Goal: Task Accomplishment & Management: Manage account settings

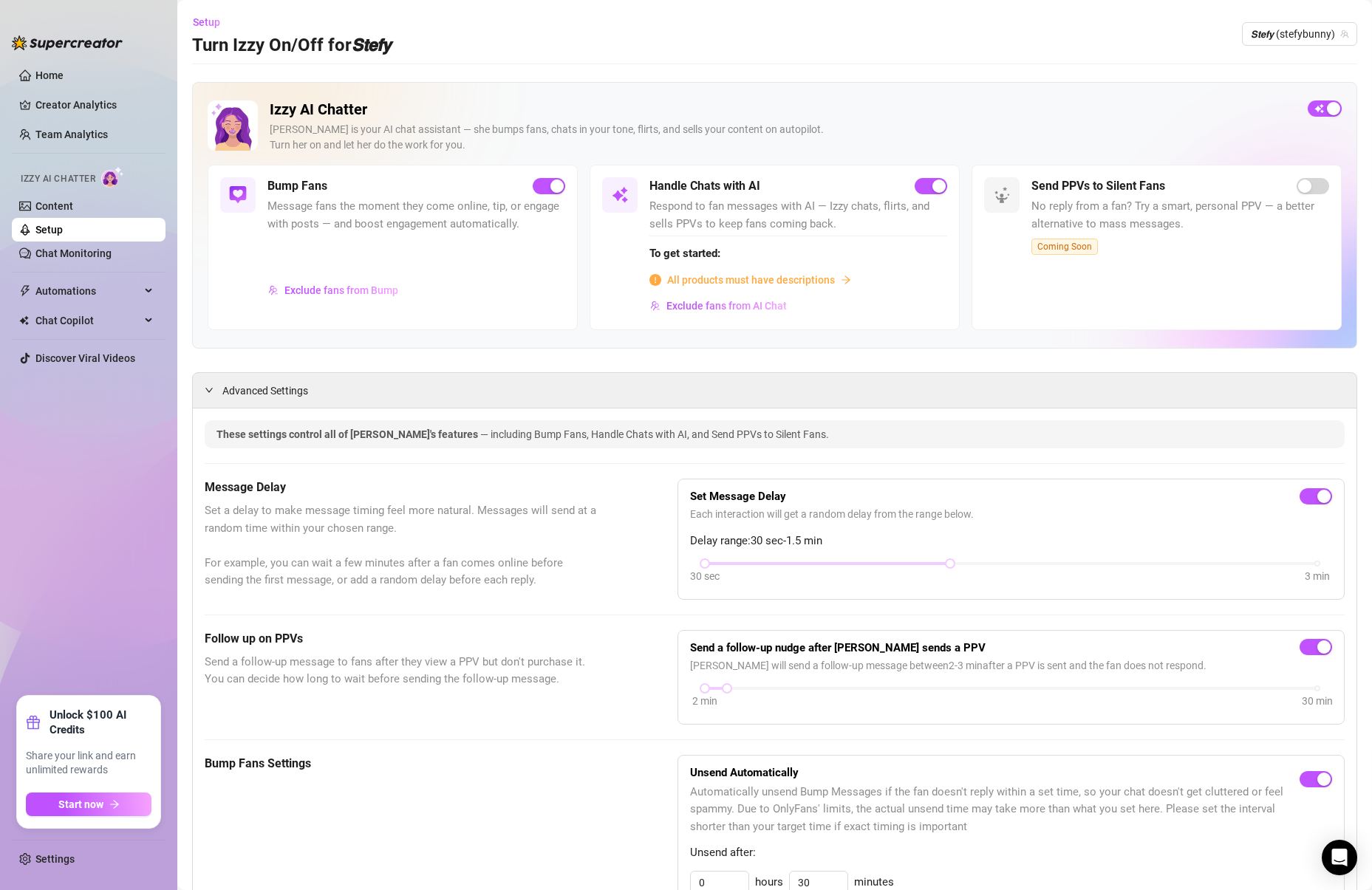
scroll to position [265, 0]
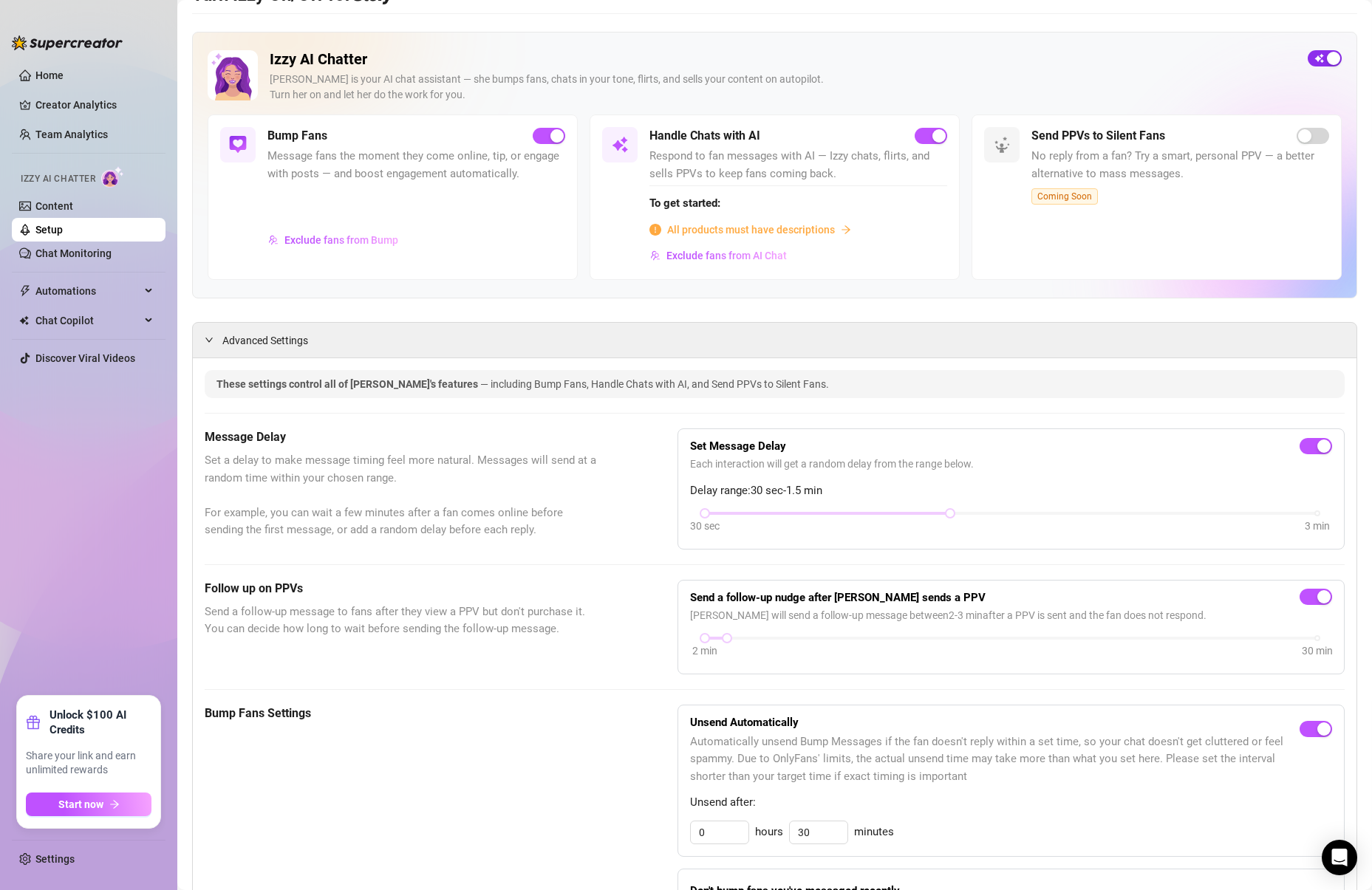
click at [1332, 59] on div "button" at bounding box center [1333, 58] width 13 height 13
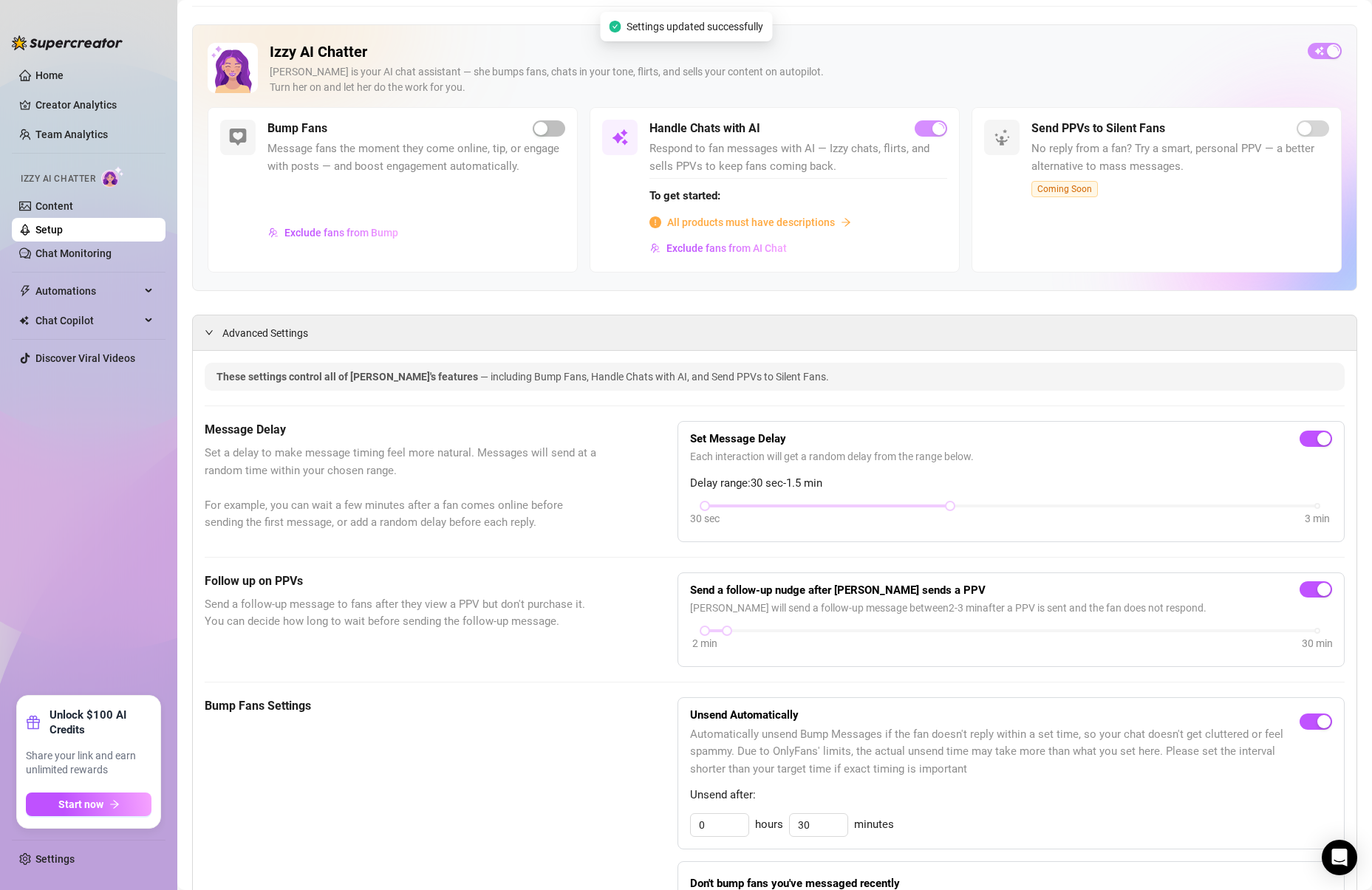
scroll to position [0, 0]
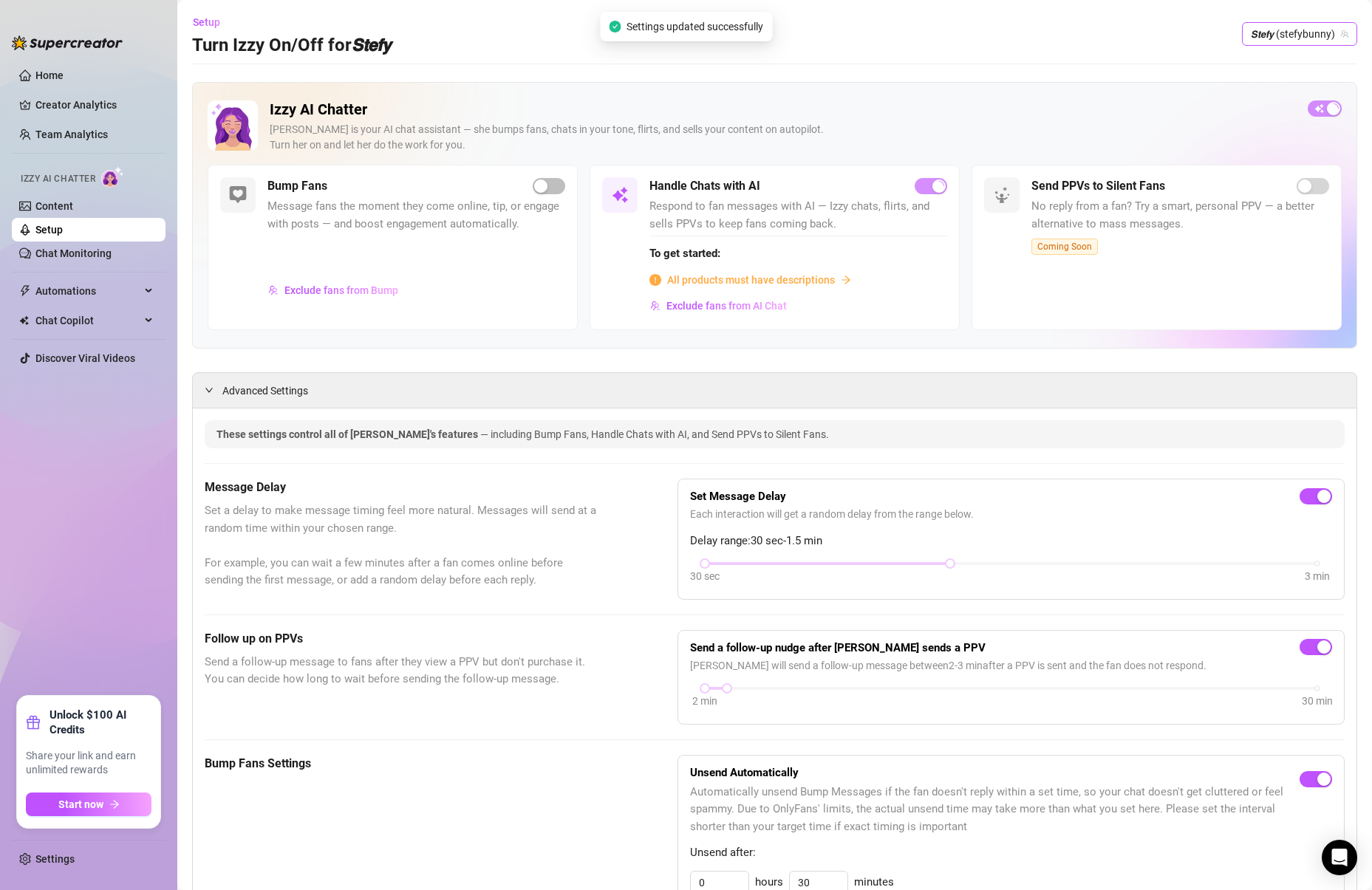
click at [1292, 42] on span "𝙎𝙩𝙚𝙛𝙮 (stefybunny)" at bounding box center [1299, 34] width 98 height 22
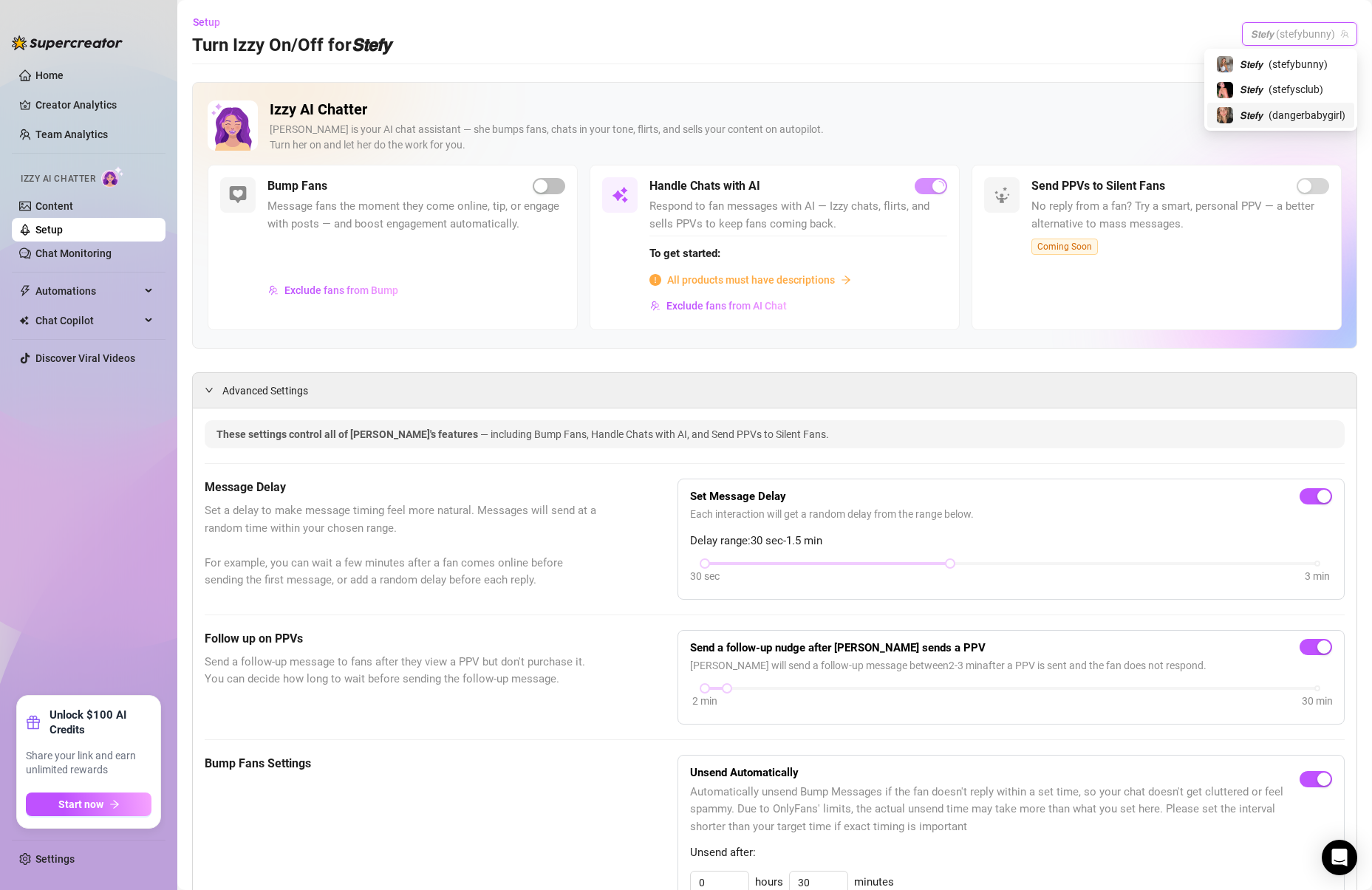
click at [1277, 116] on span "( dangerbabygirl )" at bounding box center [1306, 115] width 77 height 16
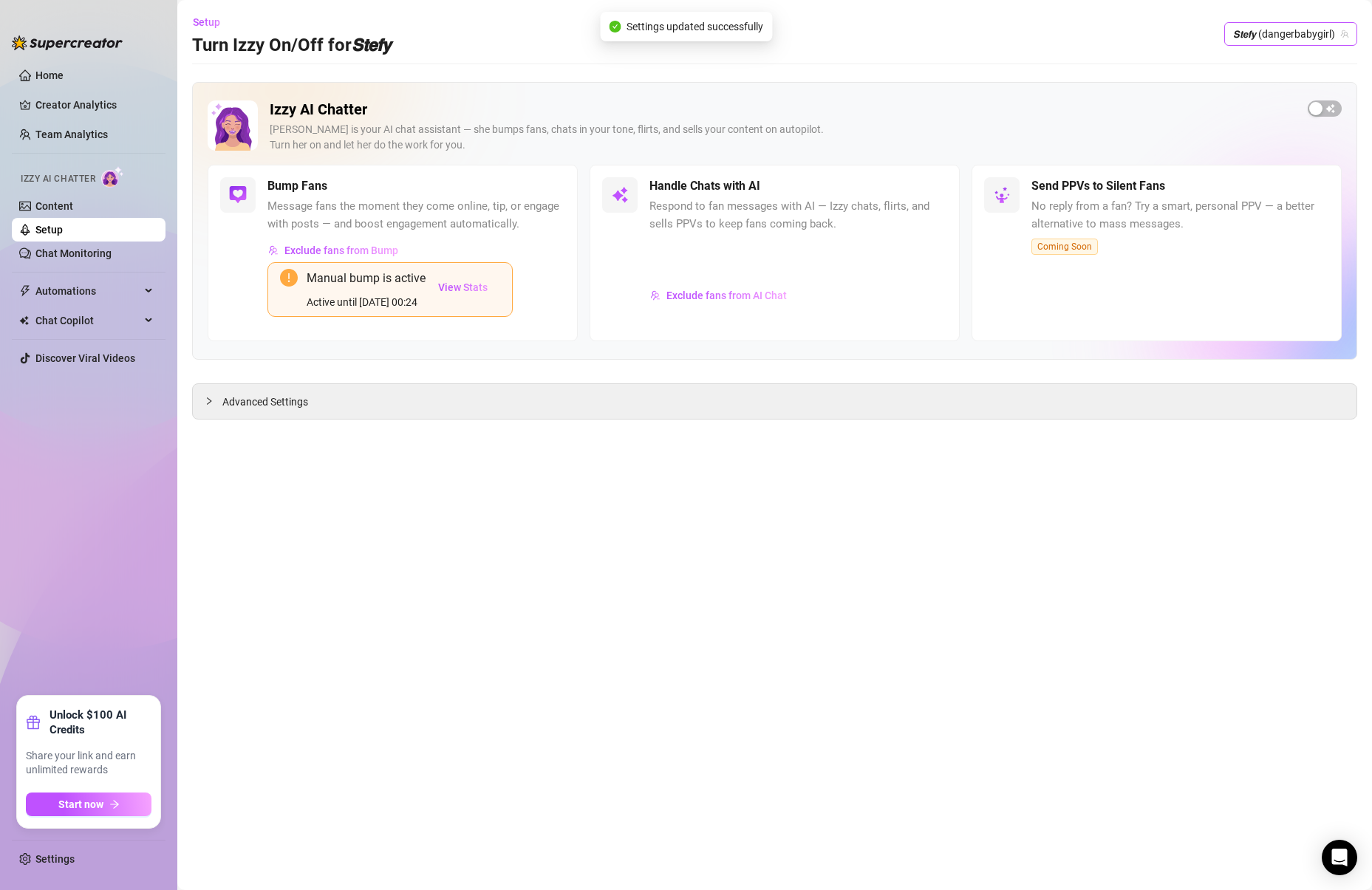
click at [1325, 31] on span "𝙎𝙩𝙚𝙛𝙮 (dangerbabygirl)" at bounding box center [1290, 34] width 115 height 22
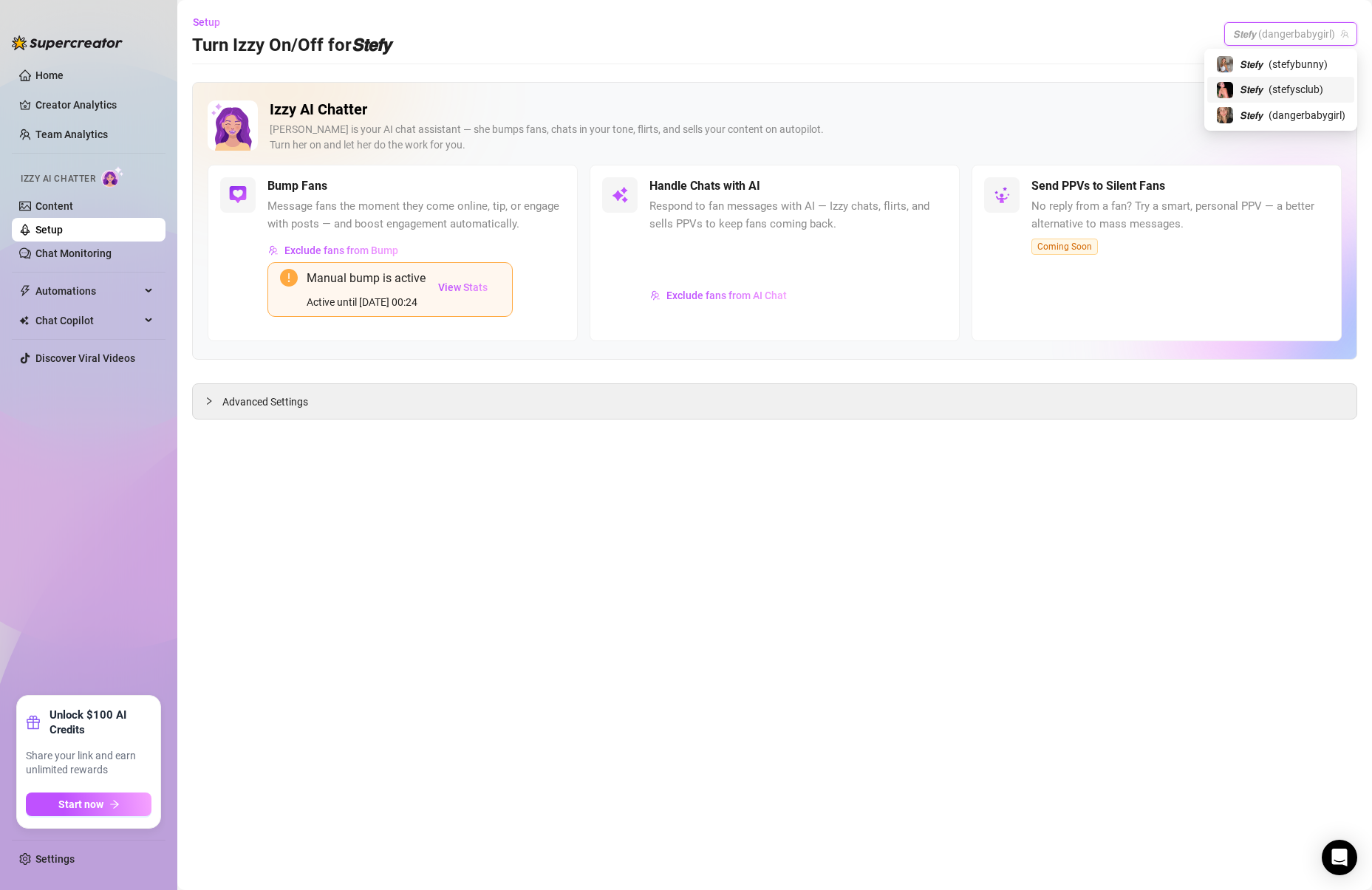
click at [1273, 96] on span "( stefysclub )" at bounding box center [1295, 89] width 54 height 16
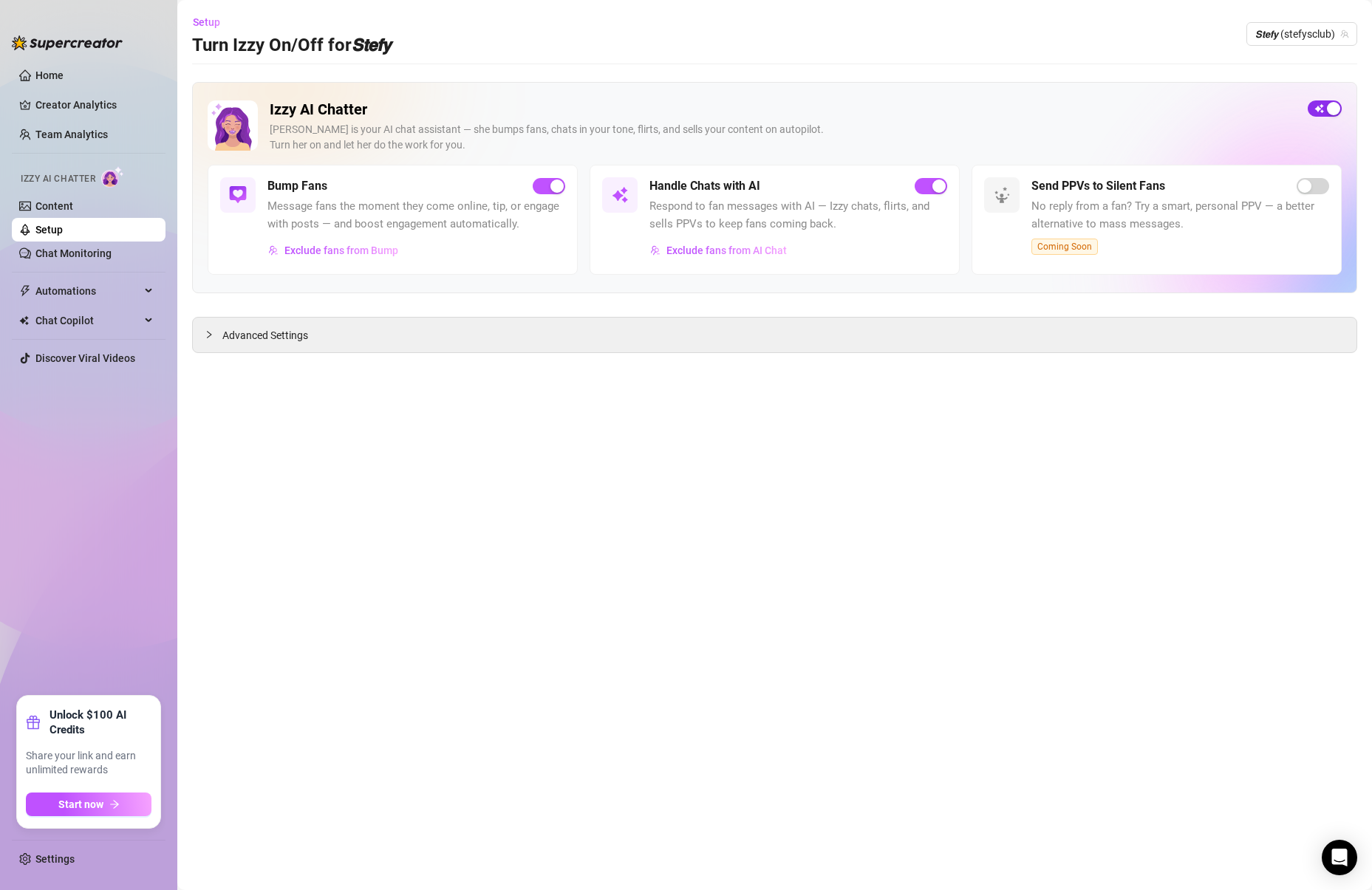
click at [1329, 104] on div "button" at bounding box center [1333, 108] width 13 height 13
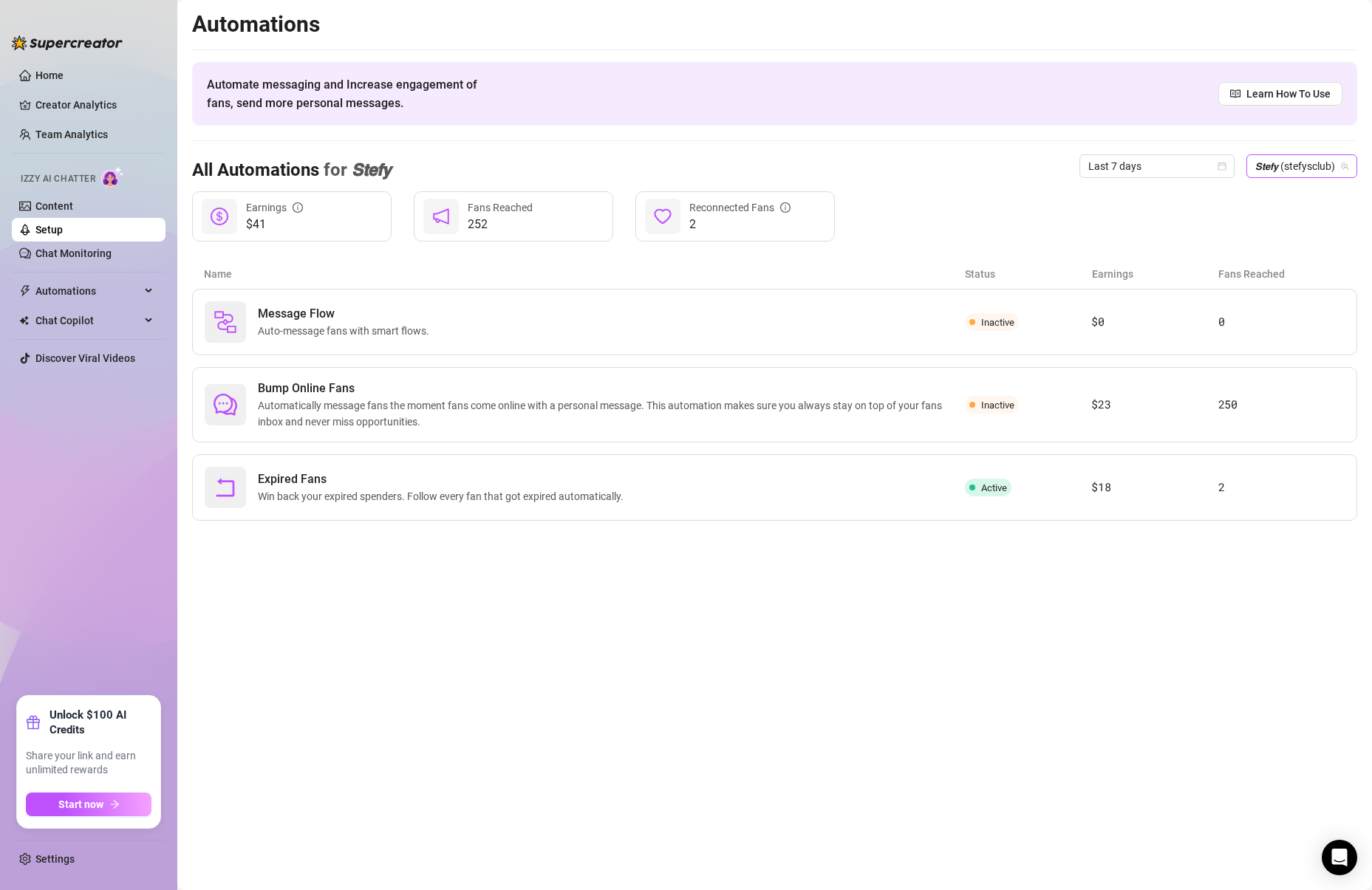
click at [1302, 161] on span "𝙎𝙩𝙚𝙛𝙮 (stefysclub)" at bounding box center [1302, 166] width 93 height 22
click at [1003, 150] on div "All Automations for 𝙎𝙩𝙚𝙛𝙮 Last 7 days 𝙎𝙩𝙚𝙛𝙮 (stefysclub)" at bounding box center [774, 166] width 1165 height 50
click at [1294, 330] on article "0" at bounding box center [1281, 322] width 126 height 17
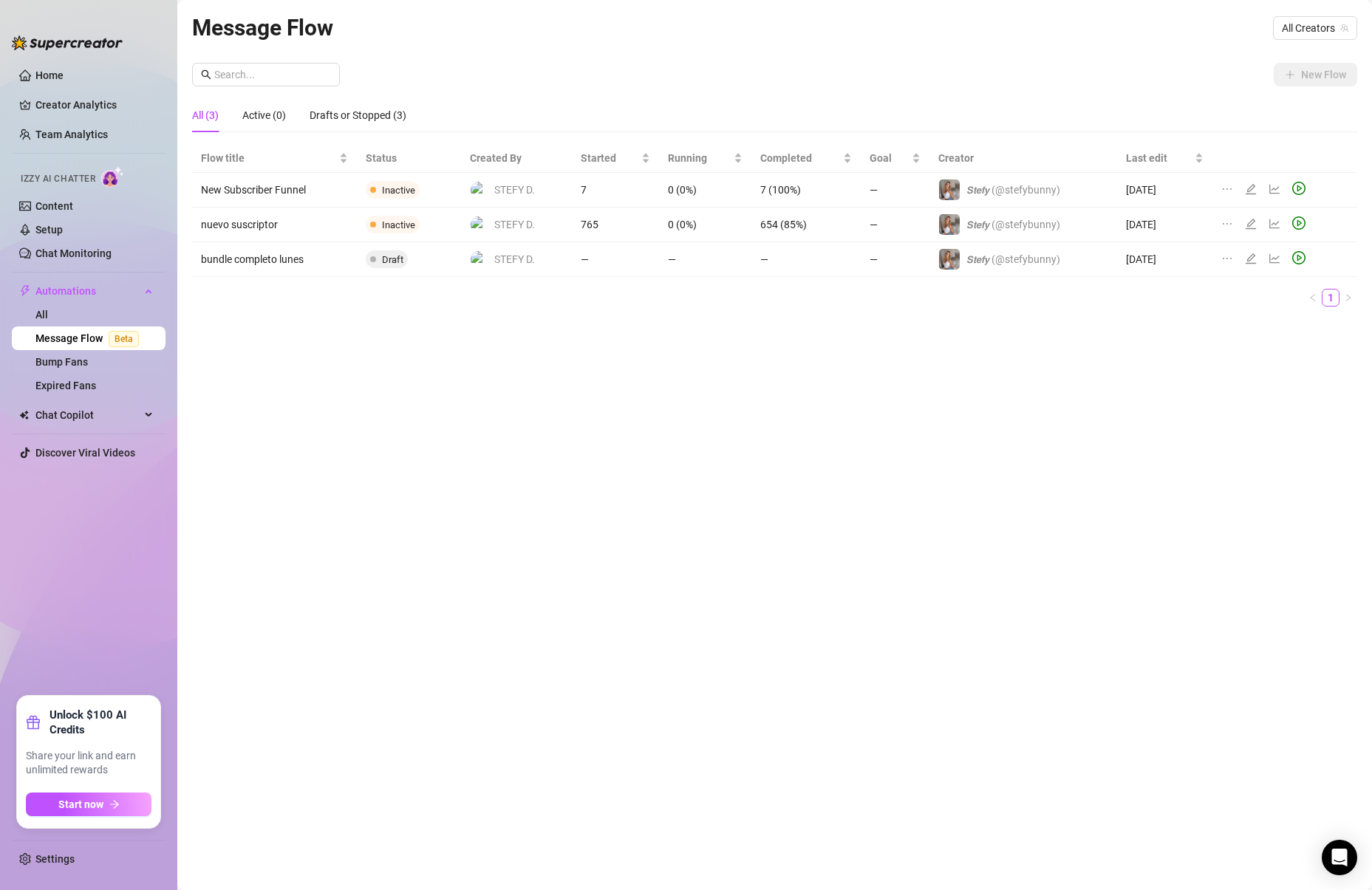
click at [333, 182] on td "New Subscriber Funnel" at bounding box center [274, 190] width 164 height 35
click at [243, 195] on td "New Subscriber Funnel" at bounding box center [274, 190] width 164 height 35
click at [417, 184] on span "Inactive" at bounding box center [393, 189] width 54 height 17
click at [407, 192] on span "Inactive" at bounding box center [399, 189] width 33 height 11
click at [353, 120] on div "Drafts or Stopped (3)" at bounding box center [358, 115] width 97 height 16
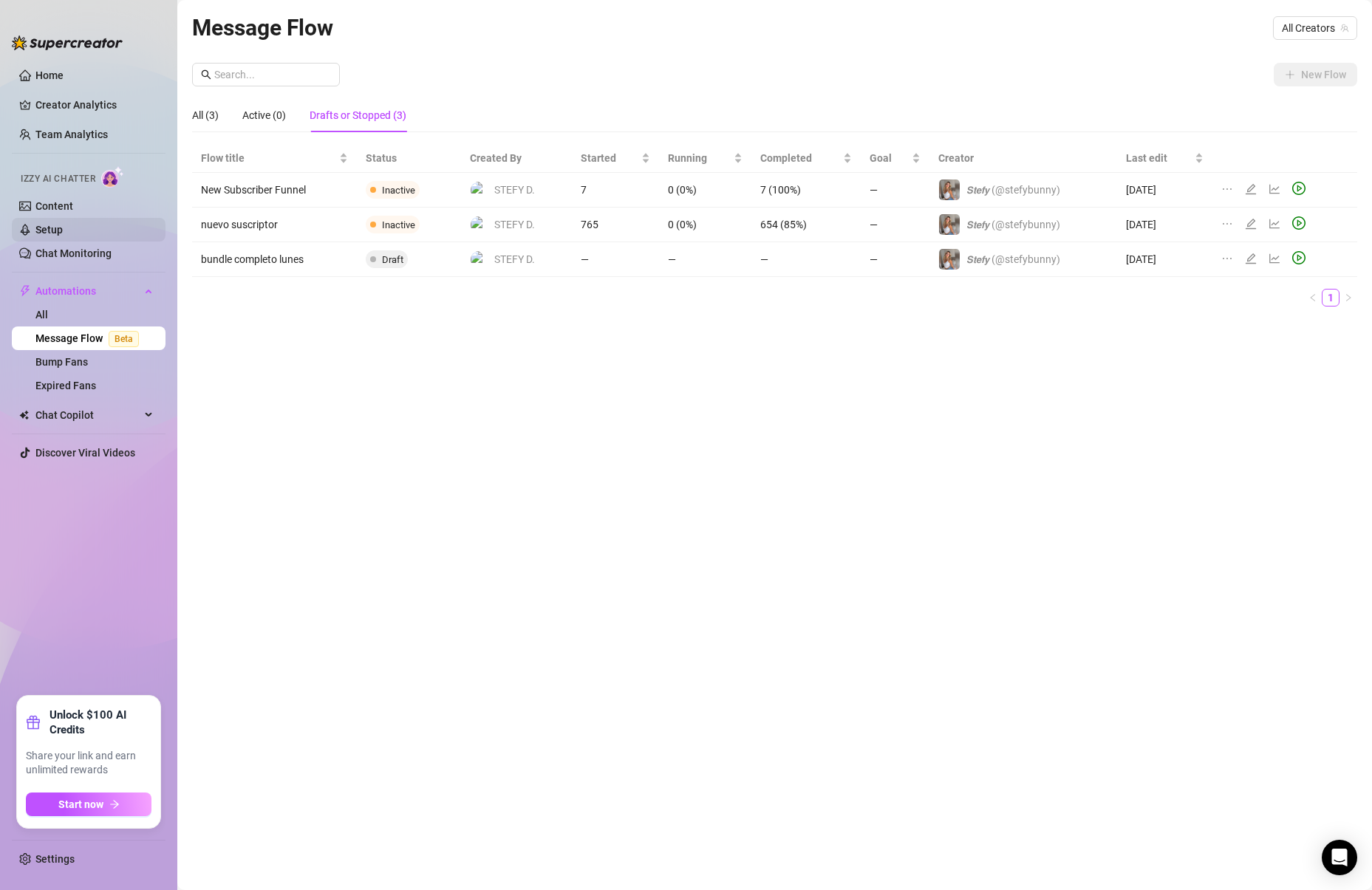
click at [53, 233] on link "Setup" at bounding box center [49, 230] width 28 height 12
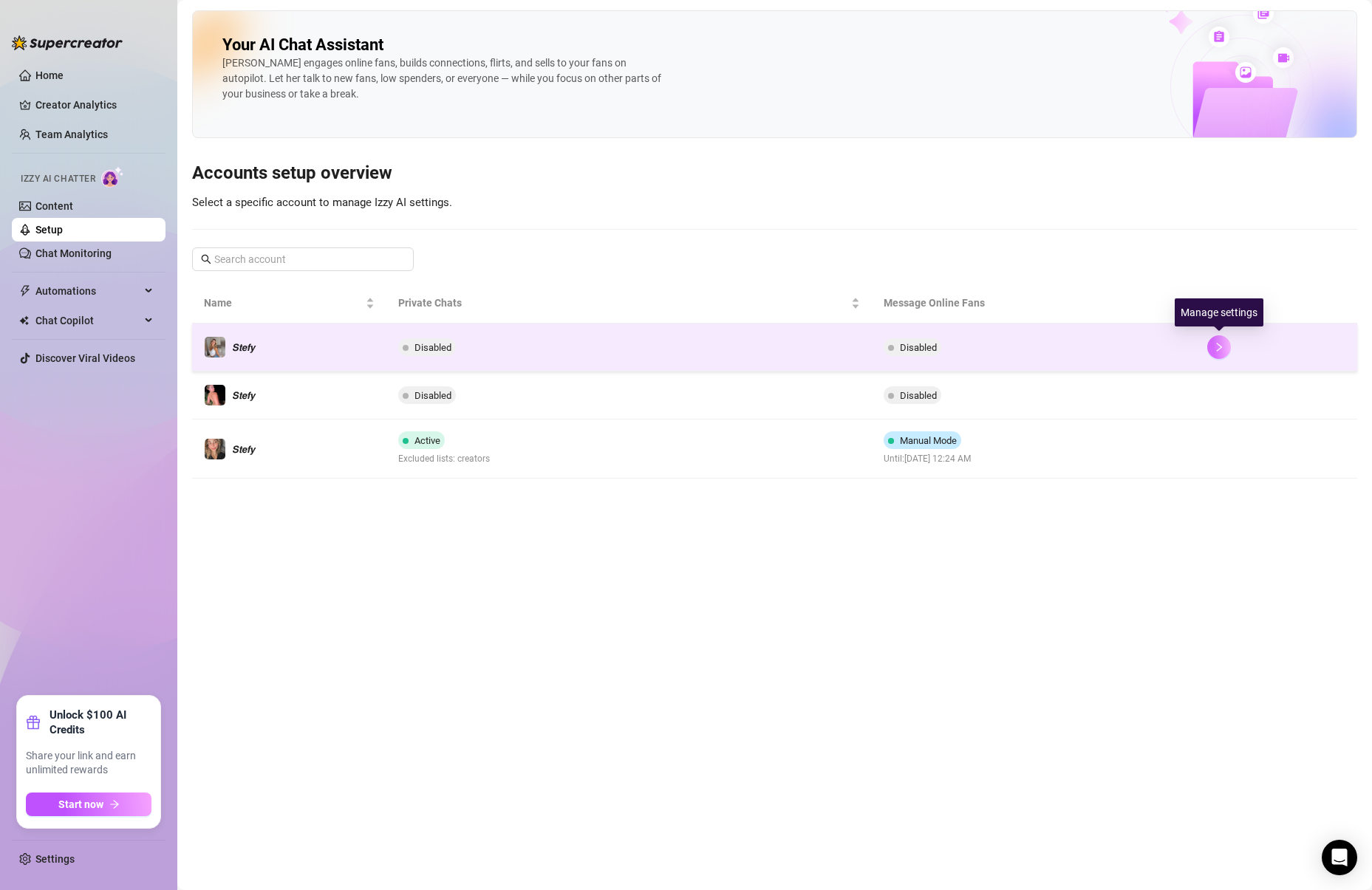
click at [1221, 345] on icon "right" at bounding box center [1219, 347] width 10 height 10
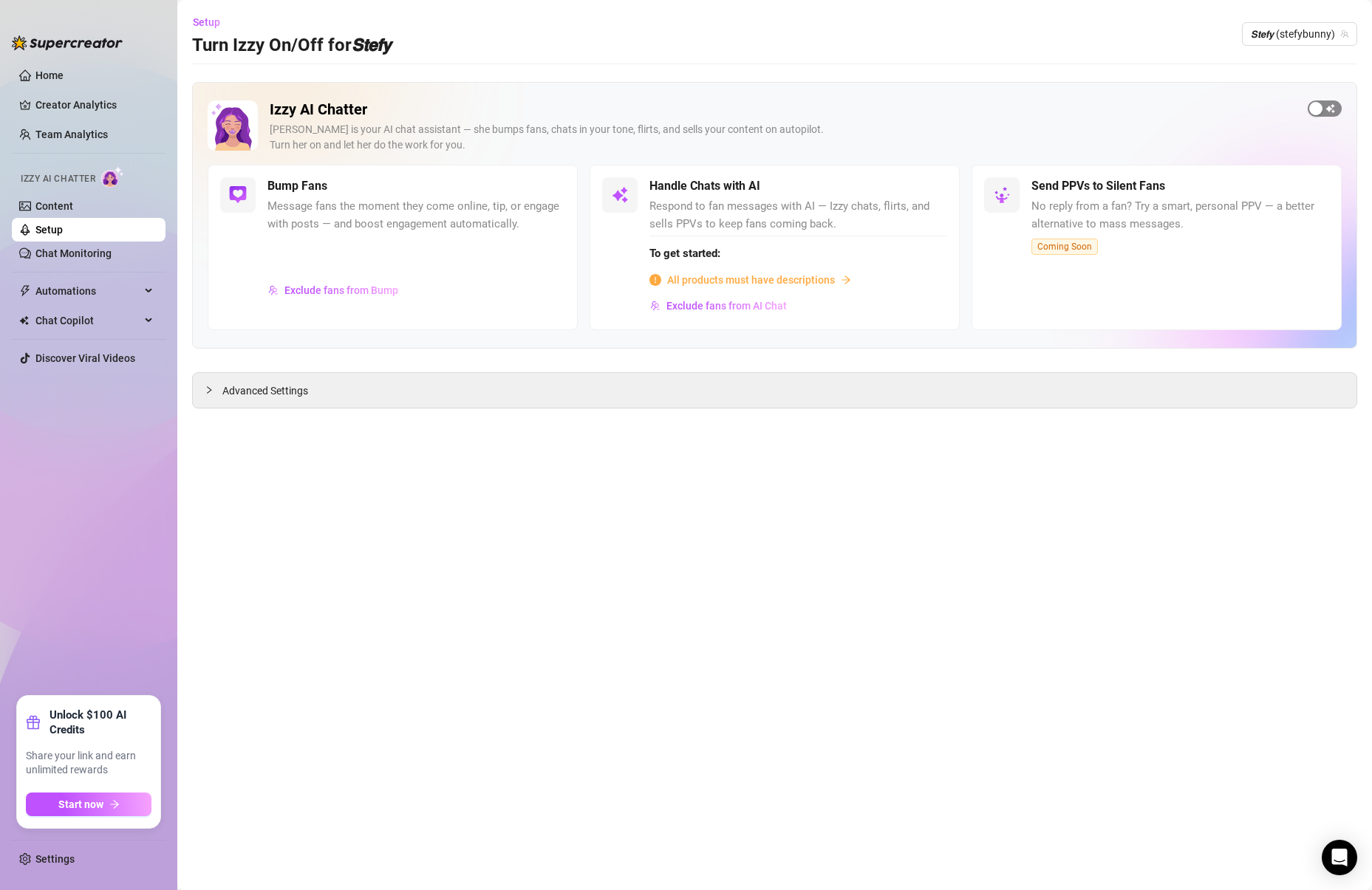
click at [1318, 110] on div "button" at bounding box center [1315, 108] width 13 height 13
click at [212, 19] on span "Setup" at bounding box center [207, 22] width 28 height 12
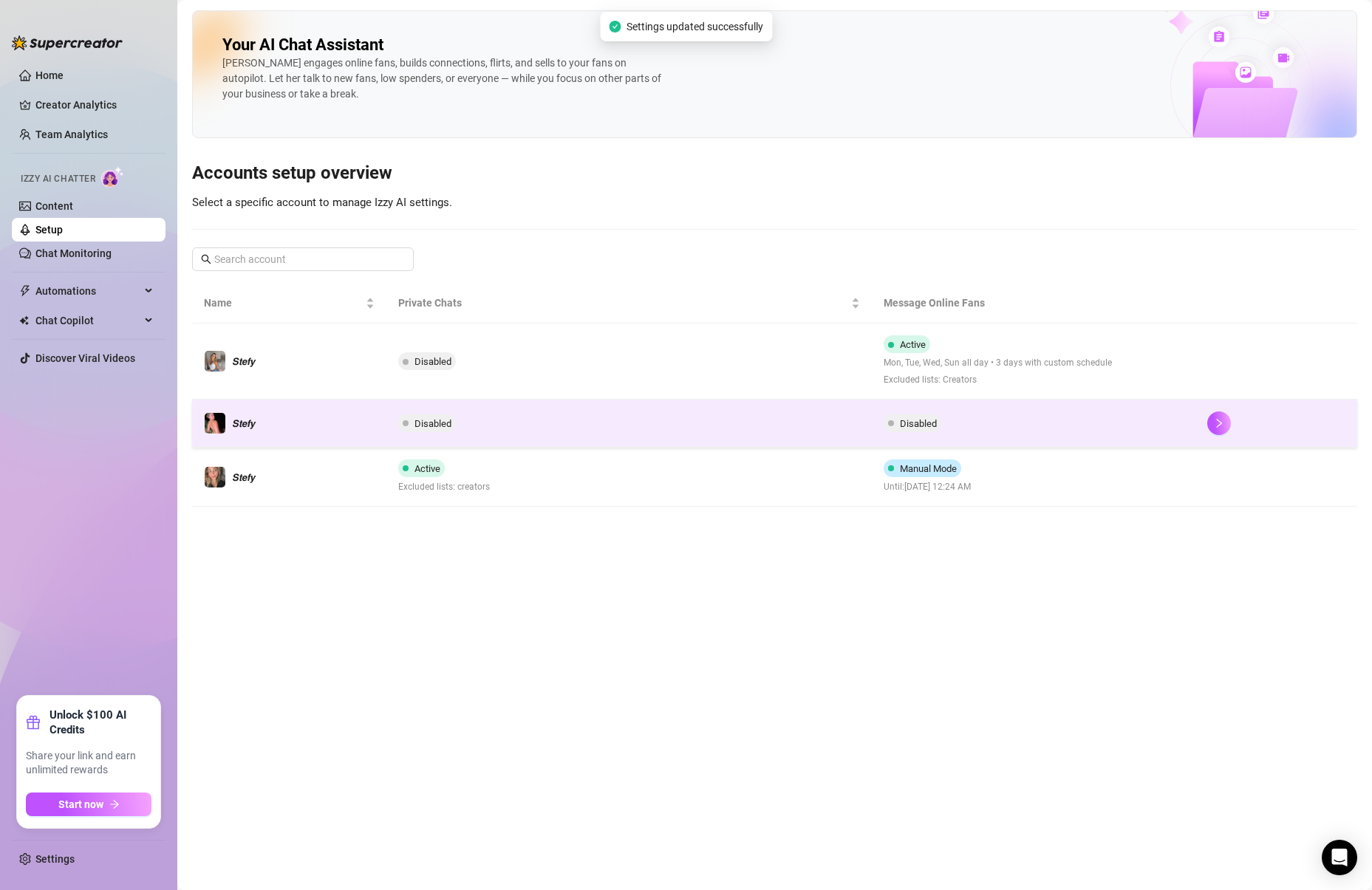
click at [914, 432] on span "Disabled" at bounding box center [912, 423] width 58 height 17
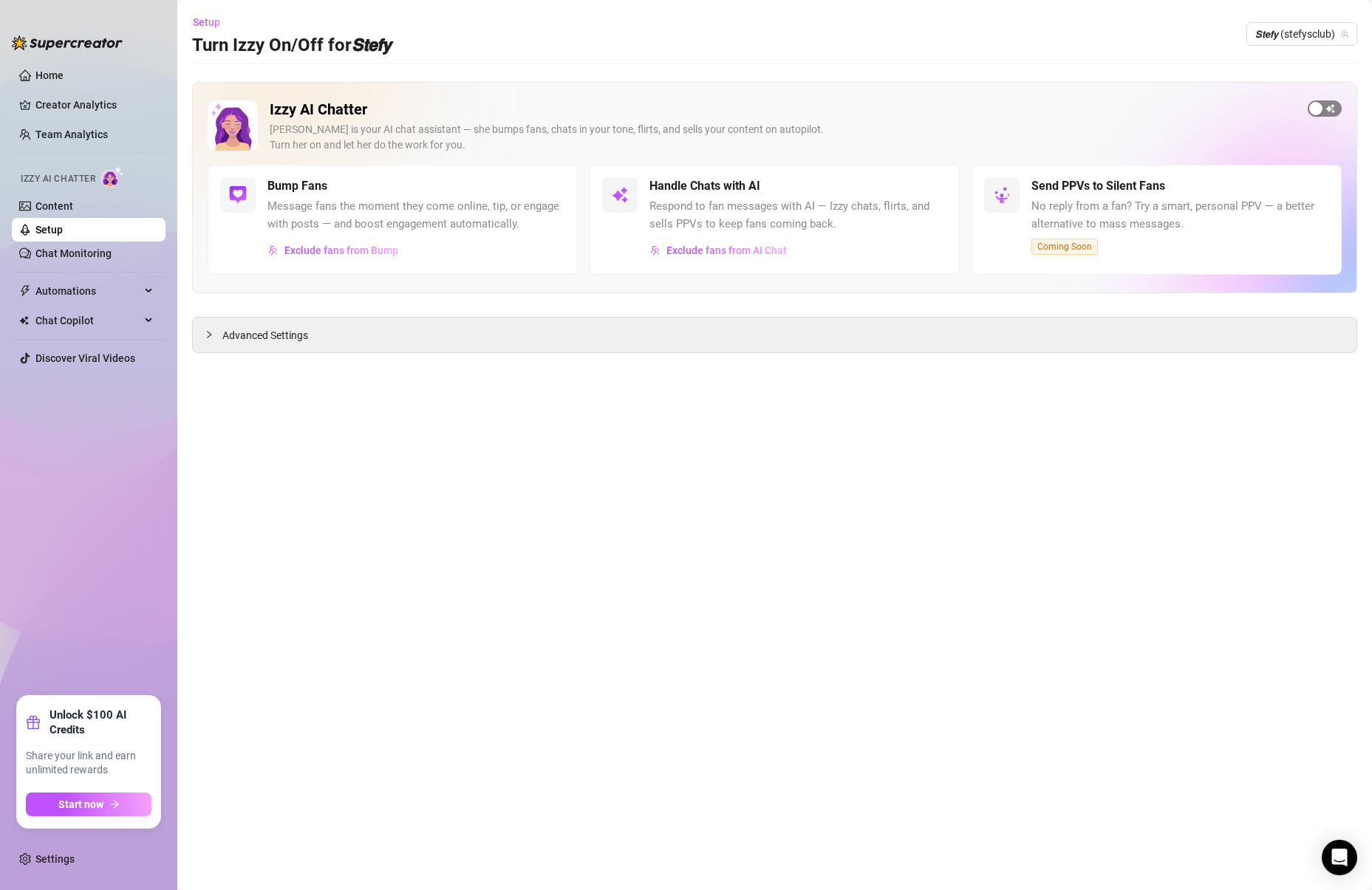
click at [1315, 113] on div "button" at bounding box center [1315, 108] width 13 height 13
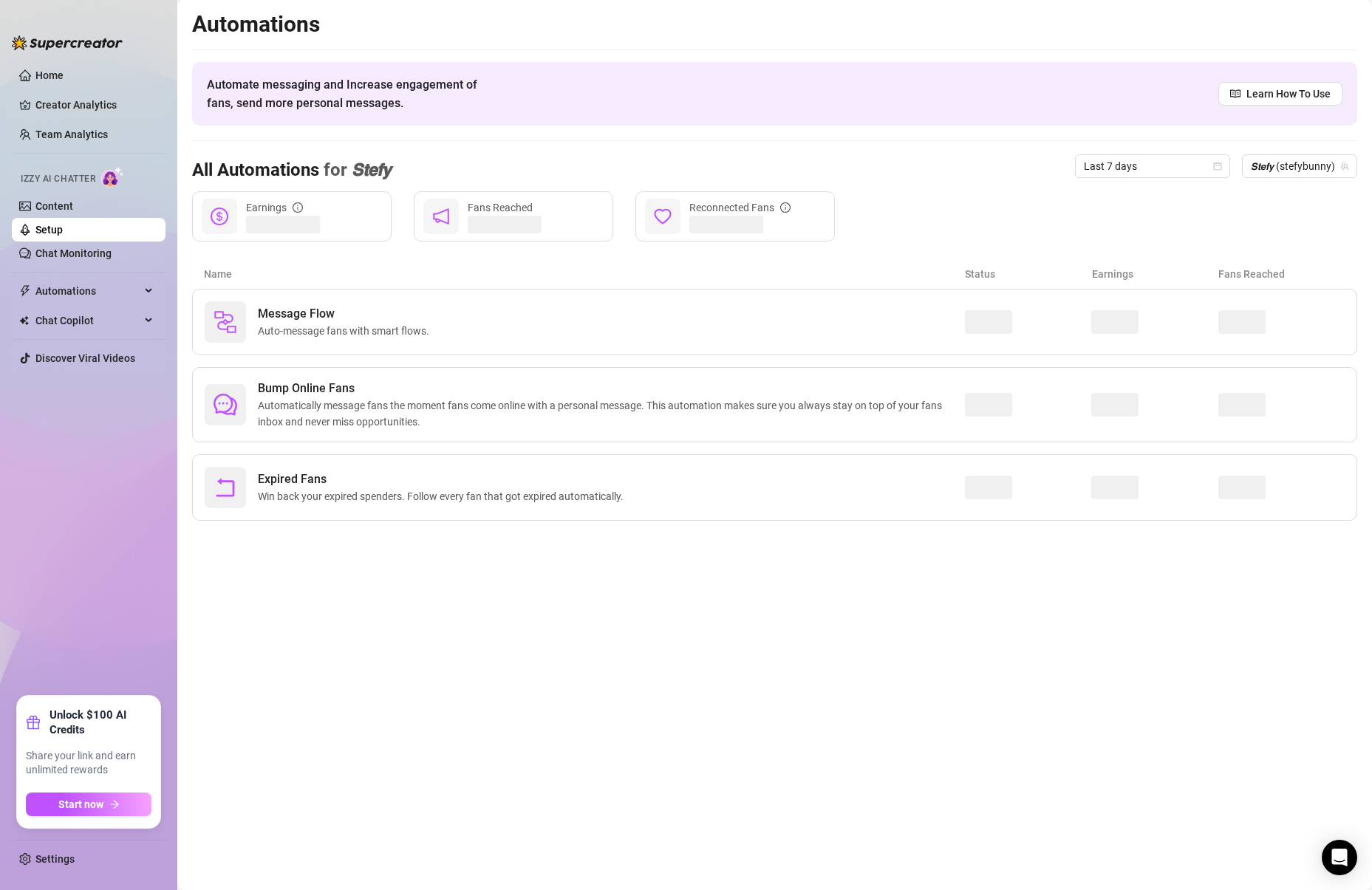
click at [42, 232] on link "Setup" at bounding box center [49, 230] width 28 height 12
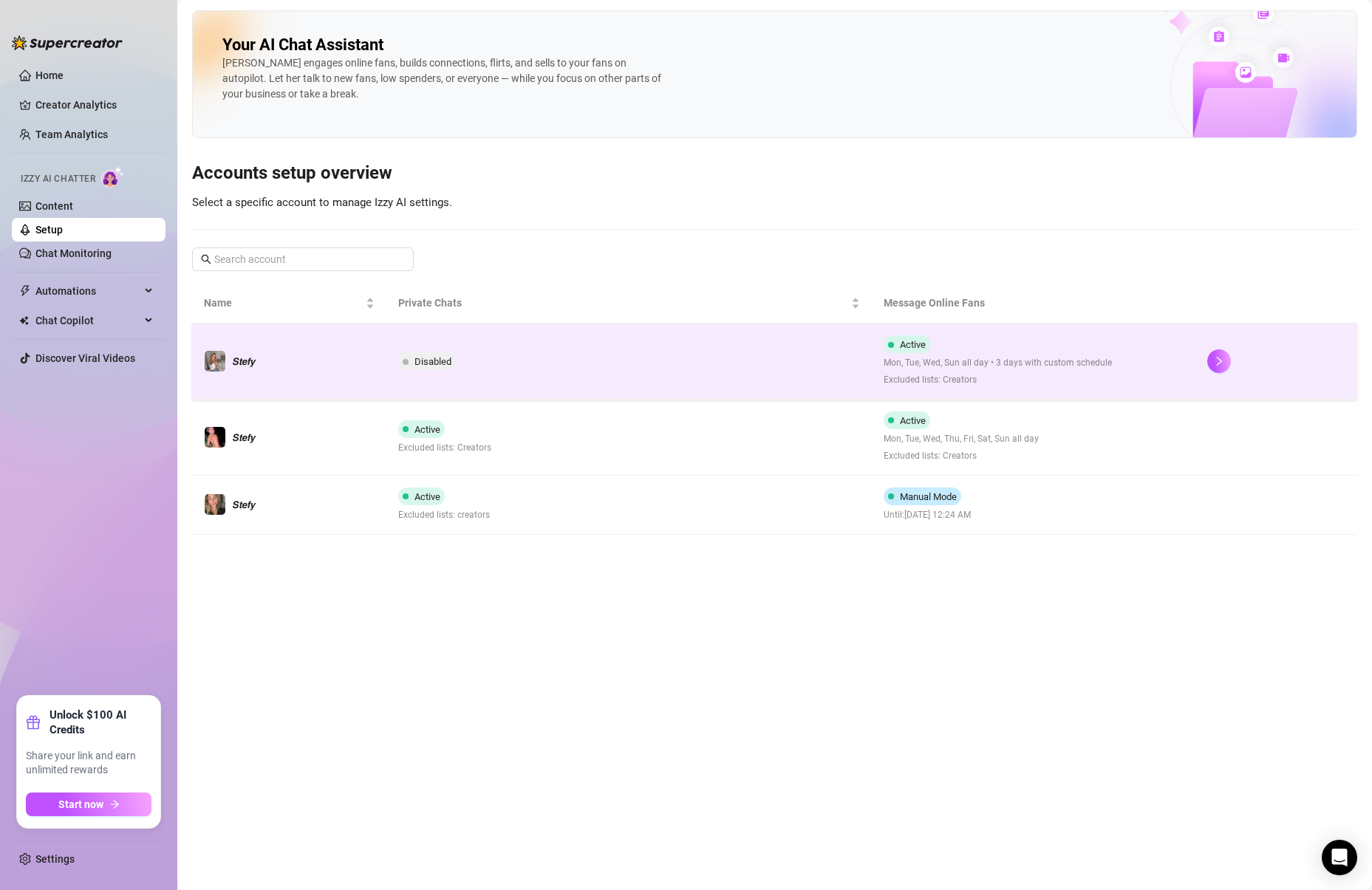
click at [529, 352] on td "Disabled" at bounding box center [629, 362] width 485 height 76
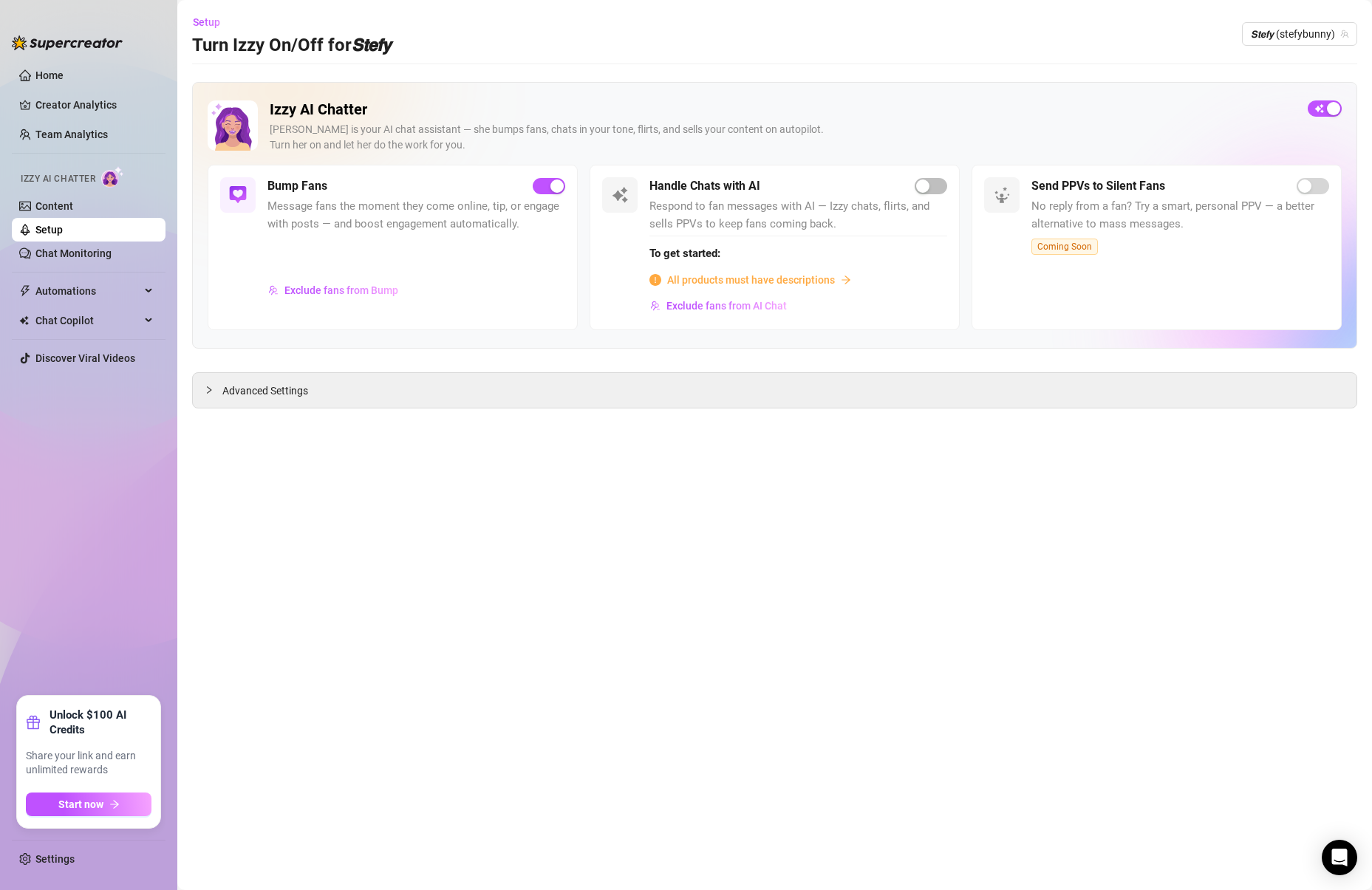
click at [443, 356] on div "Izzy AI Chatter [PERSON_NAME] is your AI chat assistant — she bumps fans, chats…" at bounding box center [774, 245] width 1165 height 326
click at [921, 184] on div "button" at bounding box center [922, 186] width 13 height 13
click at [802, 276] on span "All products must have descriptions" at bounding box center [751, 279] width 168 height 16
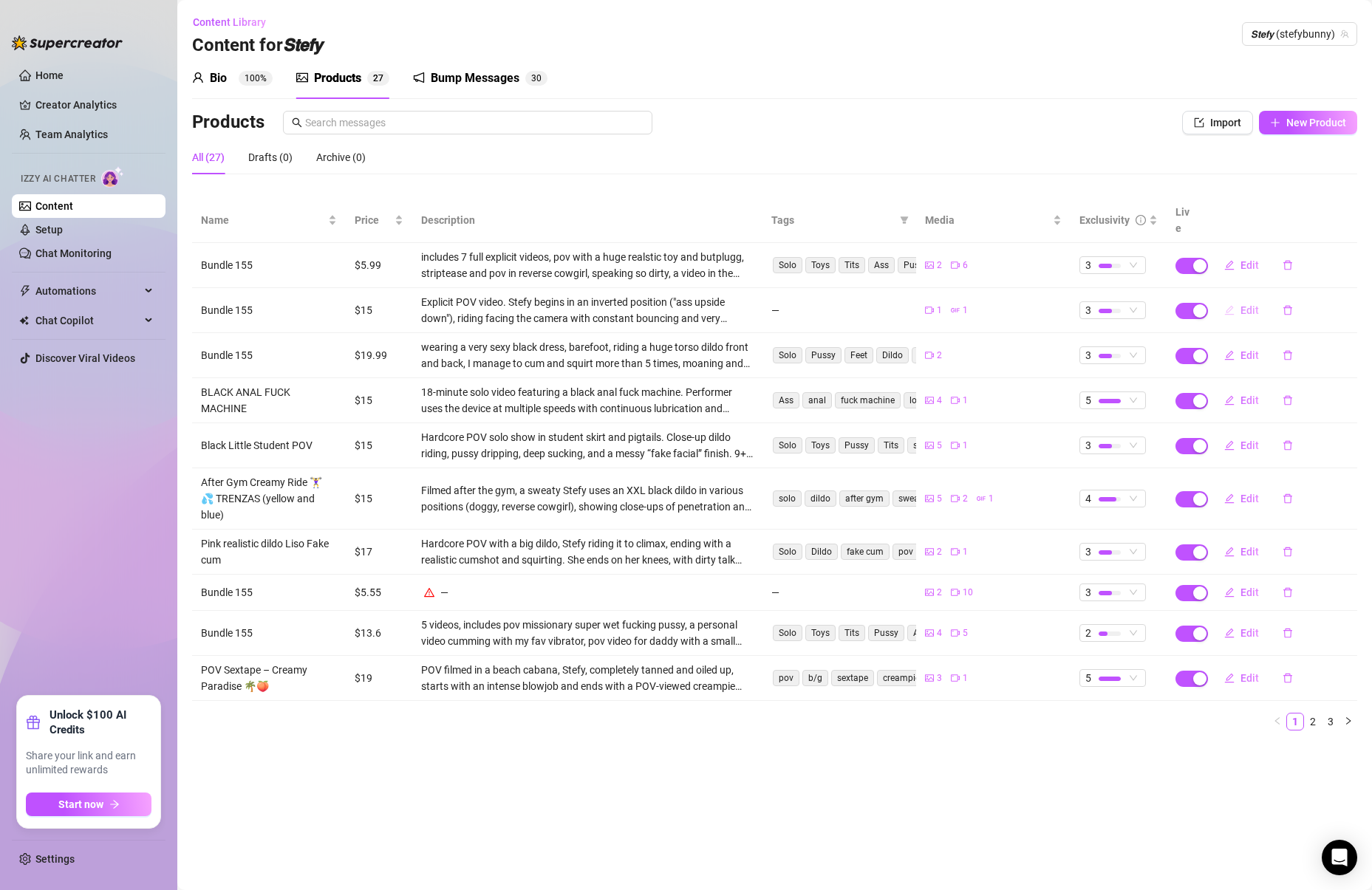
click at [1248, 304] on span "Edit" at bounding box center [1249, 311] width 18 height 12
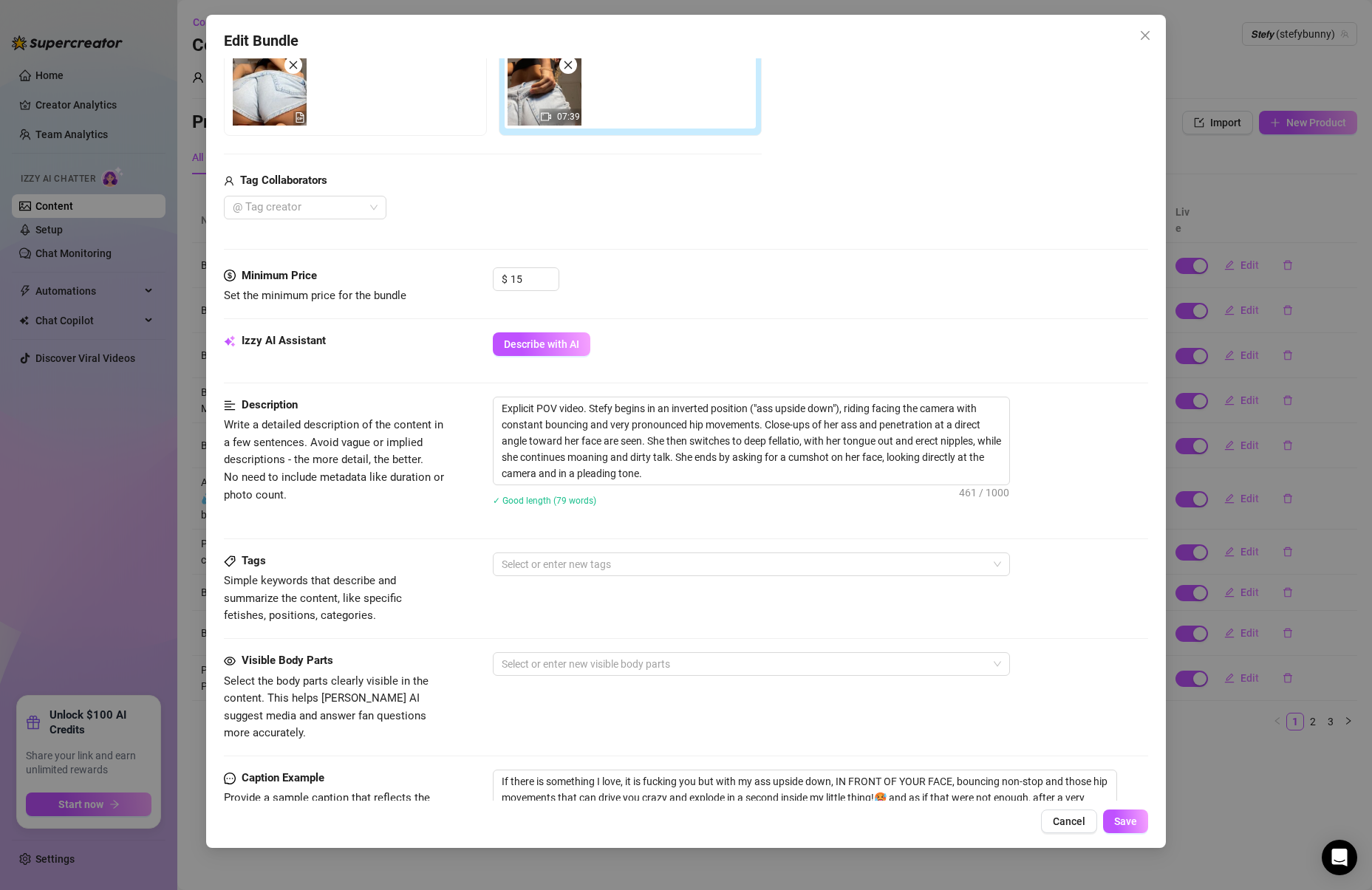
scroll to position [270, 0]
click at [578, 549] on div "Description Write a detailed description of the content in a few sentences. Avo…" at bounding box center [686, 474] width 925 height 156
click at [532, 659] on div at bounding box center [743, 663] width 496 height 21
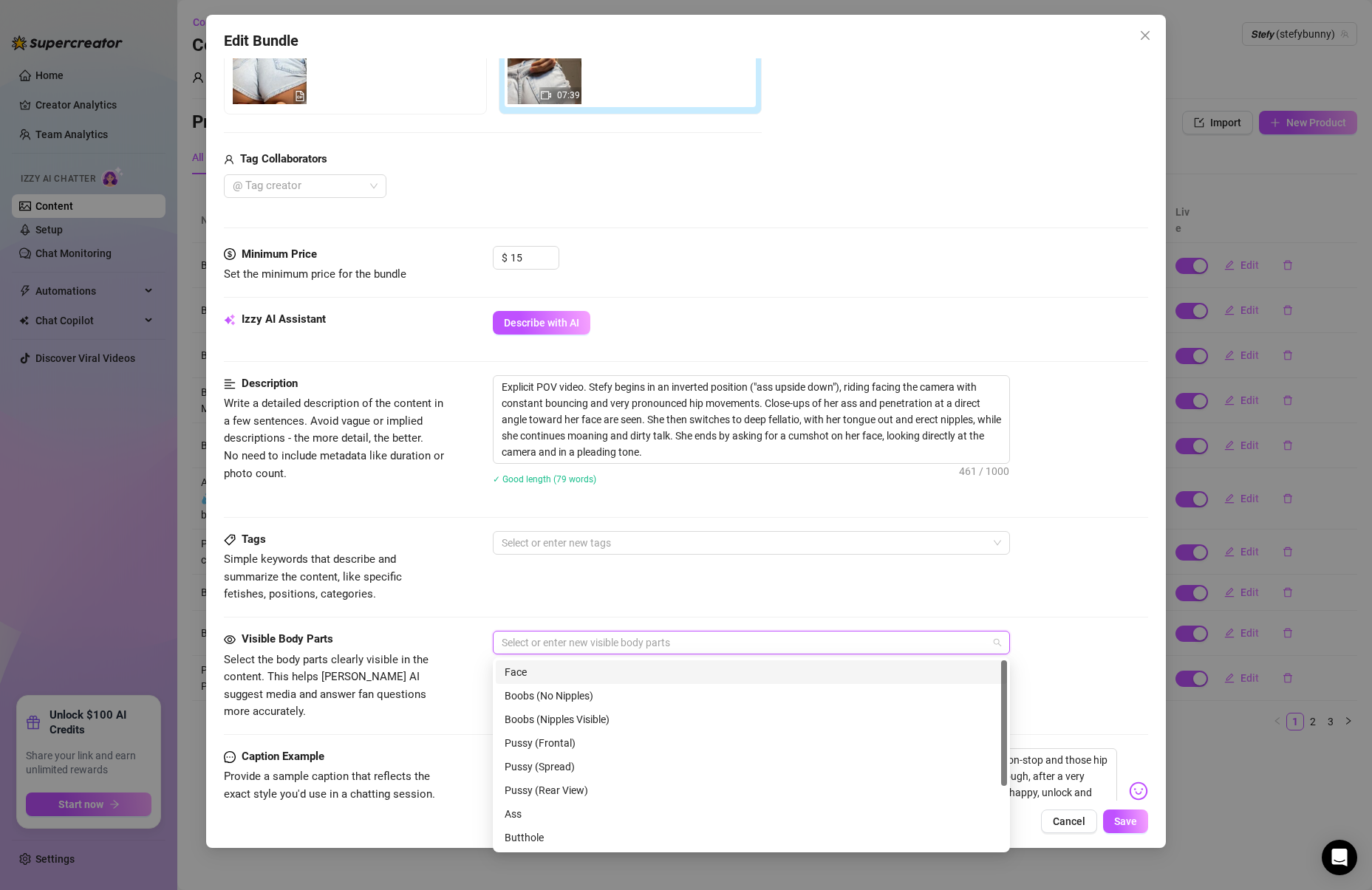
click at [544, 676] on div "Face" at bounding box center [751, 672] width 493 height 16
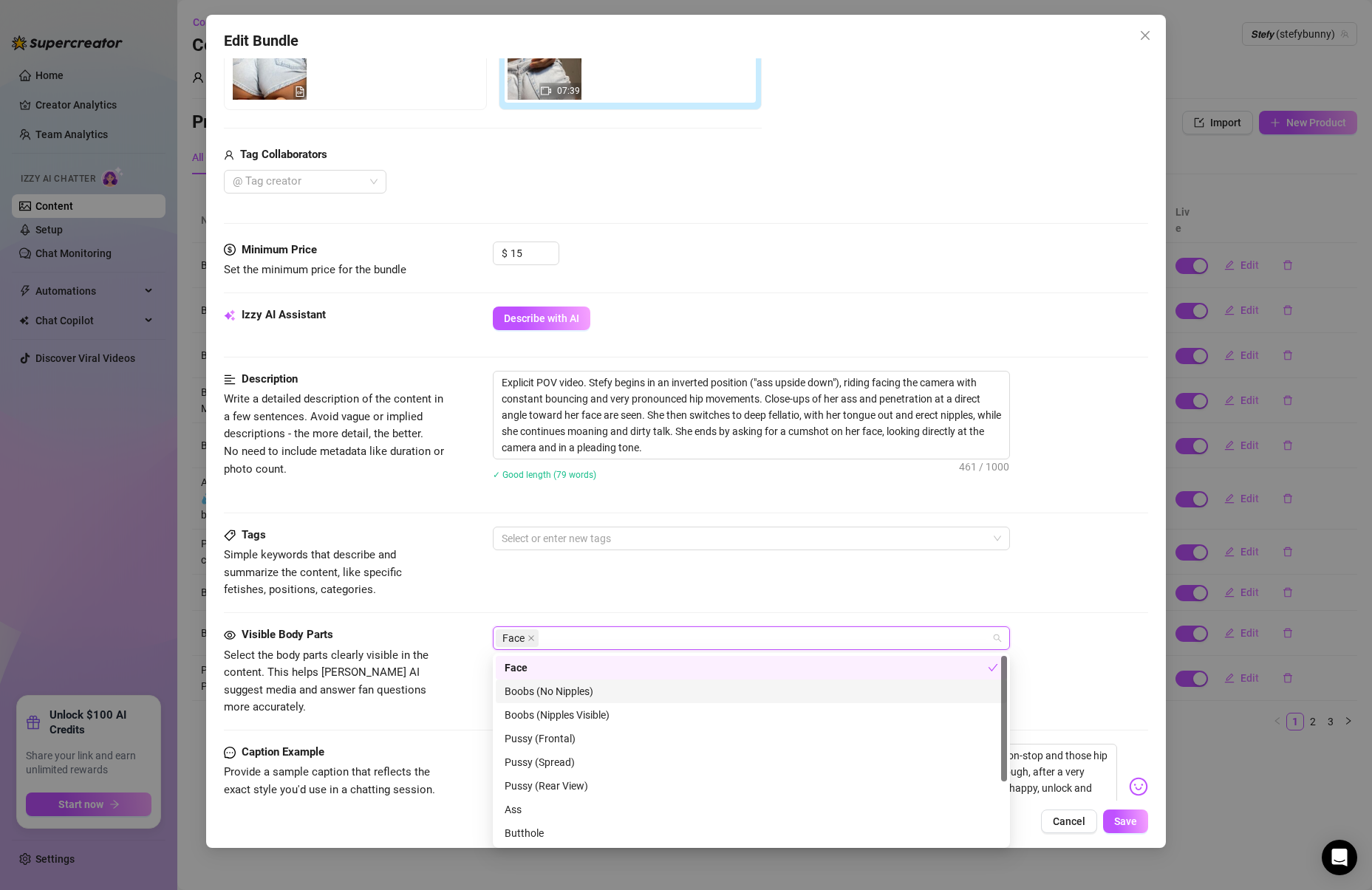
click at [539, 694] on div "Boobs (No Nipples)" at bounding box center [751, 691] width 493 height 16
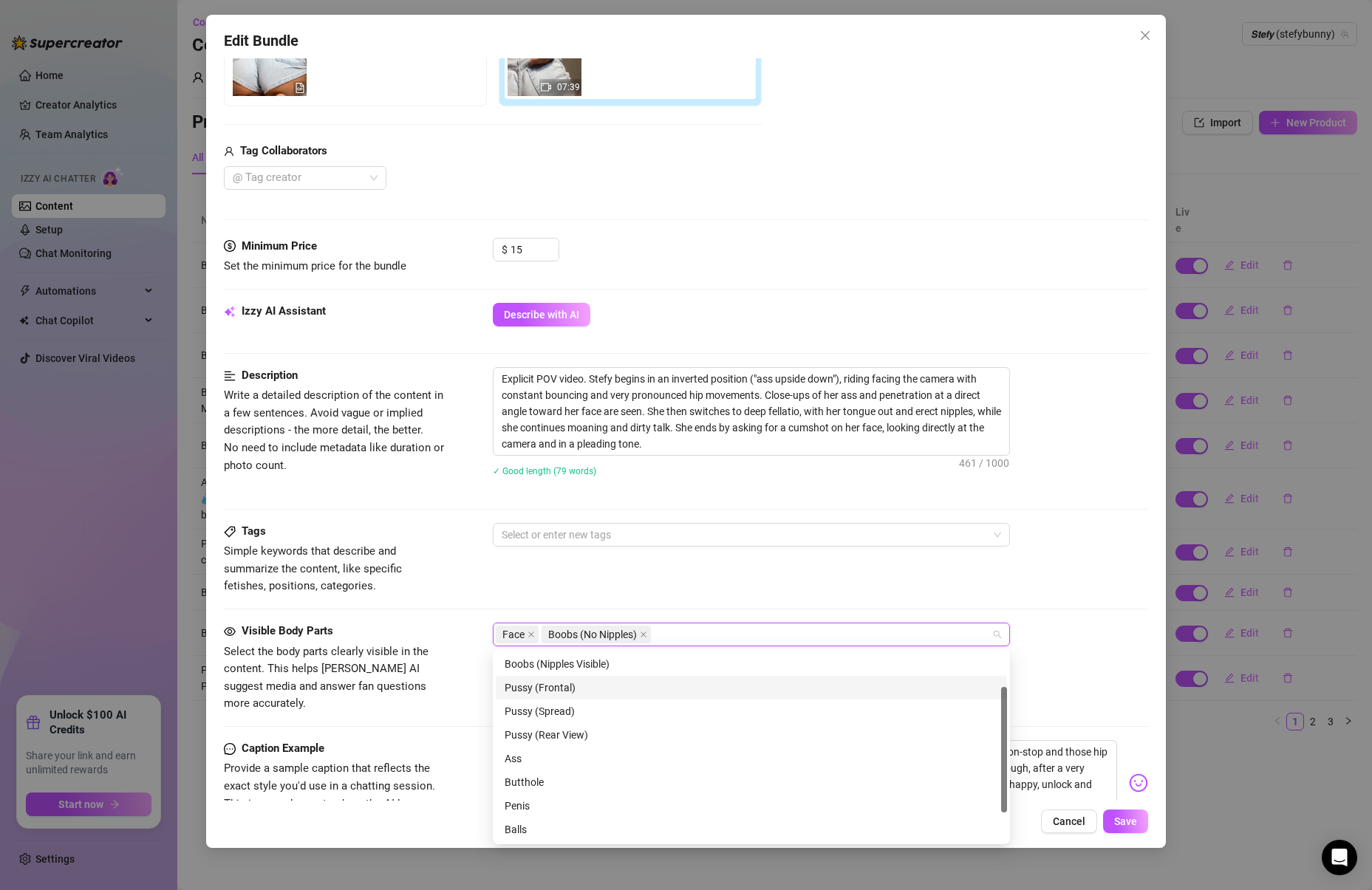
scroll to position [53, 0]
click at [573, 683] on div "Pussy (Frontal)" at bounding box center [751, 682] width 493 height 16
click at [559, 707] on div "Pussy (Spread)" at bounding box center [751, 705] width 493 height 16
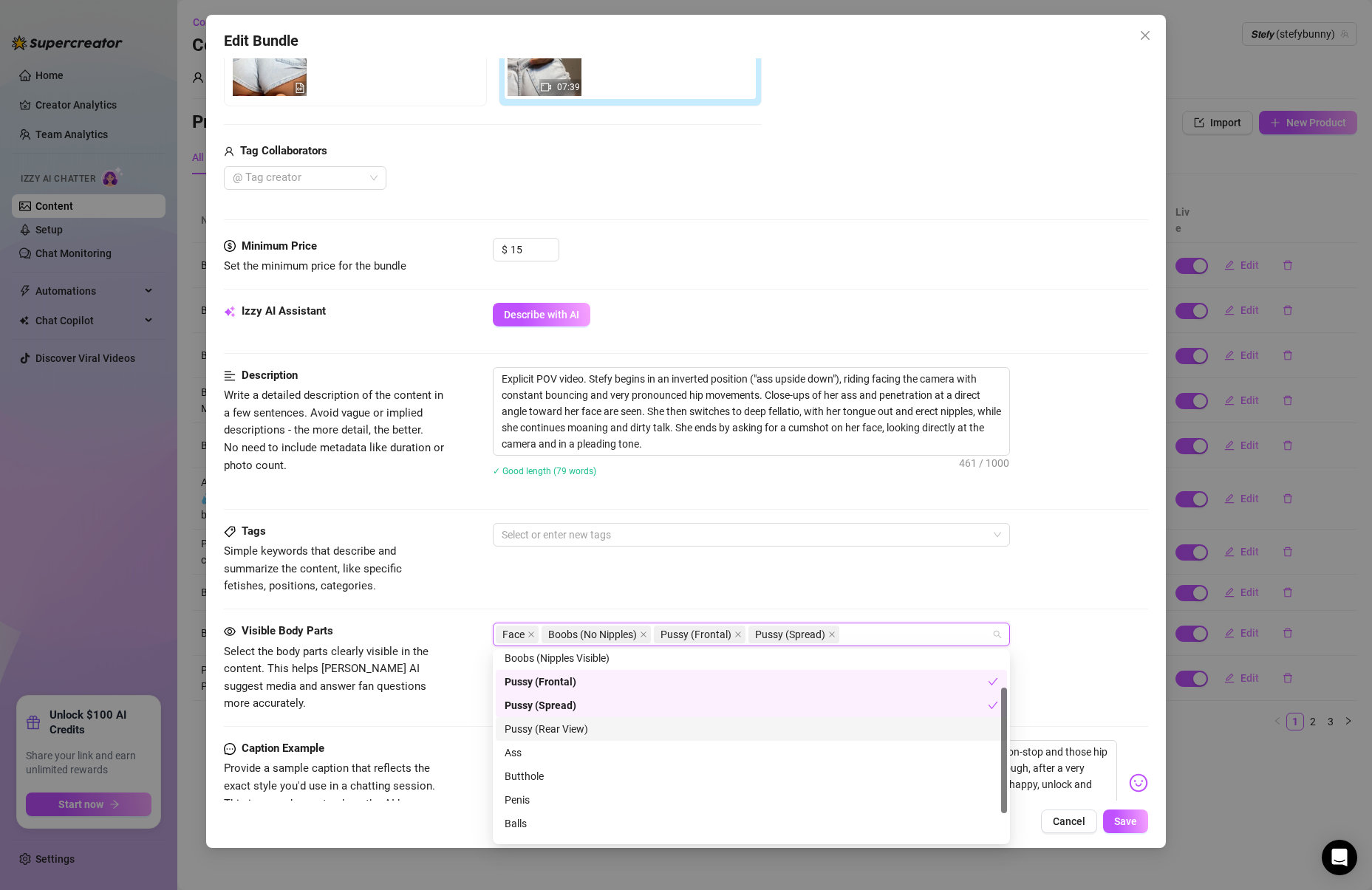
click at [573, 731] on div "Pussy (Rear View)" at bounding box center [751, 728] width 493 height 16
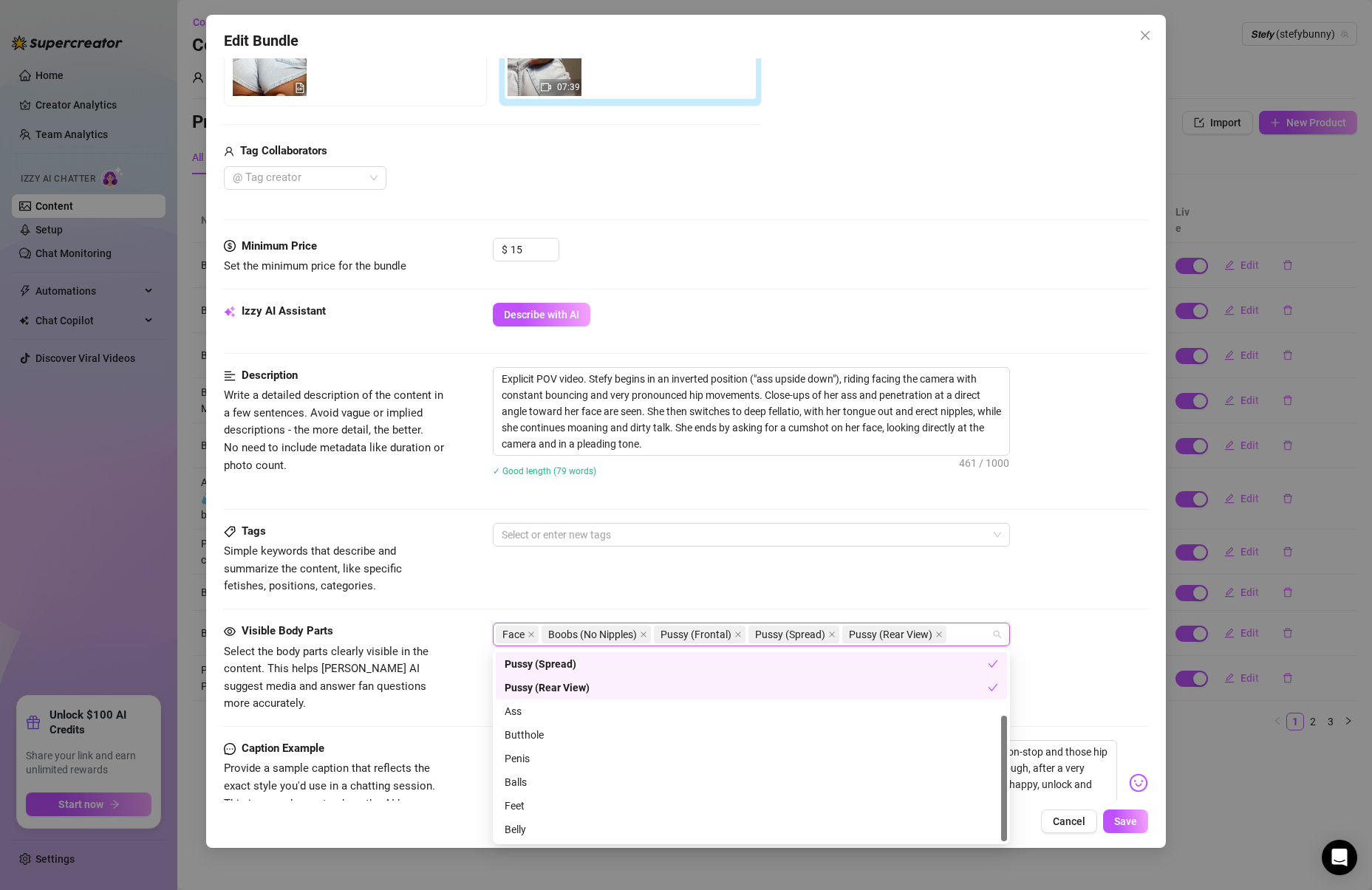
click at [565, 682] on div "Pussy (Rear View)" at bounding box center [746, 688] width 484 height 16
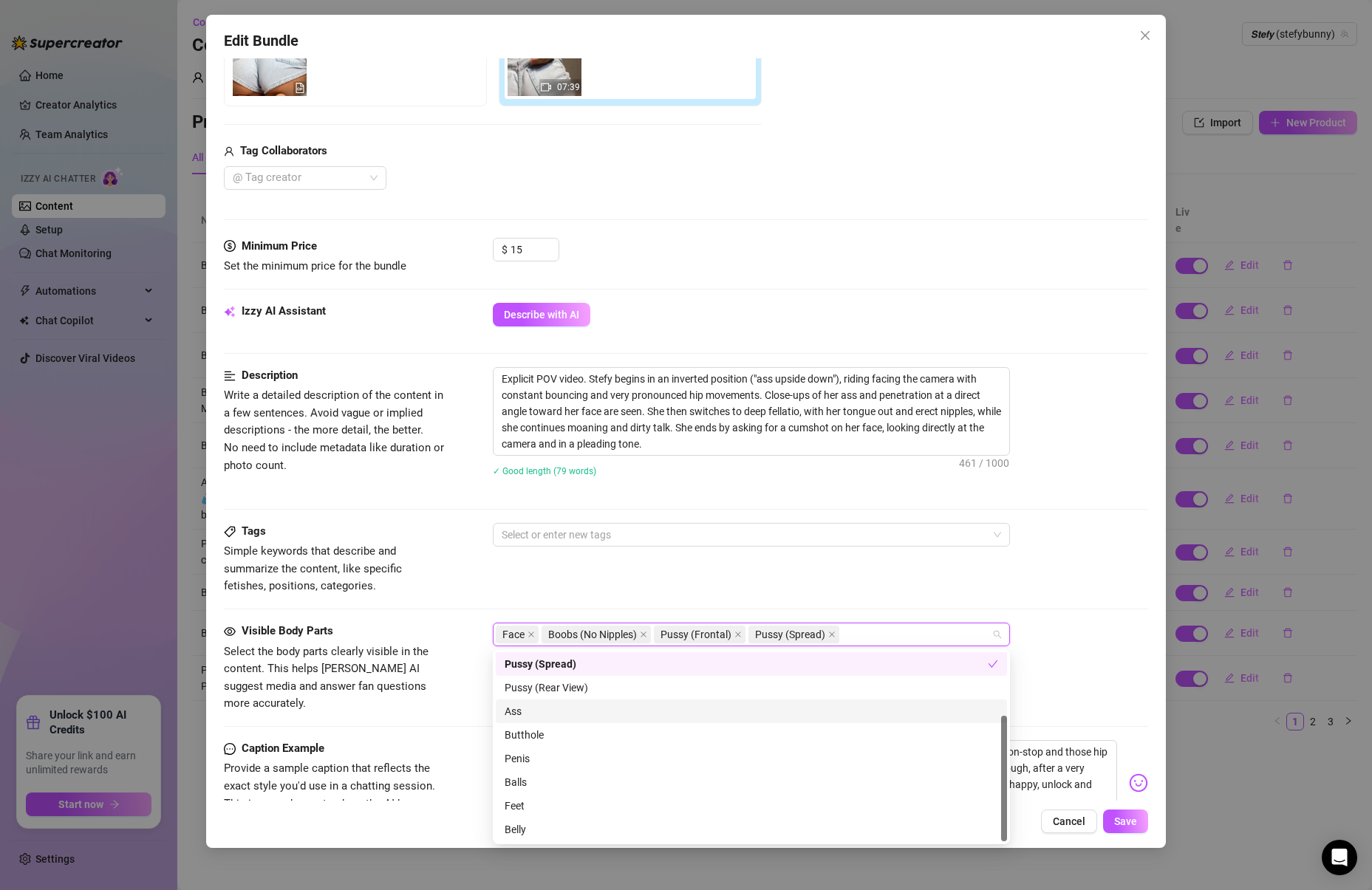
click at [548, 703] on div "Ass" at bounding box center [751, 711] width 493 height 16
click at [552, 690] on div "Pussy (Rear View)" at bounding box center [751, 688] width 493 height 16
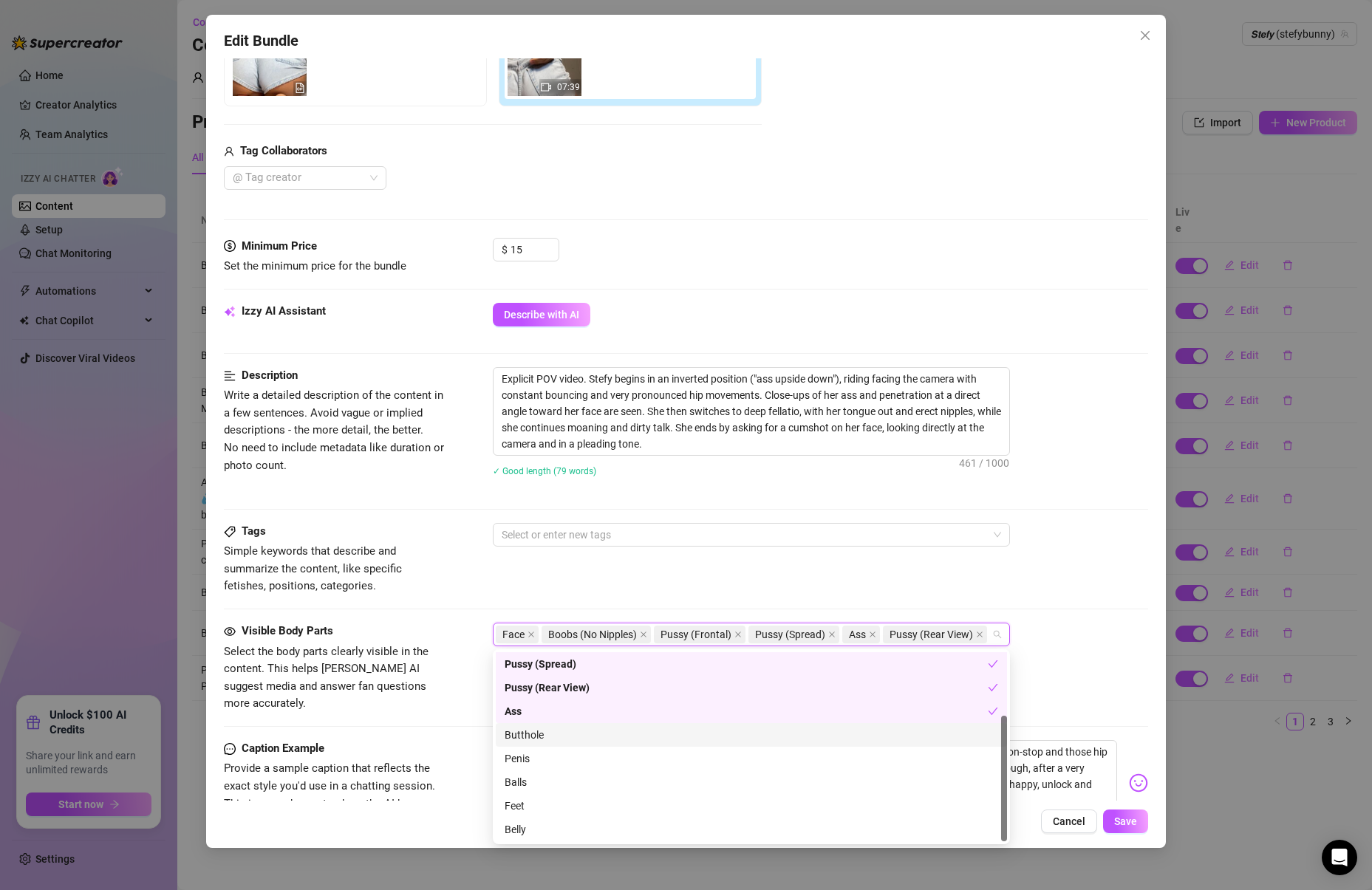
click at [535, 731] on div "Butthole" at bounding box center [751, 734] width 493 height 16
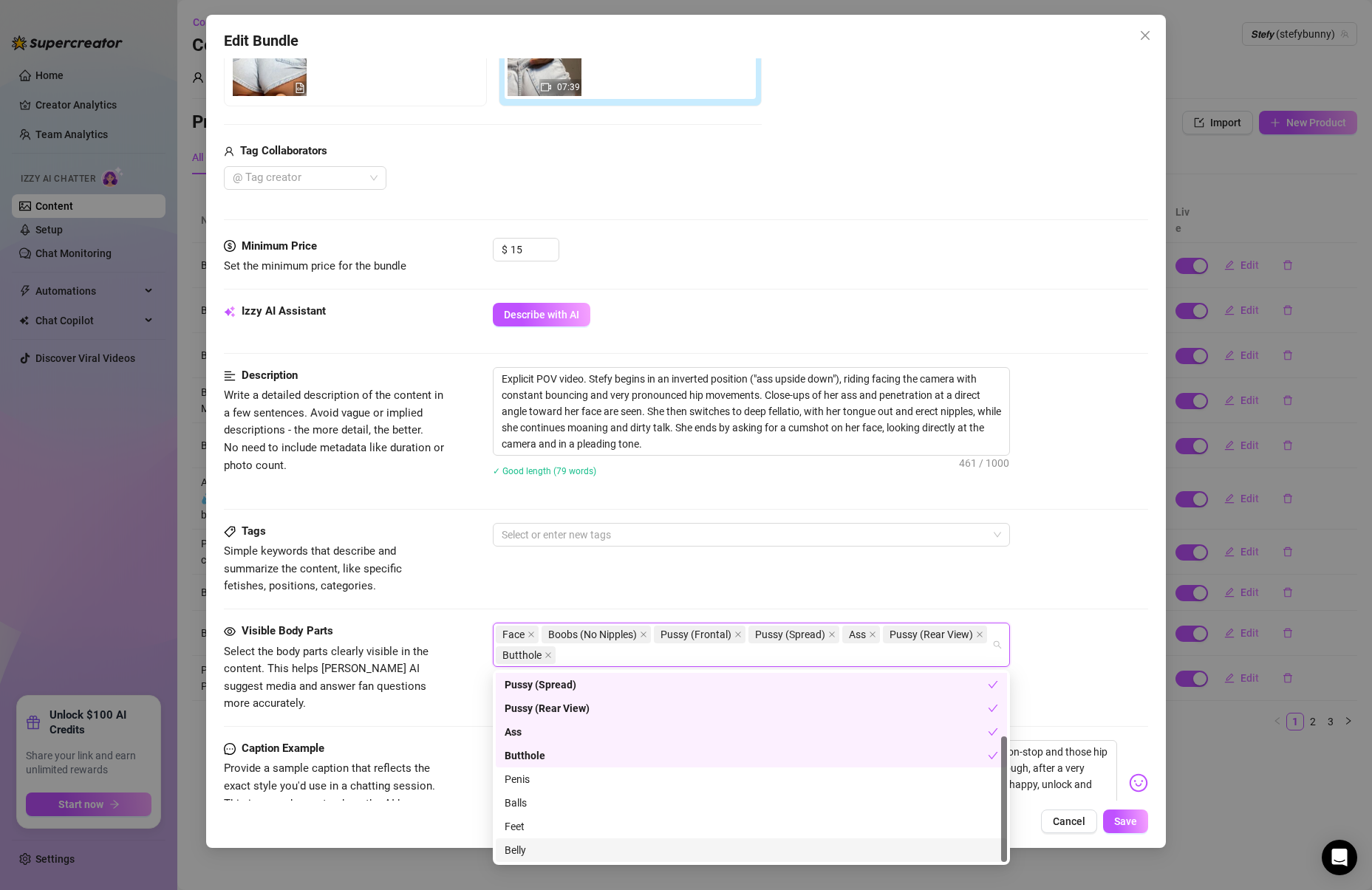
click at [517, 838] on div "Belly" at bounding box center [751, 849] width 511 height 23
click at [1120, 811] on button "Save" at bounding box center [1125, 821] width 45 height 23
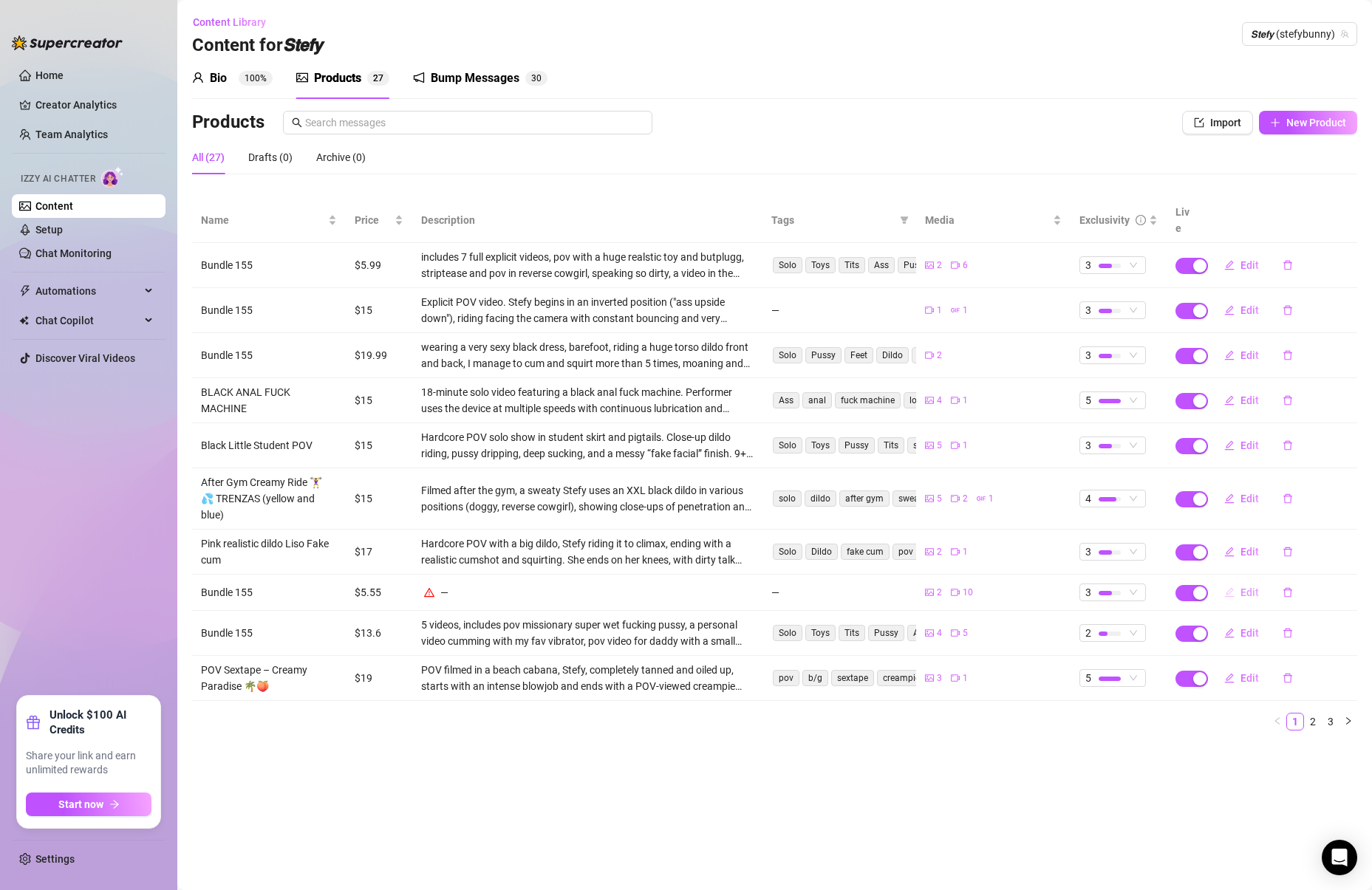
click at [1241, 586] on span "Edit" at bounding box center [1249, 592] width 18 height 12
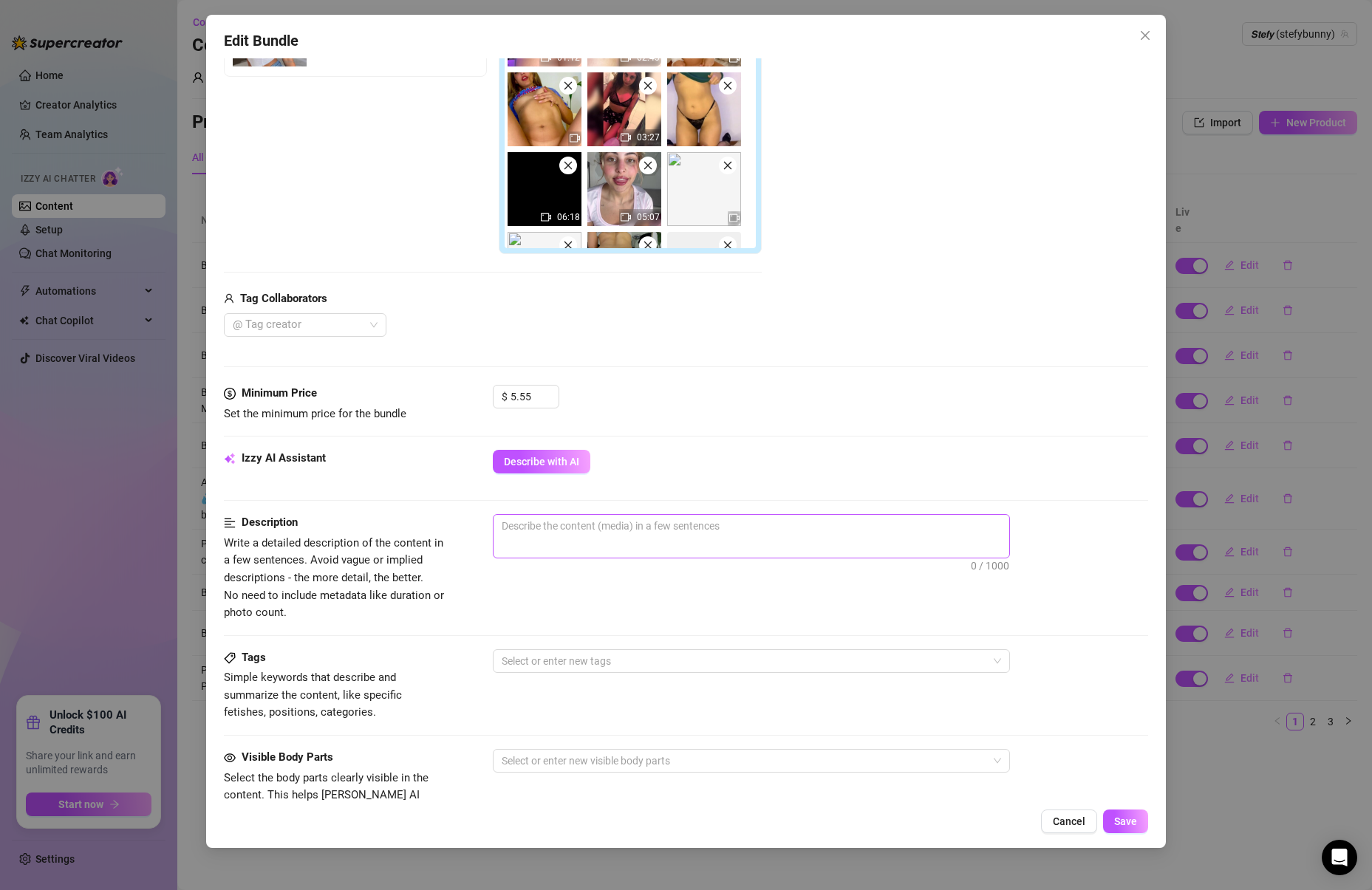
click at [574, 545] on span "0 / 1000" at bounding box center [752, 535] width 517 height 44
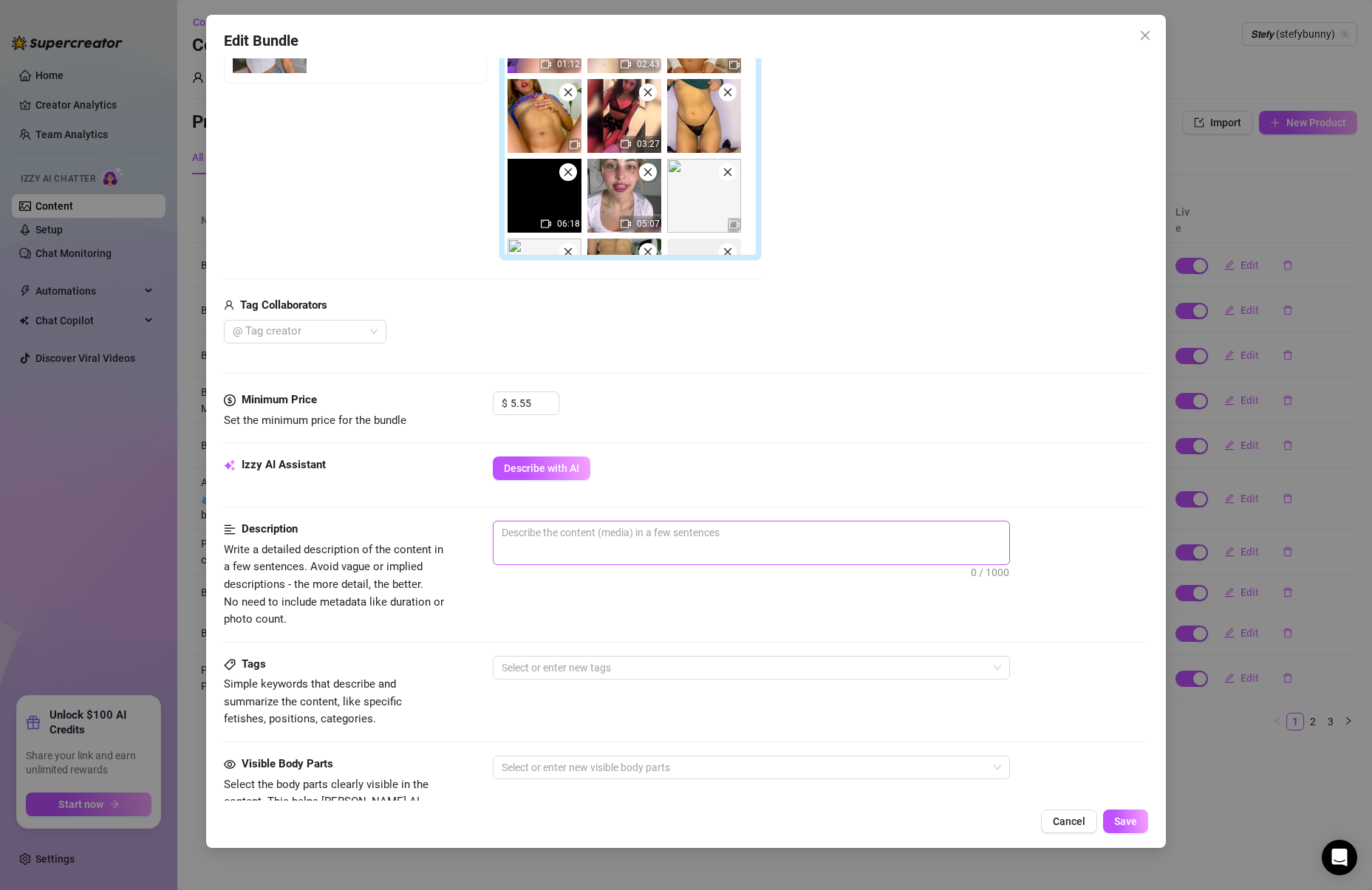
scroll to position [323, 0]
click at [574, 538] on textarea at bounding box center [751, 531] width 516 height 22
type textarea "f"
type textarea "fu"
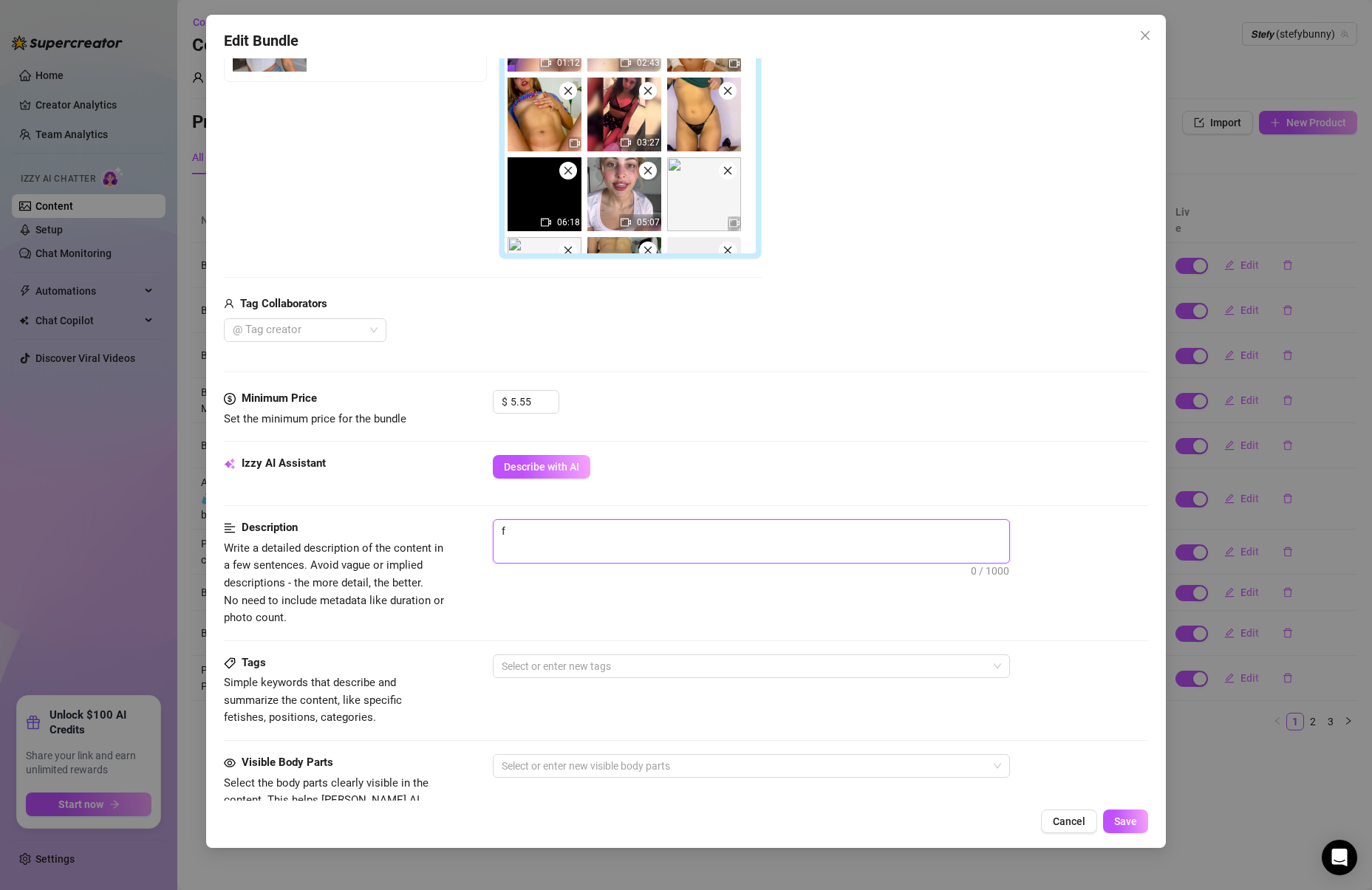
type textarea "fu"
type textarea "ful"
type textarea "full"
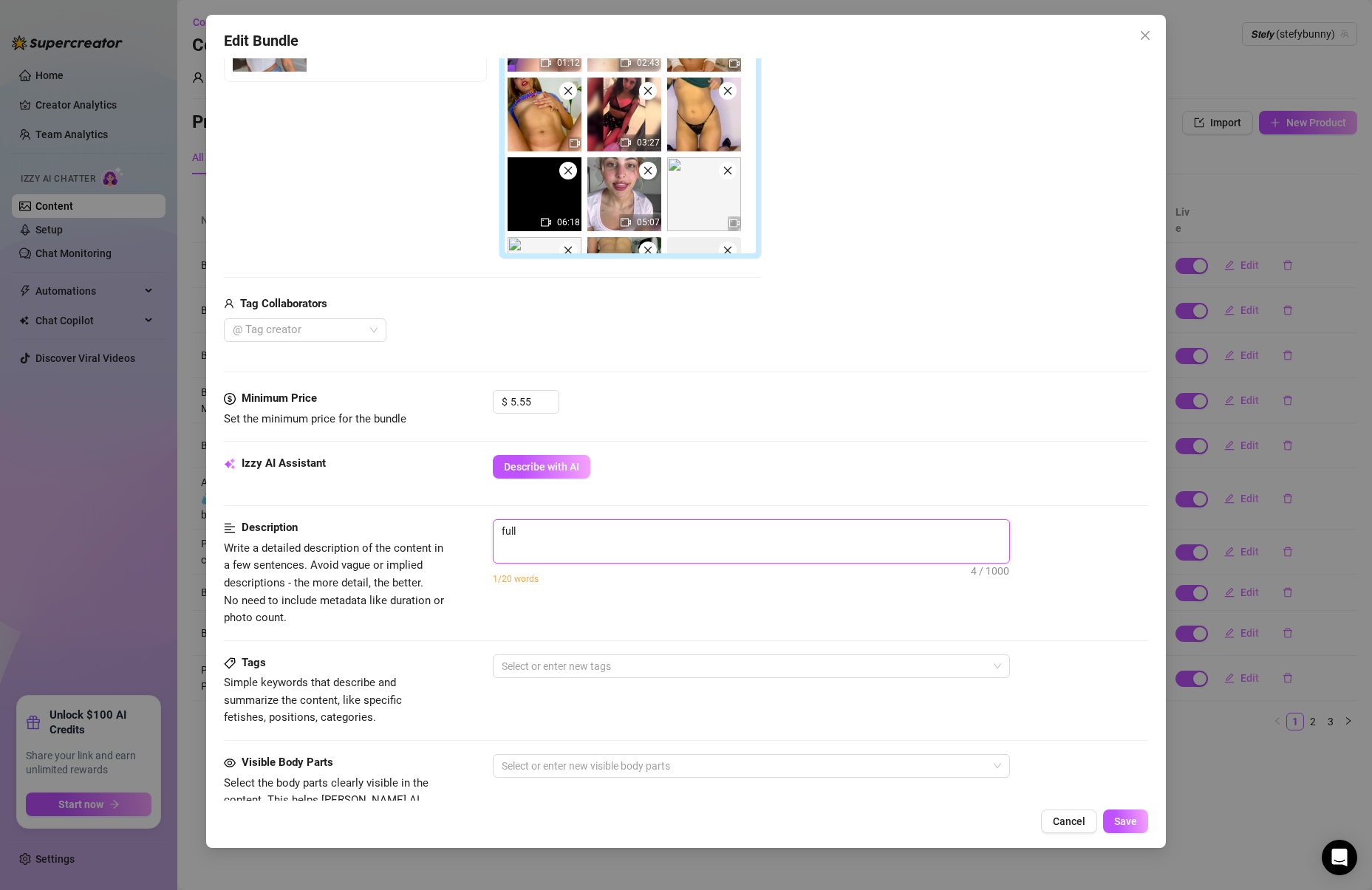
type textarea "full"
type textarea "full b"
type textarea "full bu"
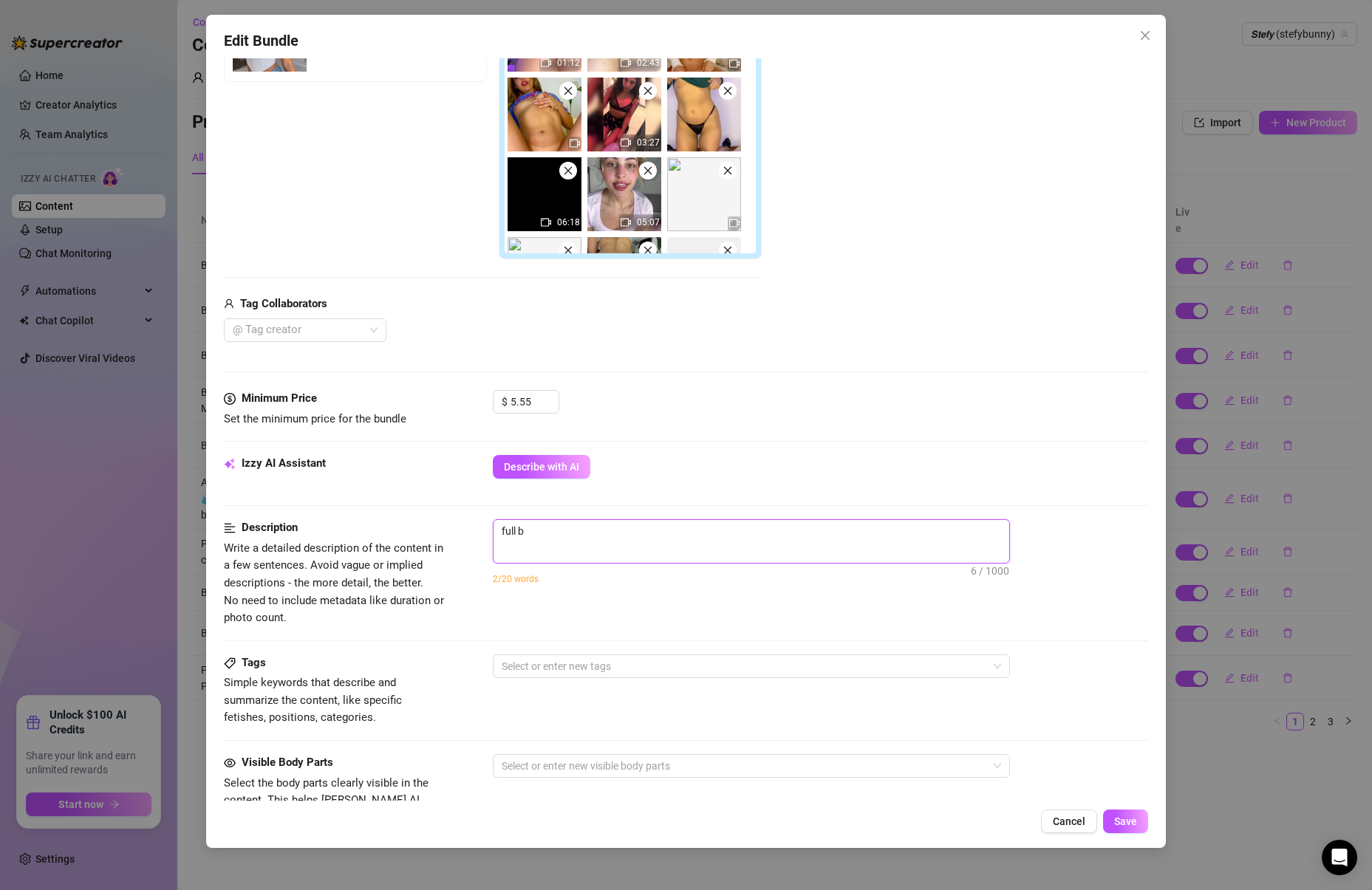
type textarea "full bu"
type textarea "full bun"
type textarea "full bund"
type textarea "full bundl"
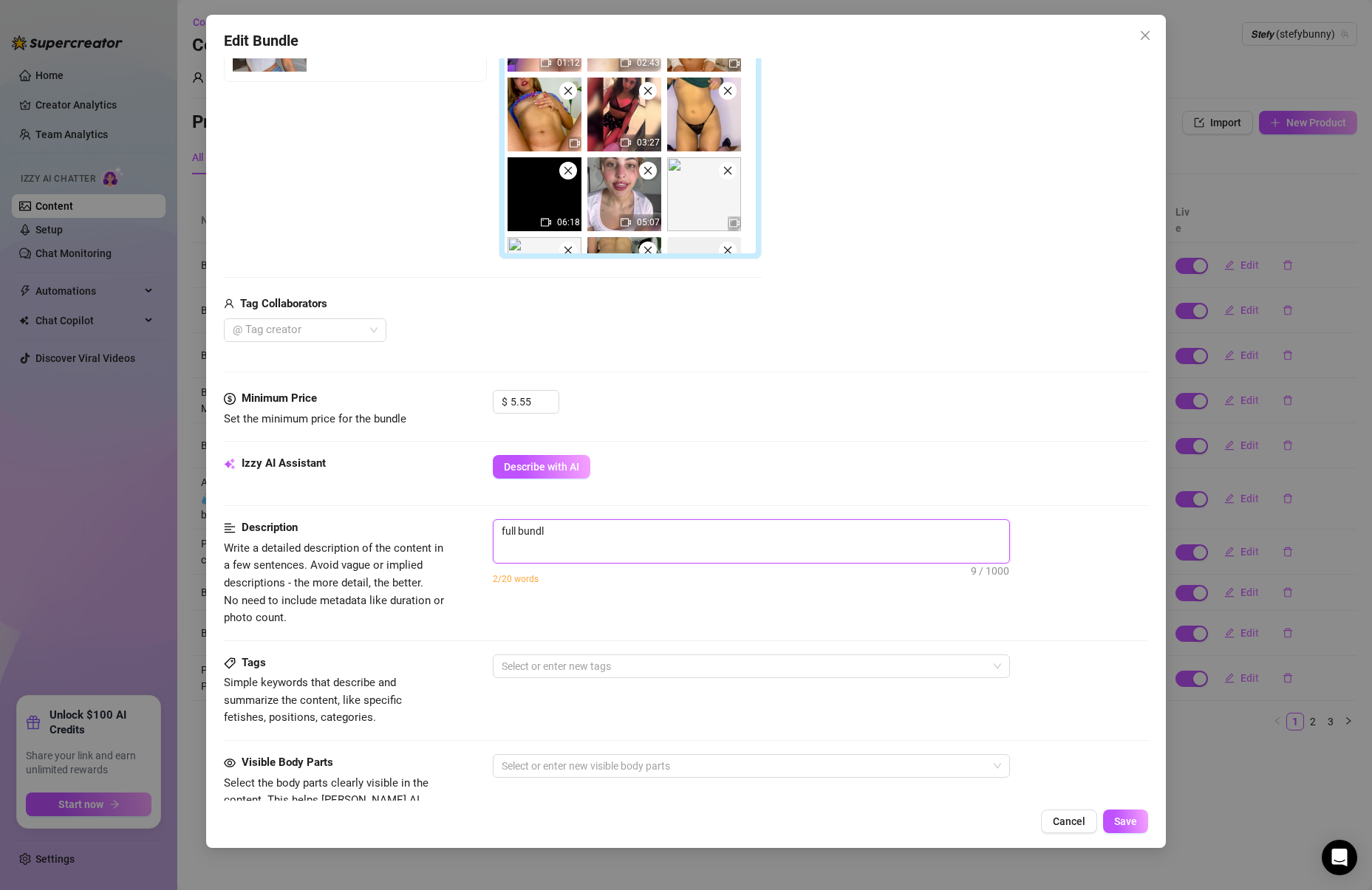
type textarea "full bundle"
type textarea "full bundle e"
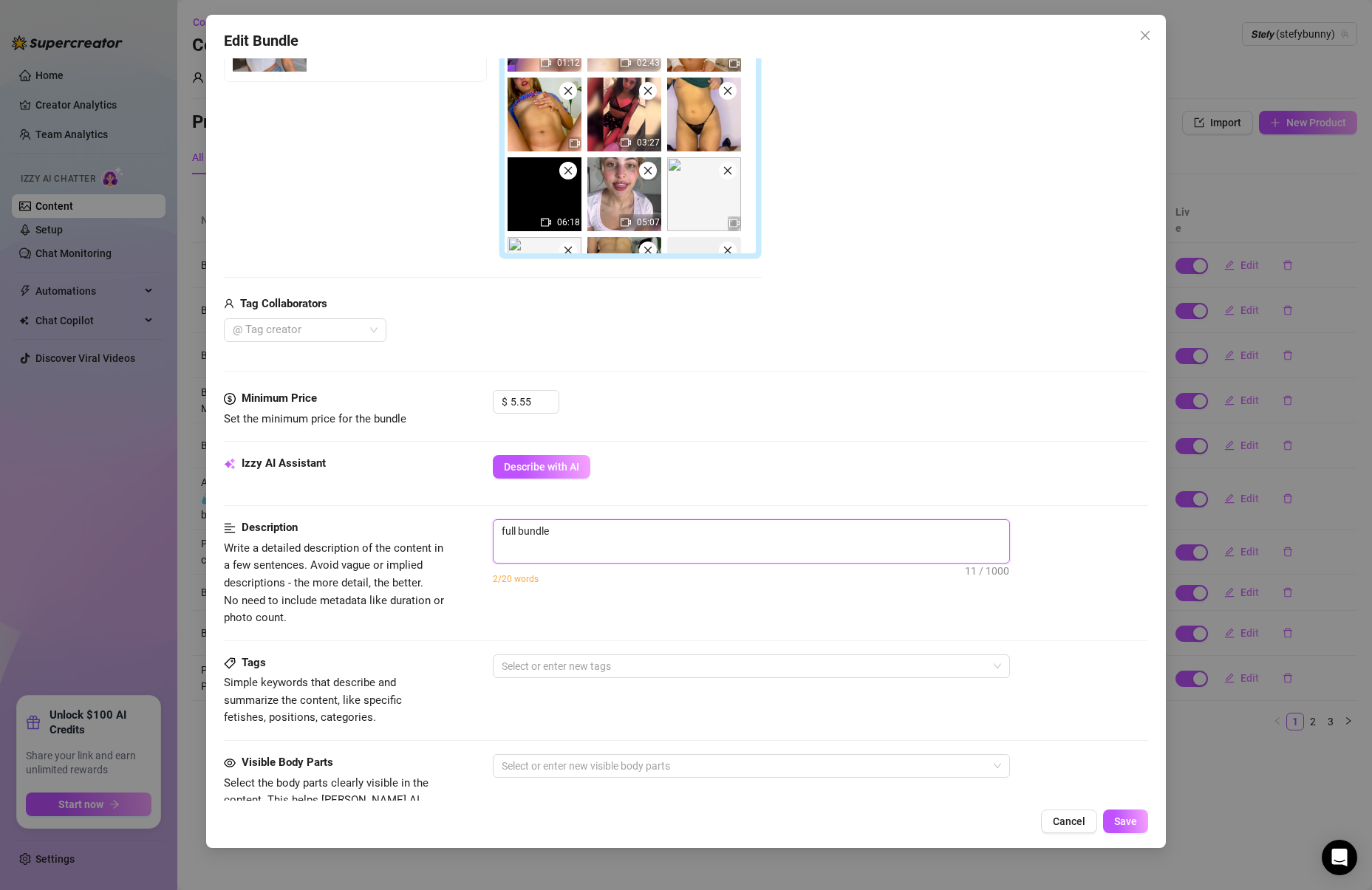
type textarea "full bundle e"
type textarea "full bundle ex"
type textarea "full bundle exp"
type textarea "full bundle expl"
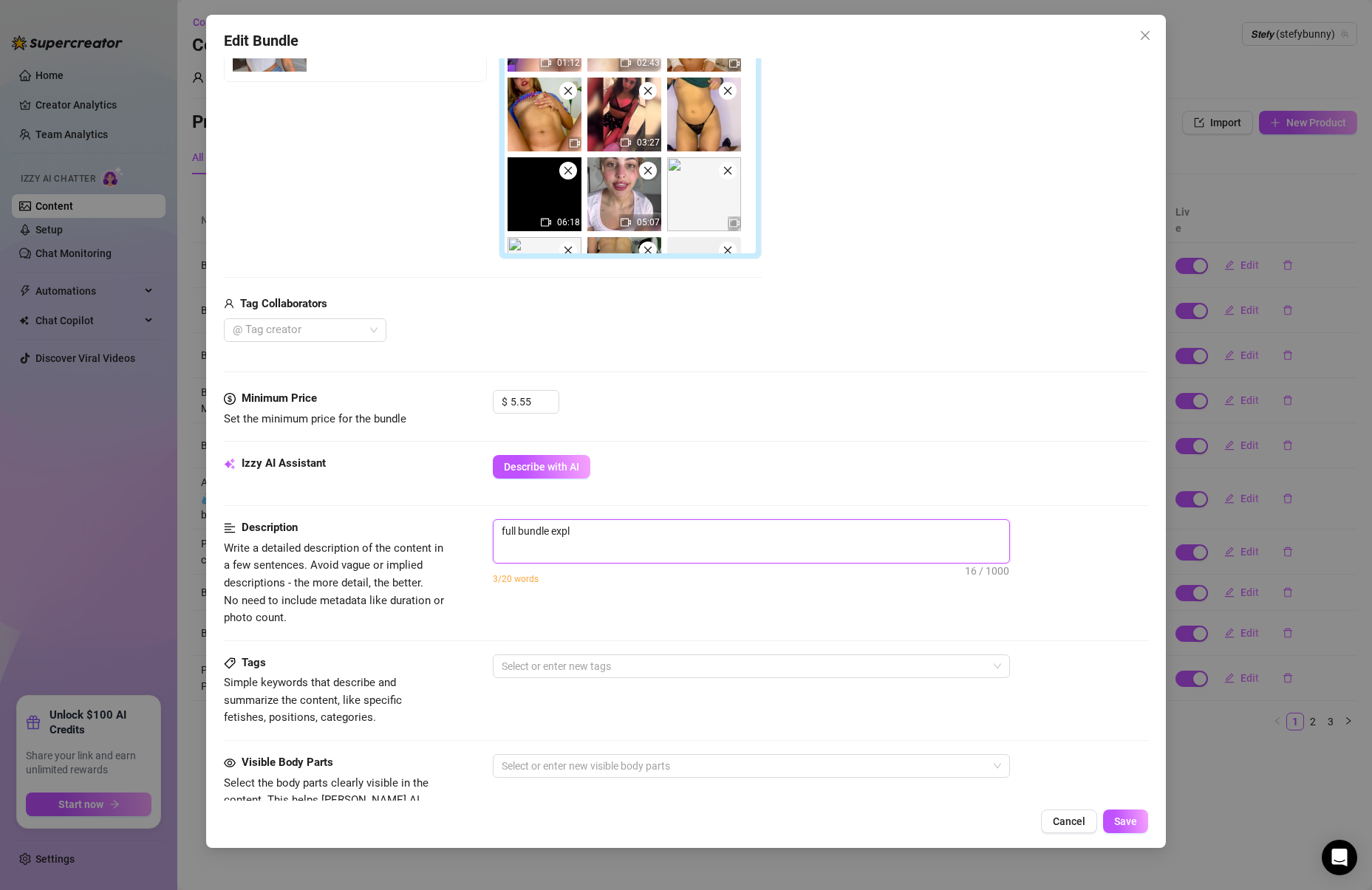
type textarea "full bundle expli"
type textarea "full bundle explic"
type textarea "full bundle explici"
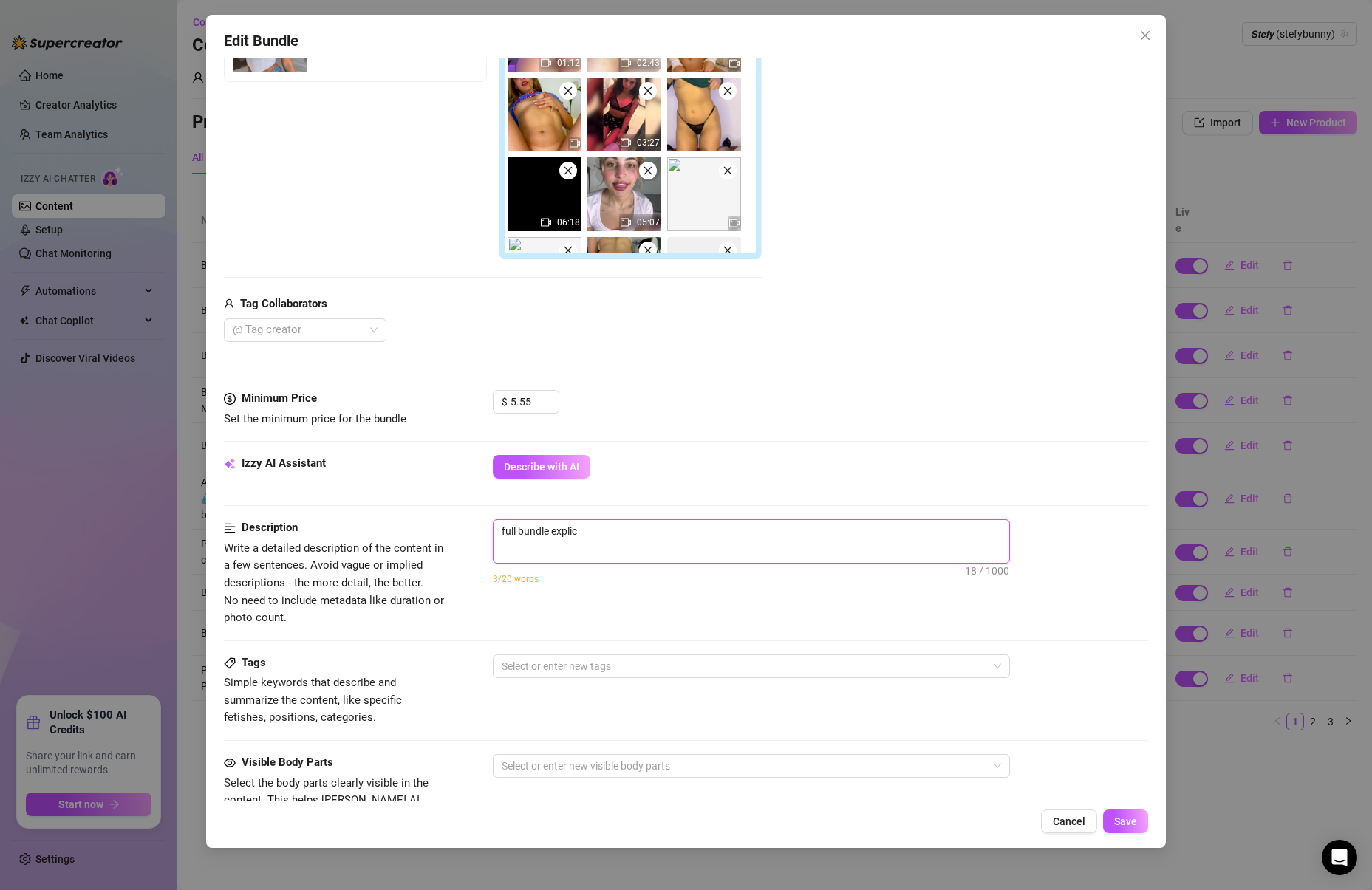
type textarea "full bundle explici"
type textarea "full bundle explicit"
type textarea "full bundle explicit,"
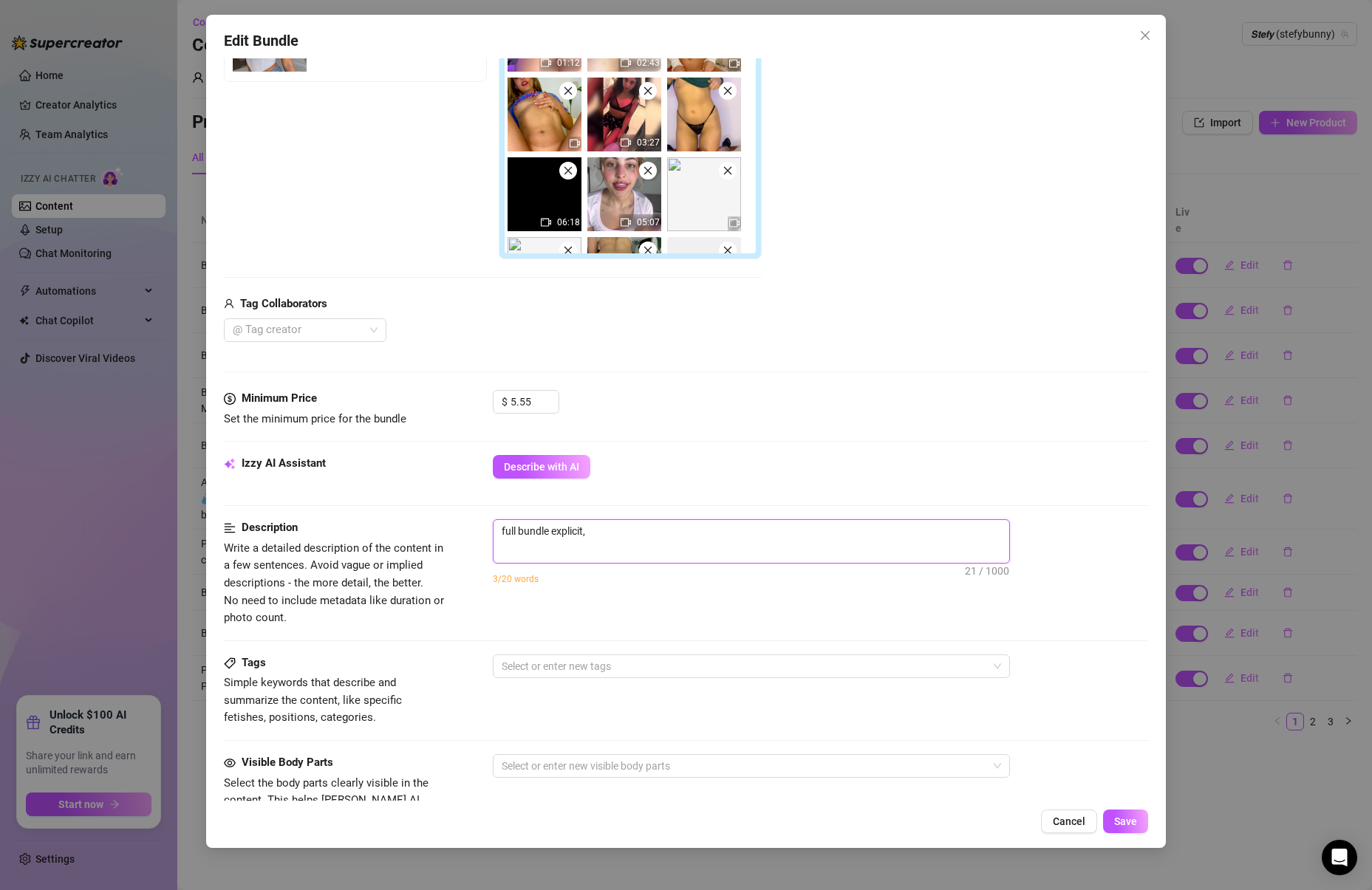
type textarea "full bundle explicit,"
type textarea "full bundle explicit, a"
type textarea "full bundle explicit, an"
type textarea "full bundle explicit, [PERSON_NAME]"
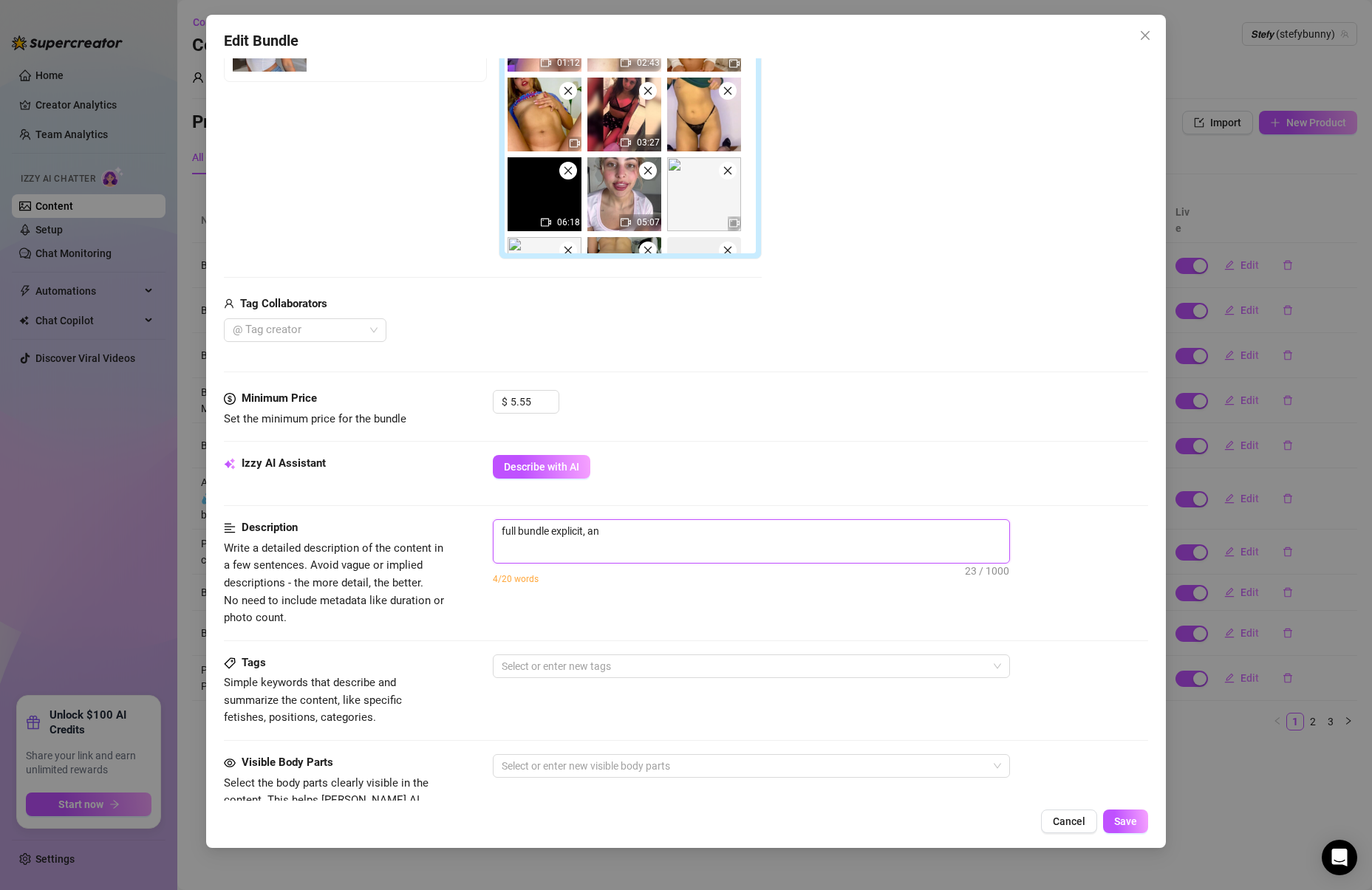
type textarea "full bundle explicit, [PERSON_NAME]"
type textarea "full bundle explicit, anal"
type textarea "full bundle explicit, anal,"
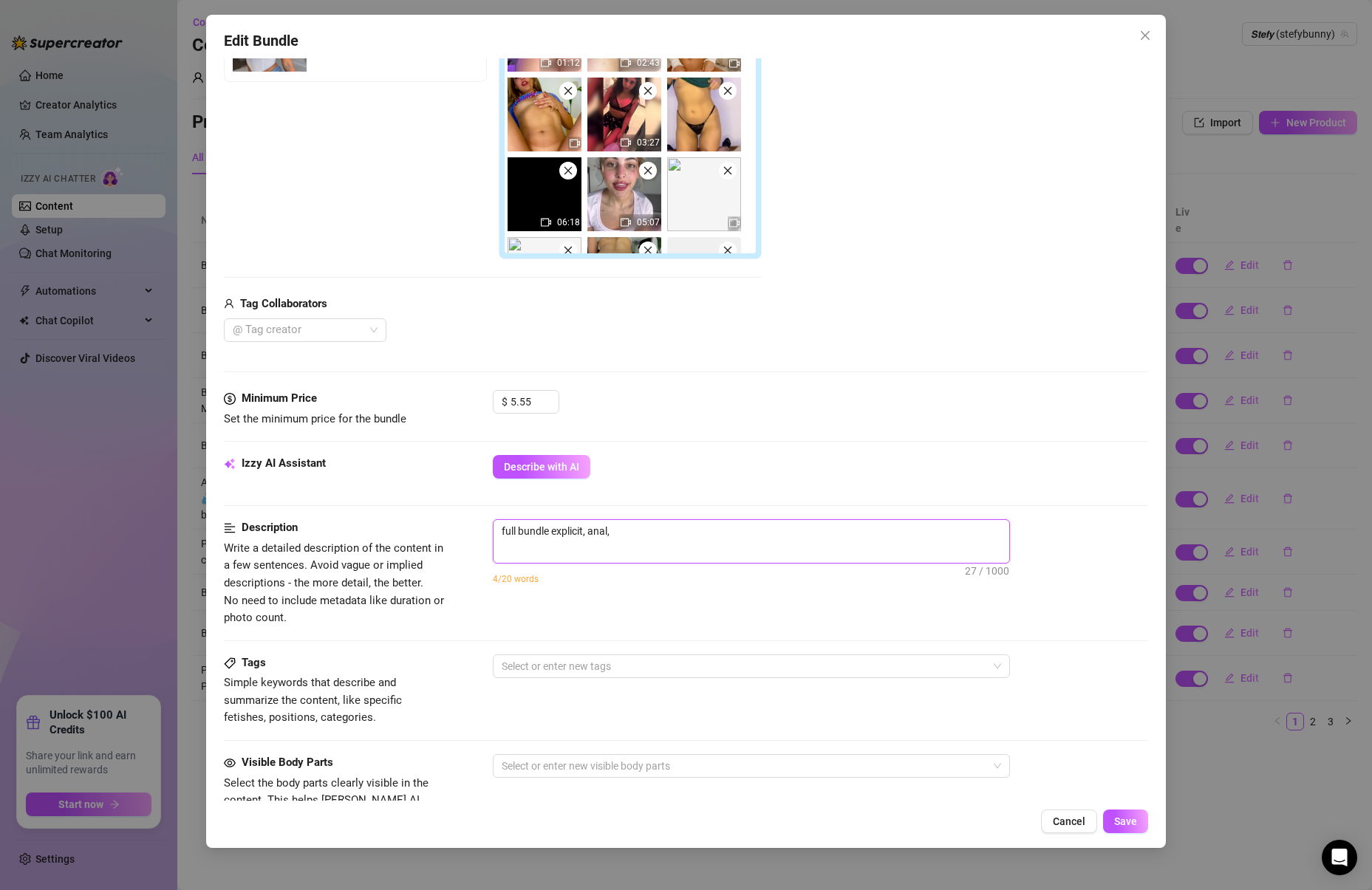
type textarea "full bundle explicit, anal,"
type textarea "full bundle explicit, anal, p"
type textarea "full bundle explicit, anal, po"
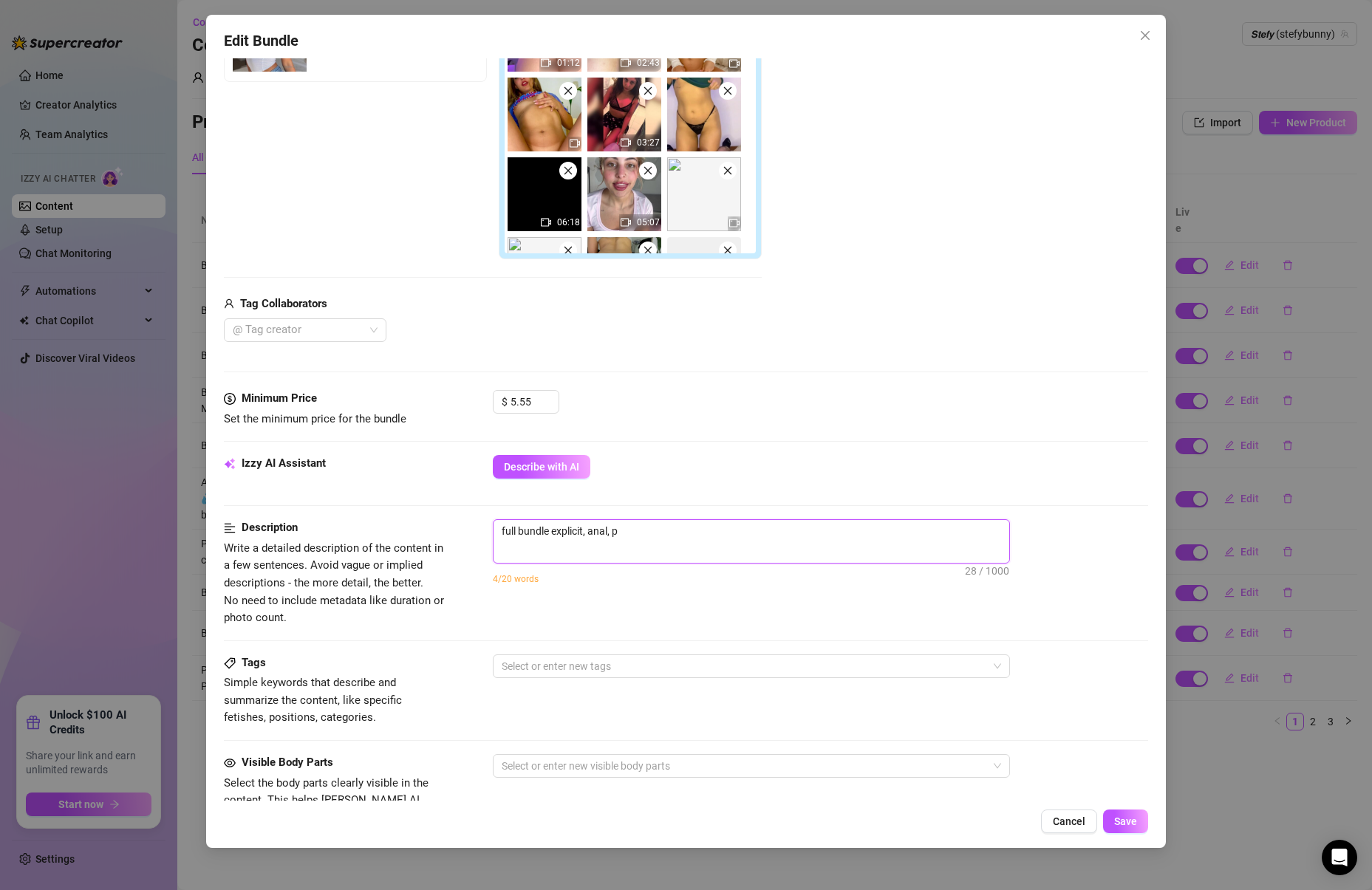
type textarea "full bundle explicit, anal, po"
type textarea "full bundle explicit, anal, pov"
type textarea "full bundle explicit, anal, pov,"
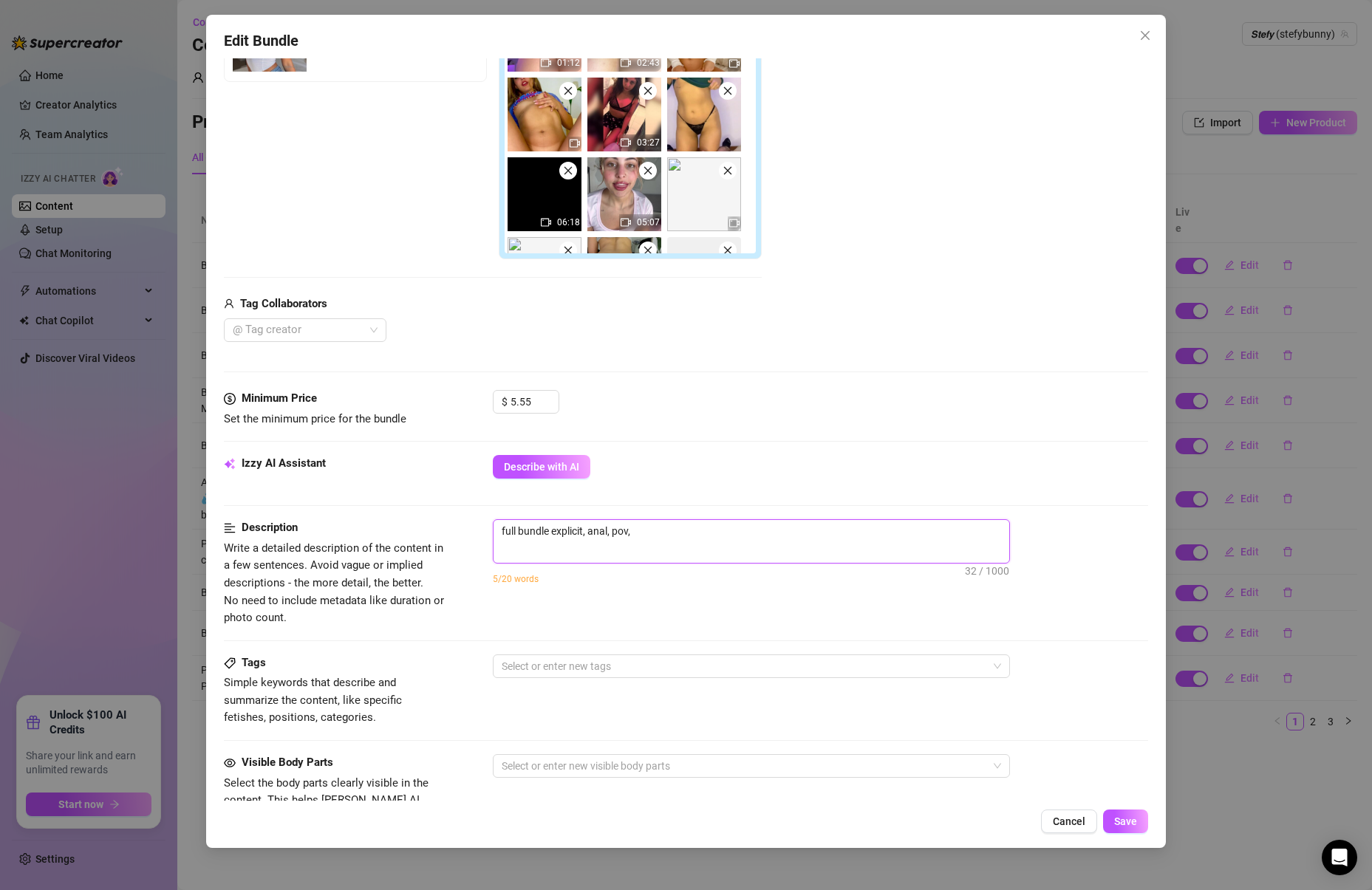
type textarea "full bundle explicit, anal, pov,"
type textarea "full bundle explicit, anal, pov, m"
type textarea "full bundle explicit, anal, pov, mi"
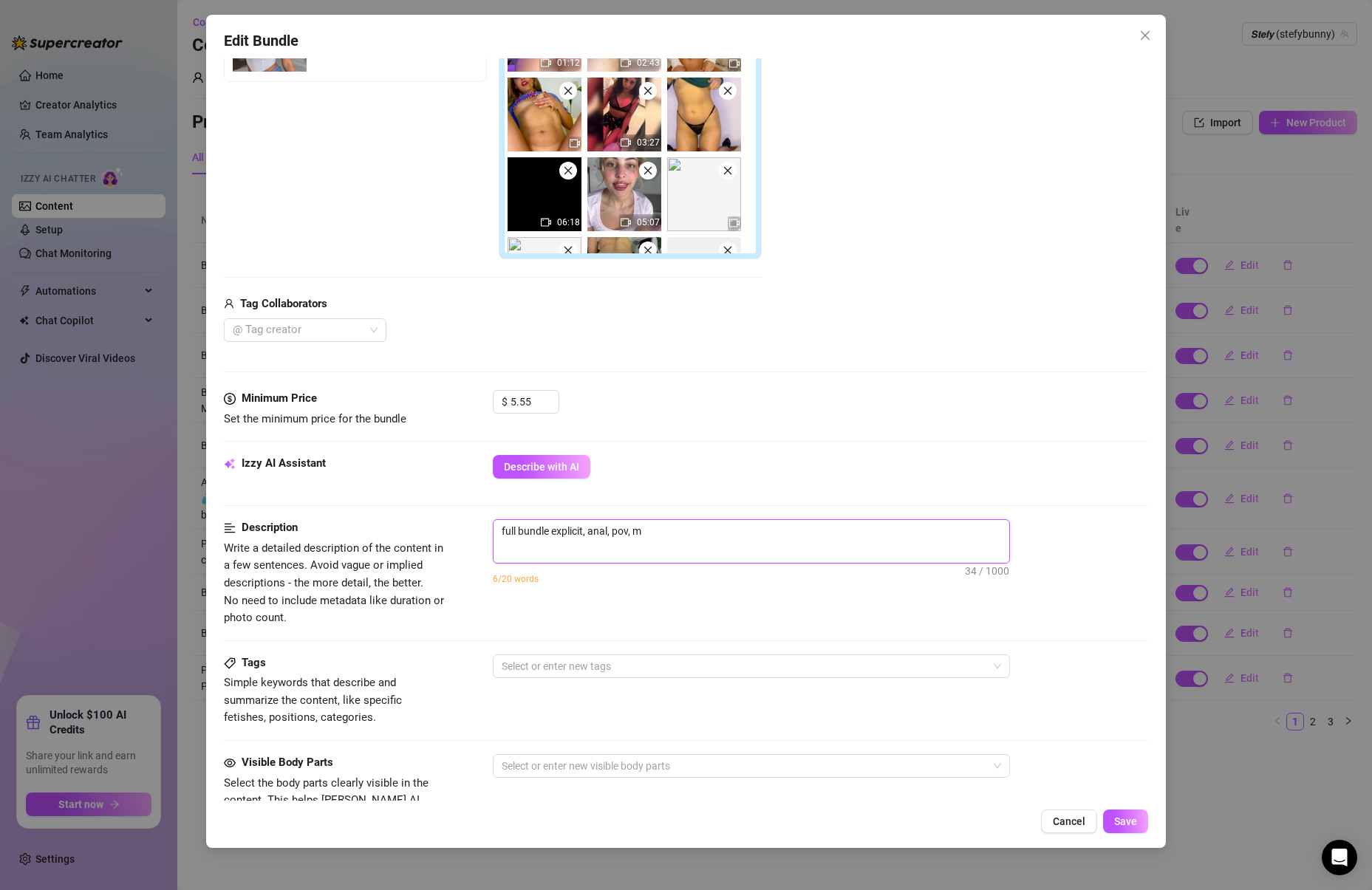
type textarea "full bundle explicit, anal, pov, mi"
type textarea "full bundle explicit, anal, pov, mis"
type textarea "full bundle explicit, anal, pov, miss"
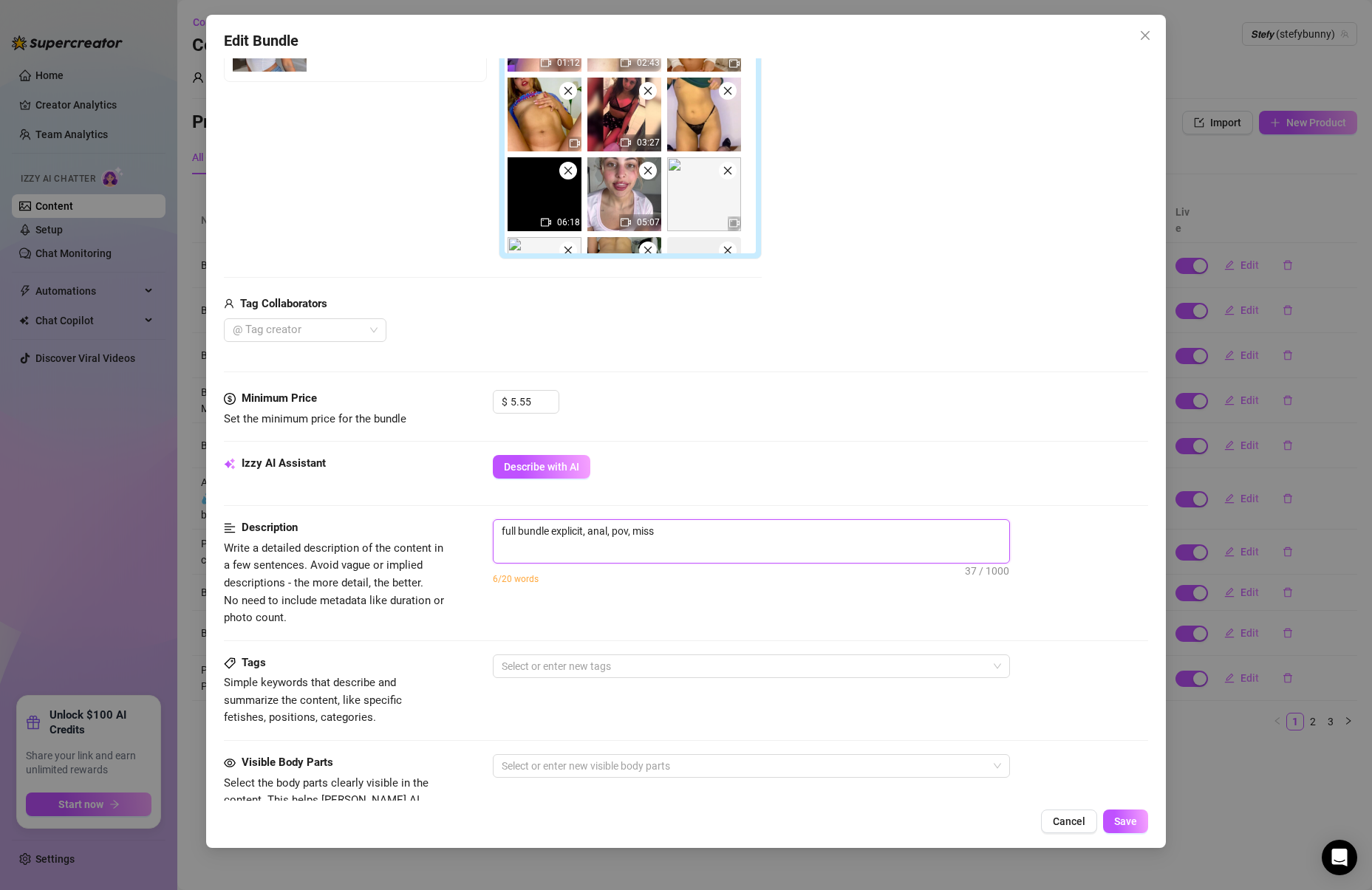
type textarea "full bundle explicit, anal, pov, missi"
type textarea "full bundle explicit, anal, pov, missio"
type textarea "full bundle explicit, anal, pov, mission"
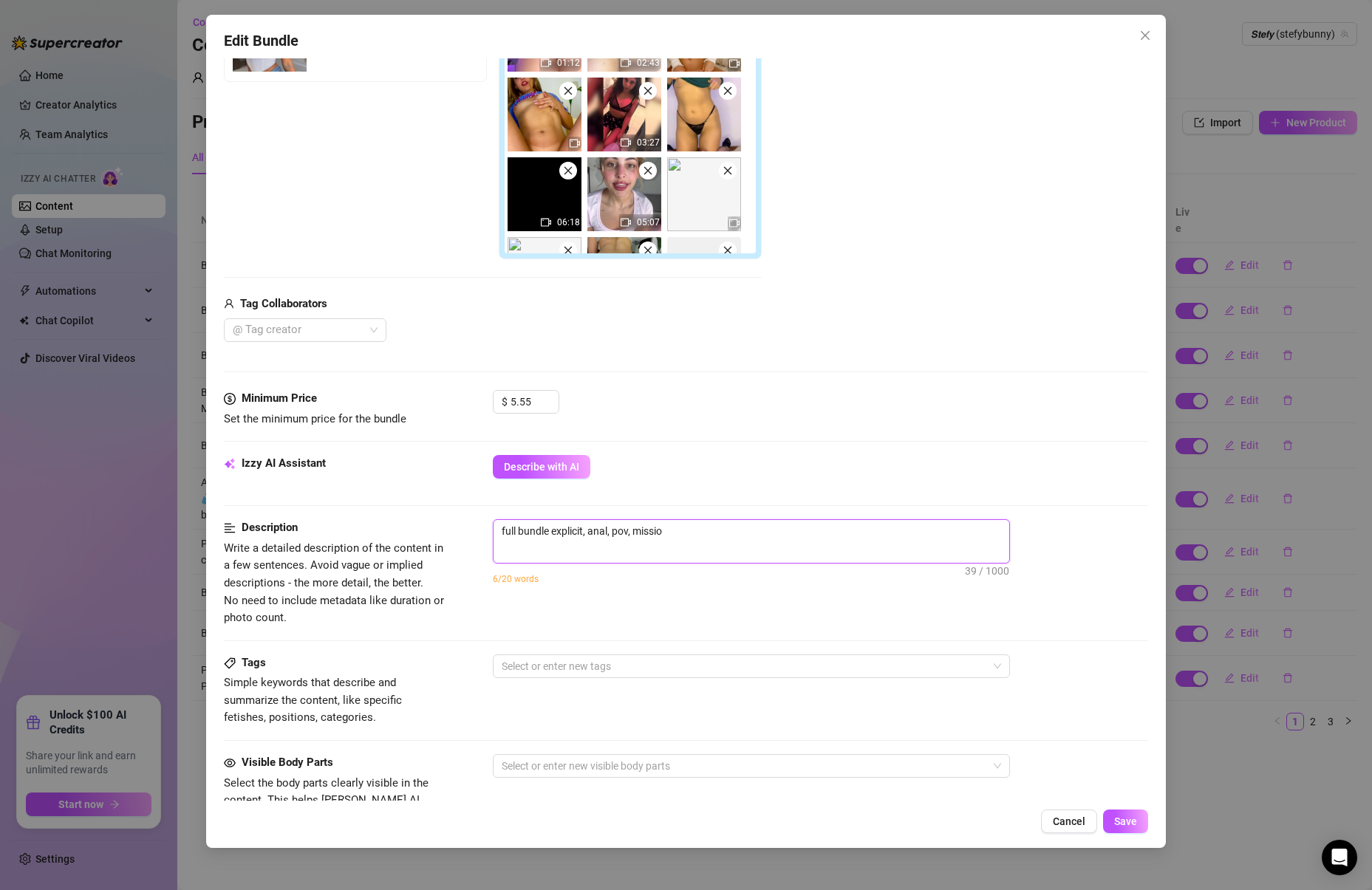
type textarea "full bundle explicit, anal, pov, mission"
type textarea "full bundle explicit, anal, pov, missiona"
type textarea "full bundle explicit, anal, pov, missionar"
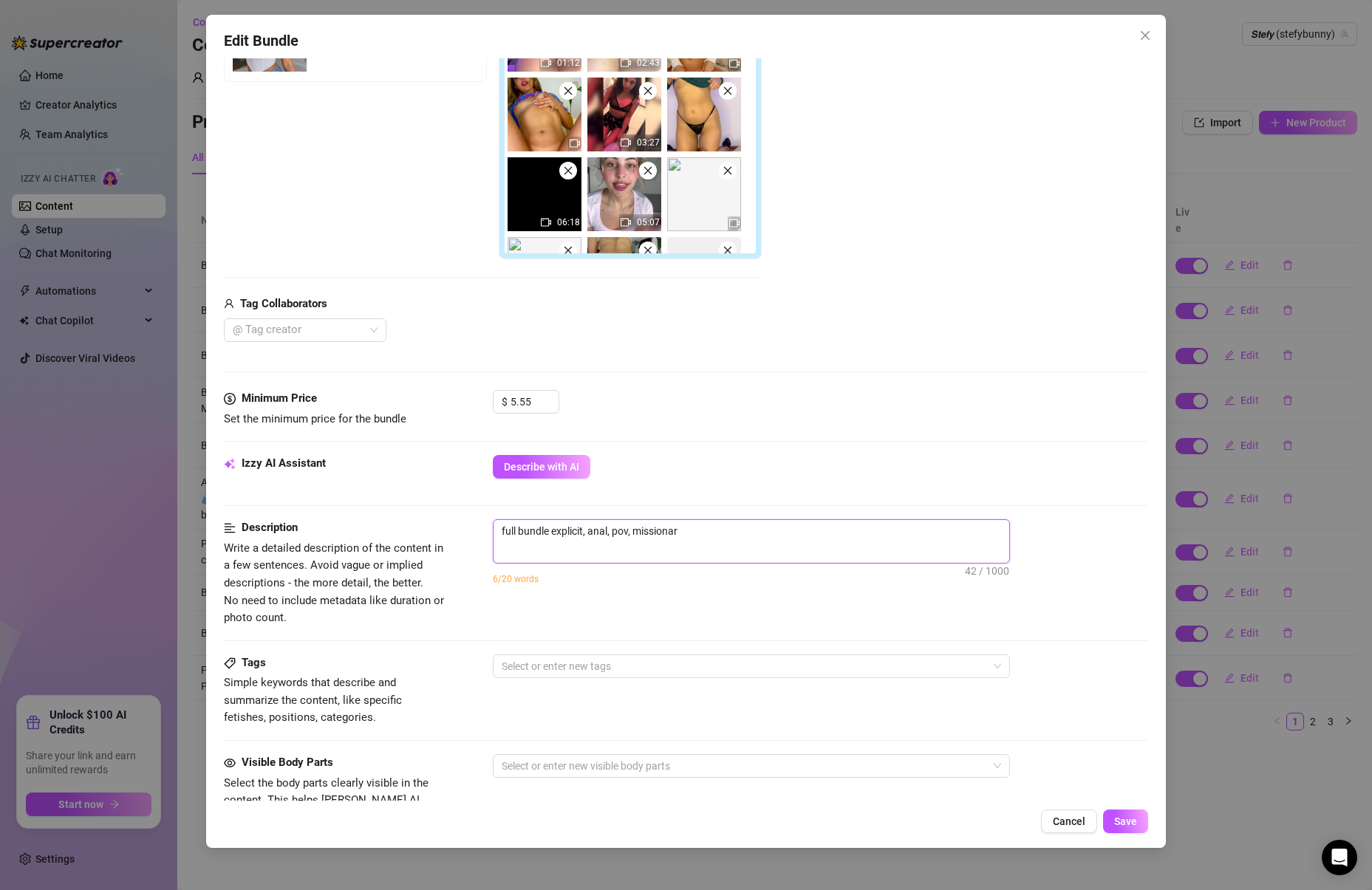
type textarea "full bundle explicit, anal, pov, missionary"
type textarea "full bundle explicit, anal, pov, missionary,"
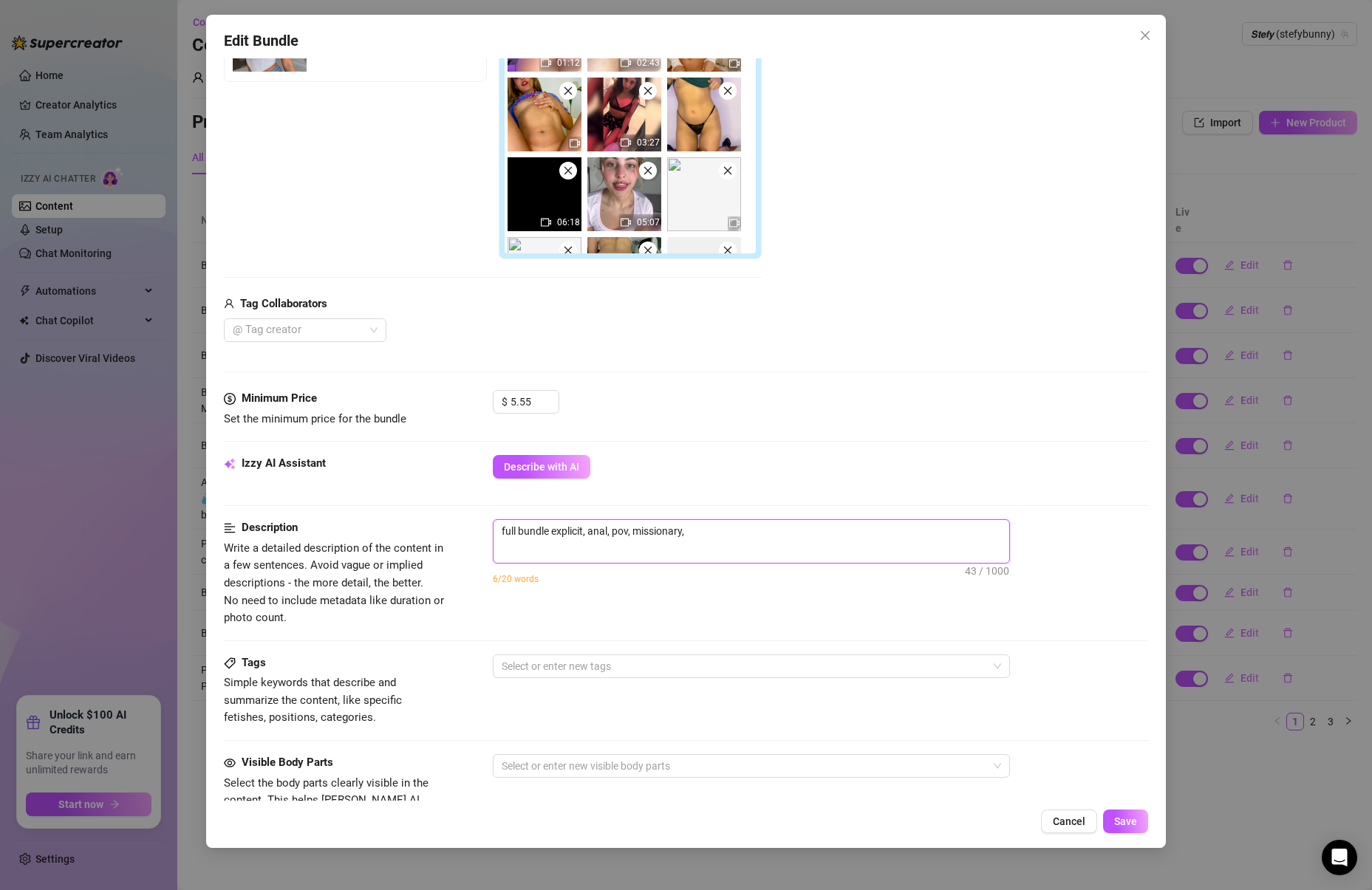
type textarea "full bundle explicit, anal, pov, missionary,"
type textarea "full bundle explicit, anal, pov, missionary, r"
type textarea "full bundle explicit, anal, pov, missionary, re"
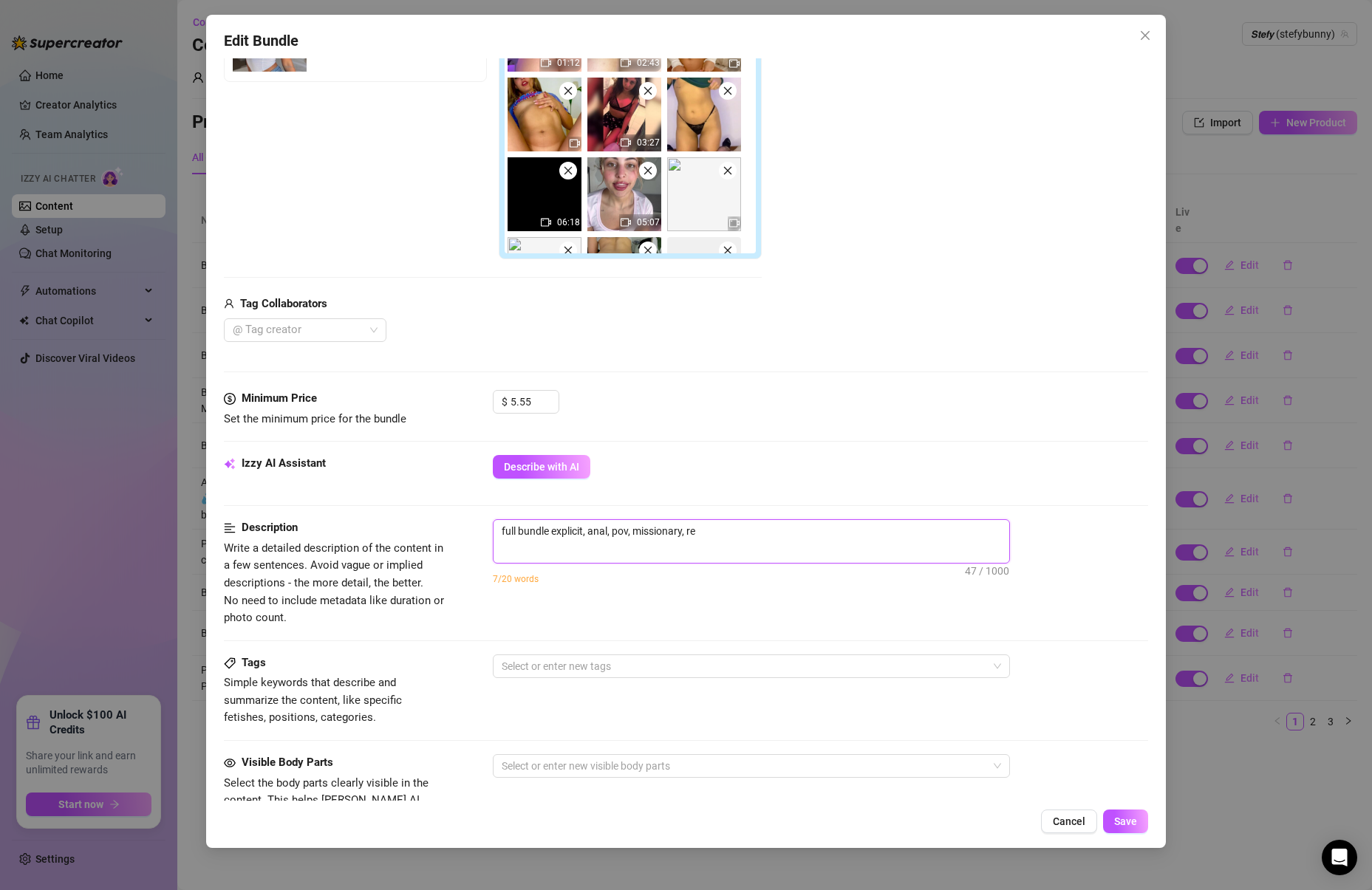
type textarea "full bundle explicit, anal, pov, [DEMOGRAPHIC_DATA], rev"
type textarea "full bundle explicit, anal, pov, [DEMOGRAPHIC_DATA], reve"
type textarea "full bundle explicit, anal, pov, [DEMOGRAPHIC_DATA], rever"
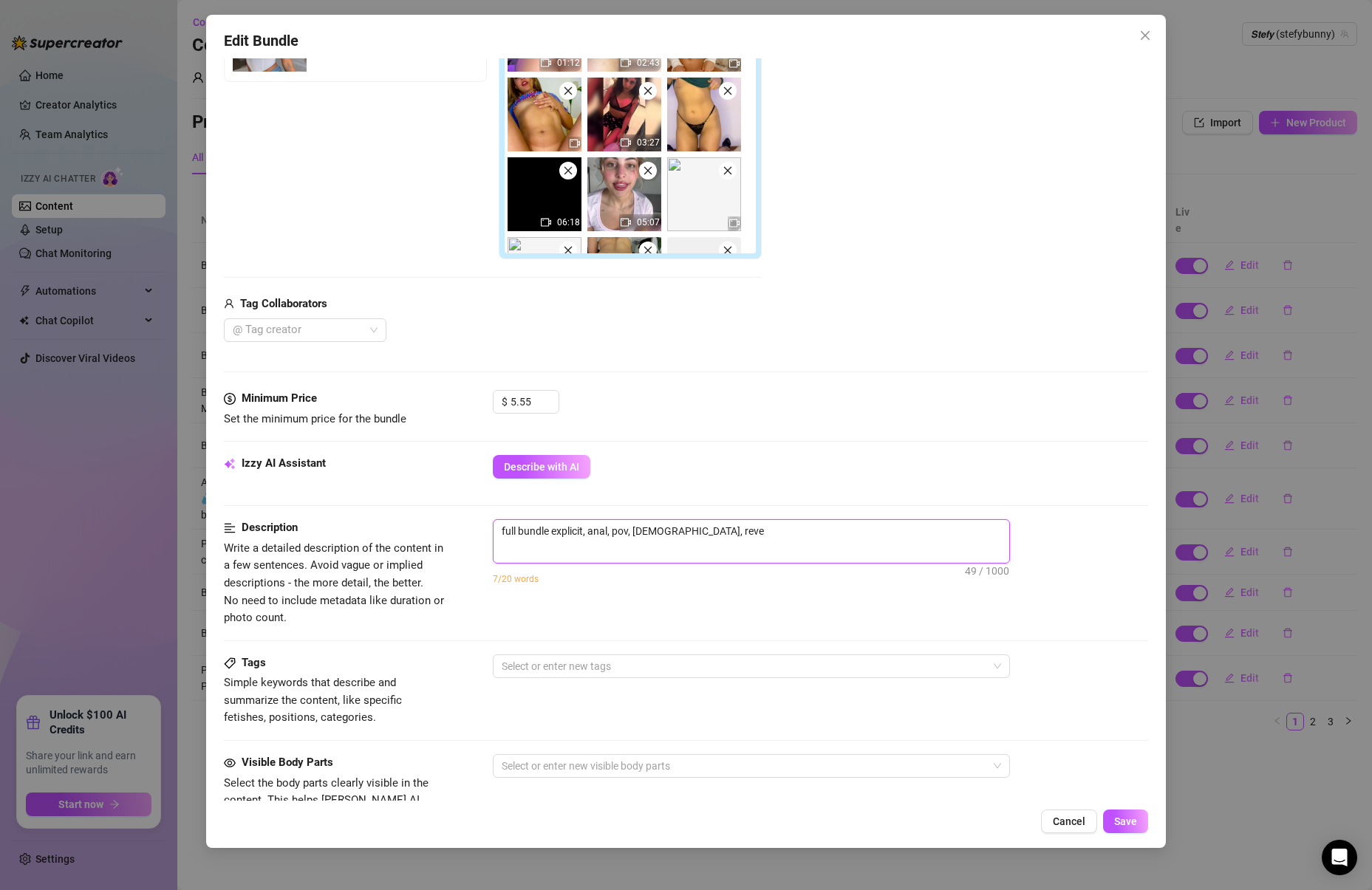
type textarea "full bundle explicit, anal, pov, [DEMOGRAPHIC_DATA], rever"
type textarea "full bundle explicit, anal, pov, missionary, revers"
type textarea "full bundle explicit, anal, pov, missionary, reverse"
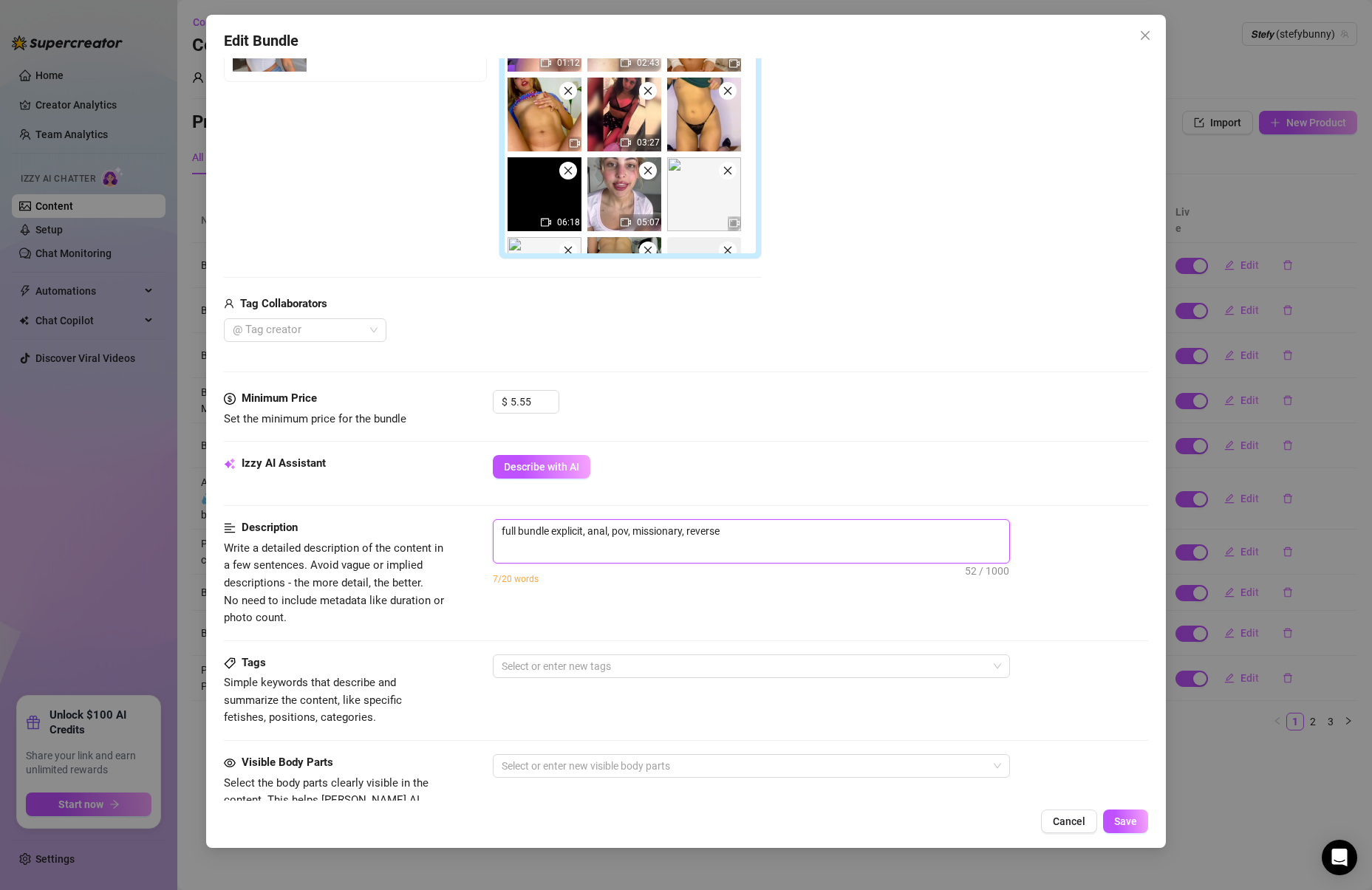
type textarea "full bundle explicit, anal, pov, missionary, reverse"
type textarea "full bundle explicit, anal, pov, missionary, reverse c"
type textarea "full bundle explicit, anal, pov, missionary, reverse co"
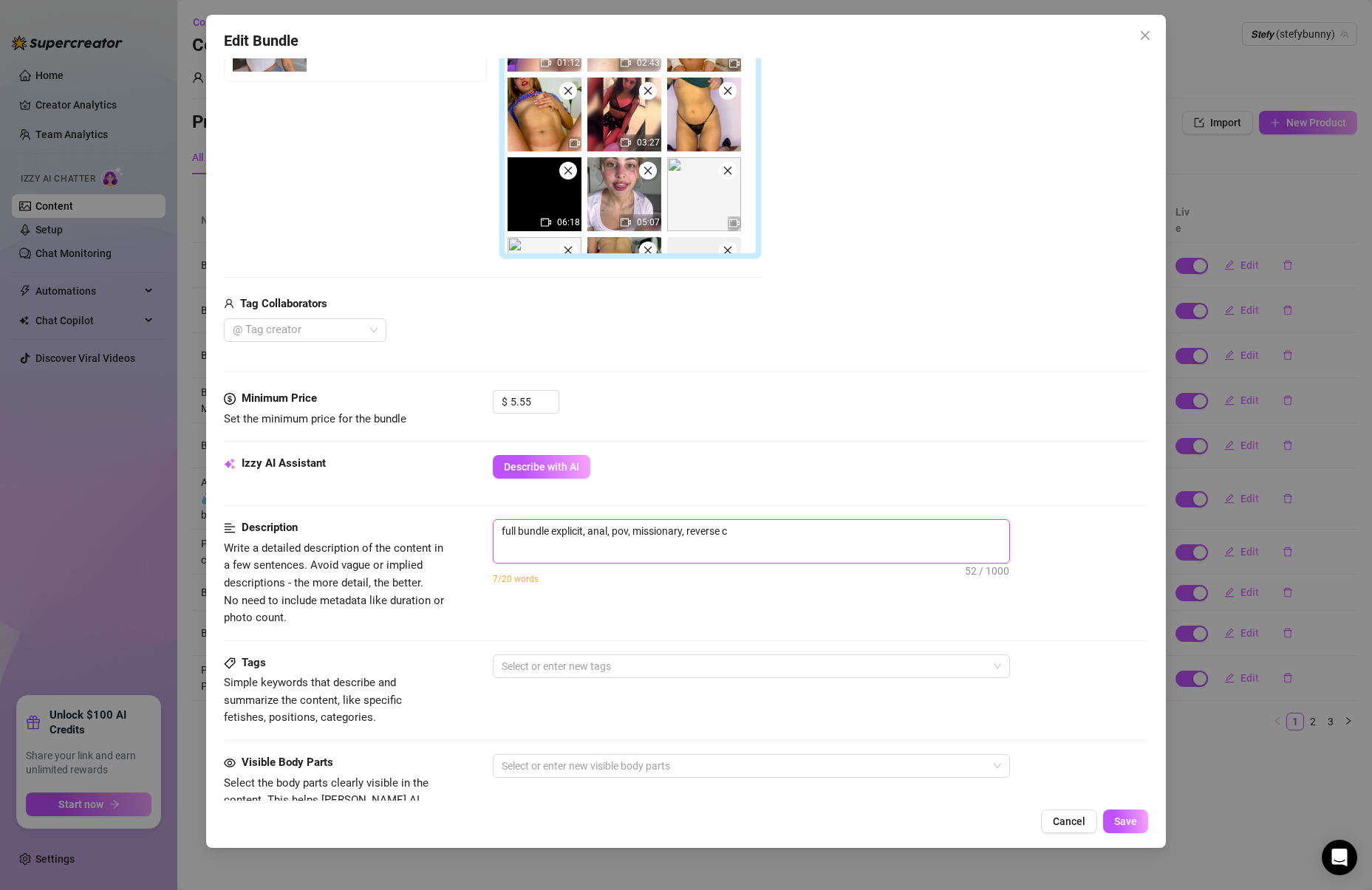
type textarea "full bundle explicit, anal, pov, missionary, reverse co"
type textarea "full bundle explicit, anal, pov, missionary, reverse cog"
type textarea "full bundle explicit, anal, pov, missionary, reverse co"
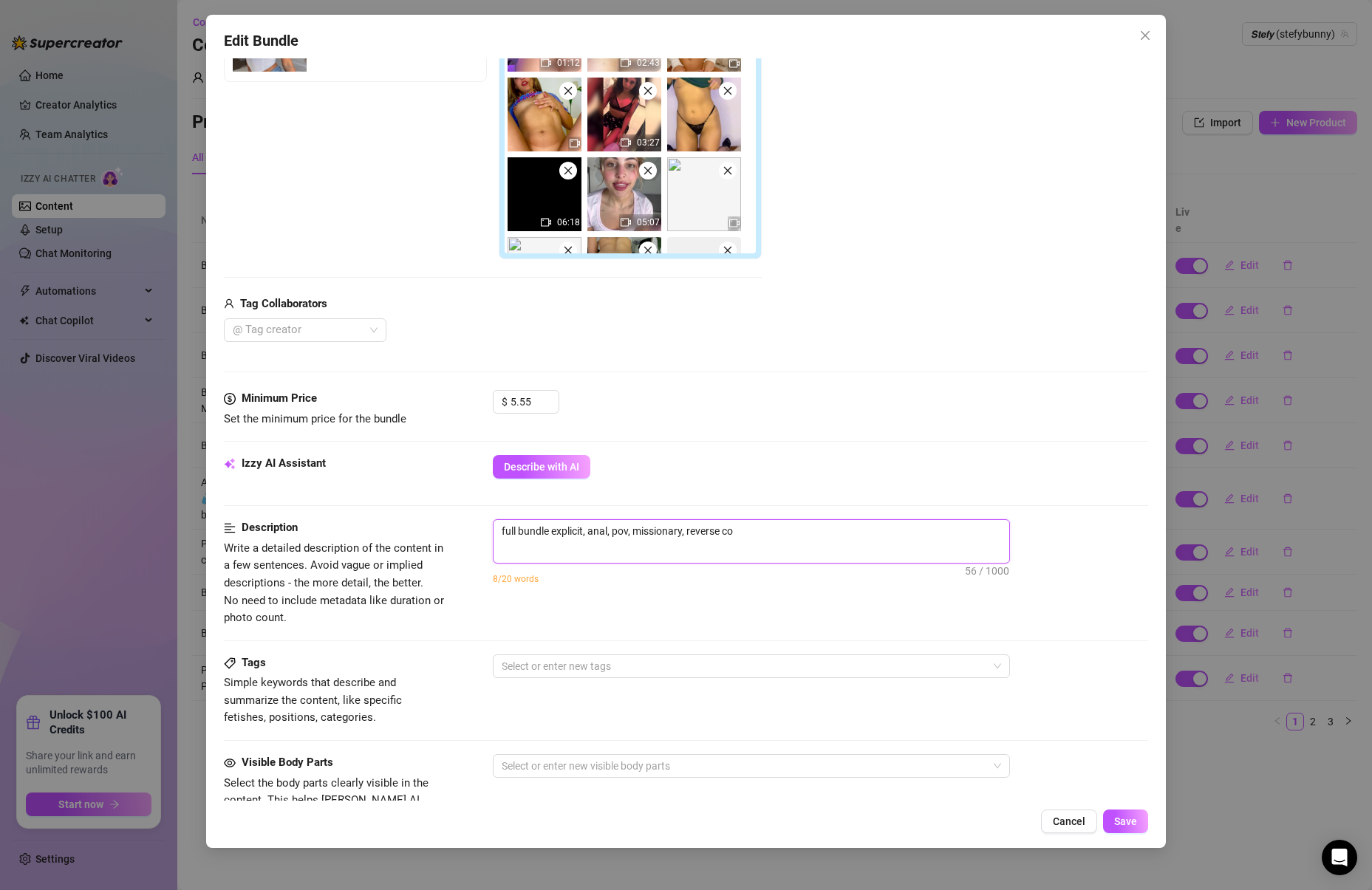
type textarea "full bundle explicit, anal, pov, missionary, reverse cow"
type textarea "full bundle explicit, anal, pov, missionary, reverse cowg"
type textarea "full bundle explicit, anal, pov, missionary, reverse cowgi"
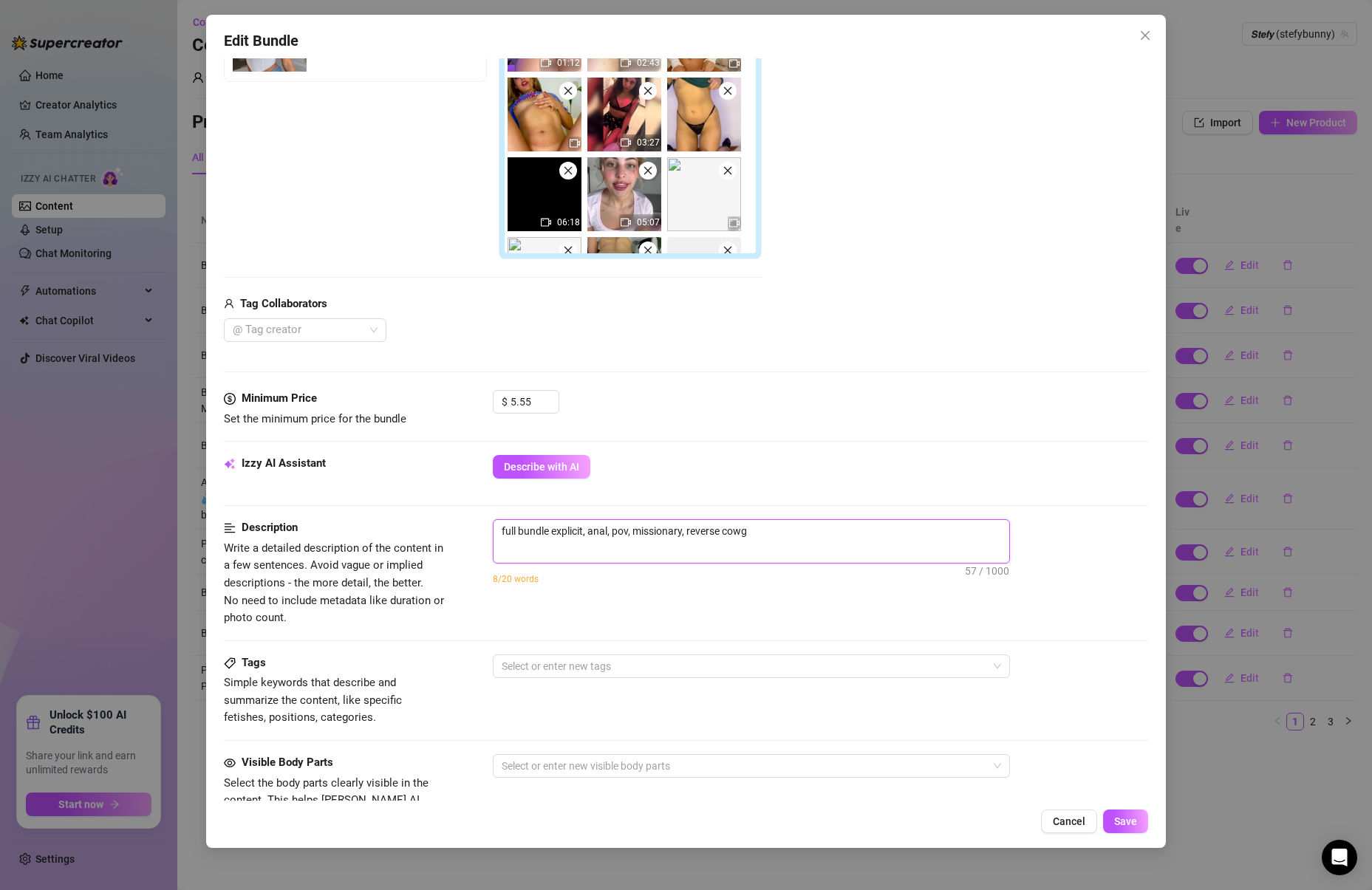
type textarea "full bundle explicit, anal, pov, missionary, reverse cowgi"
type textarea "full bundle explicit, anal, pov, missionary, reverse cowgir"
type textarea "full bundle explicit, anal, pov, [DEMOGRAPHIC_DATA], reverse cowgirl"
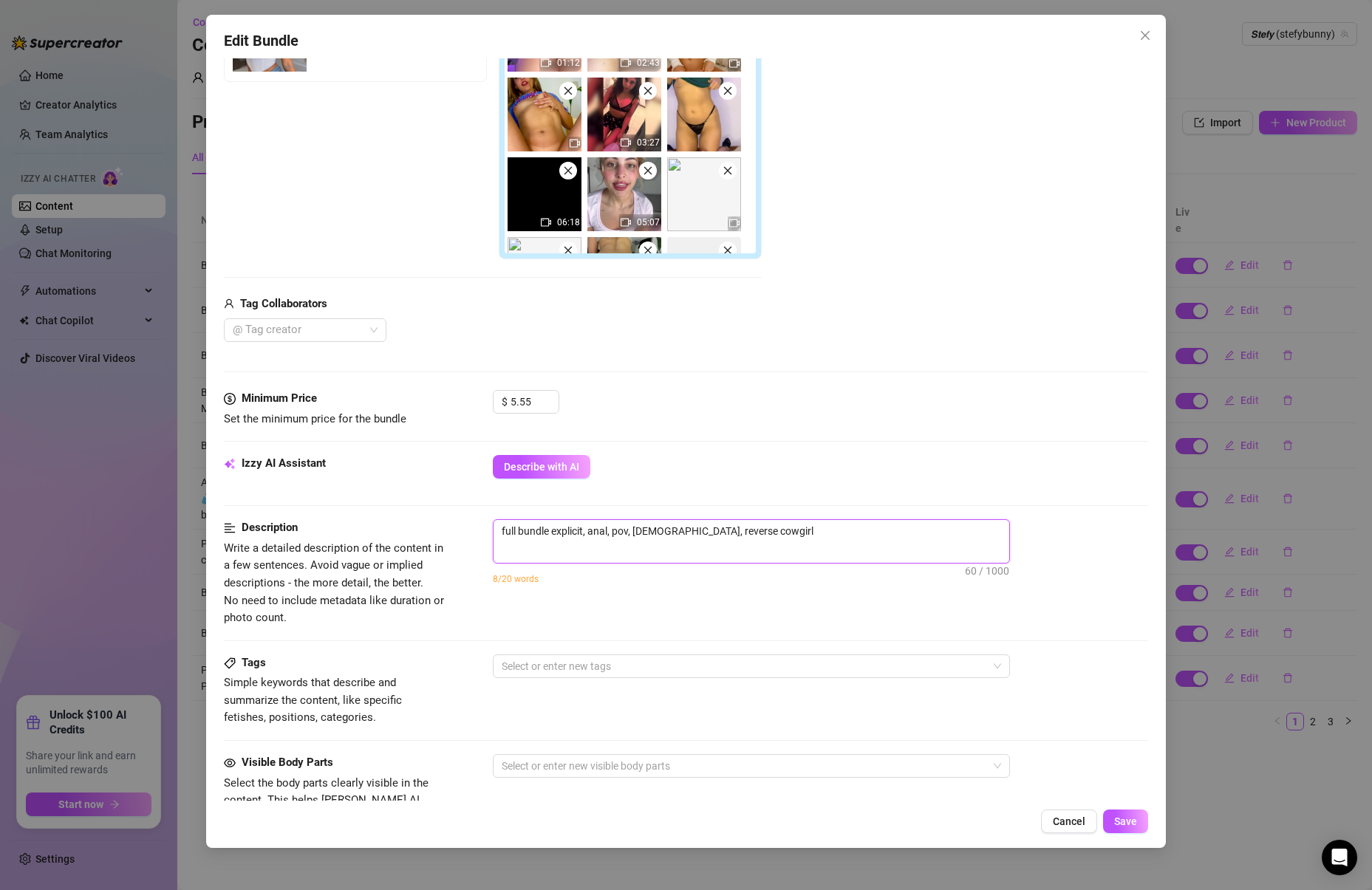
type textarea "full bundle explicit, anal, pov, [DEMOGRAPHIC_DATA], reverse cowgirl,"
type textarea "full bundle explicit, anal, pov, [DEMOGRAPHIC_DATA], reverse cowgirl, d"
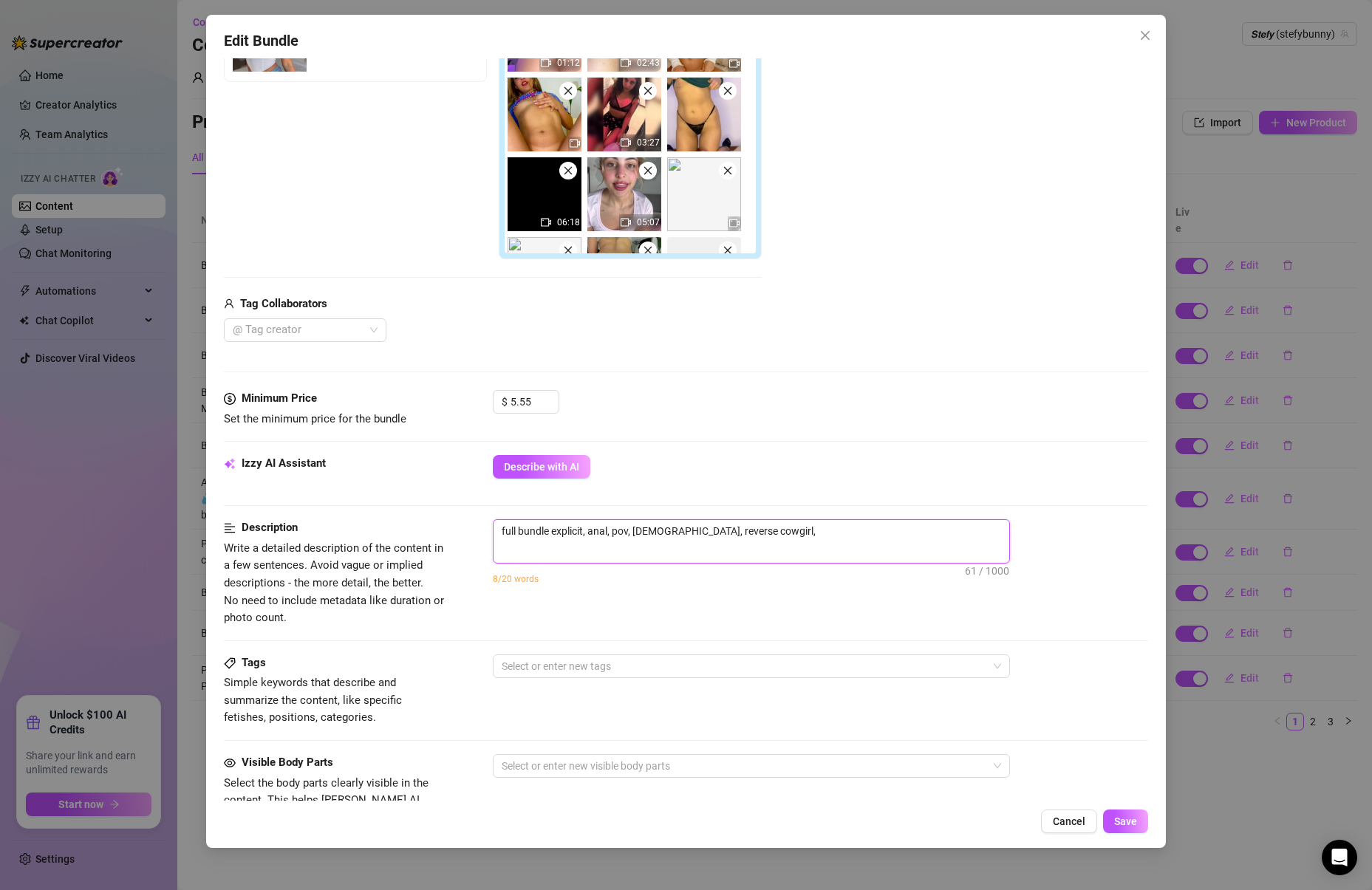
type textarea "full bundle explicit, anal, pov, [DEMOGRAPHIC_DATA], reverse cowgirl, d"
type textarea "full bundle explicit, anal, pov, [DEMOGRAPHIC_DATA], reverse cowgirl, di"
type textarea "full bundle explicit, anal, pov, [DEMOGRAPHIC_DATA], reverse cowgirl, dif"
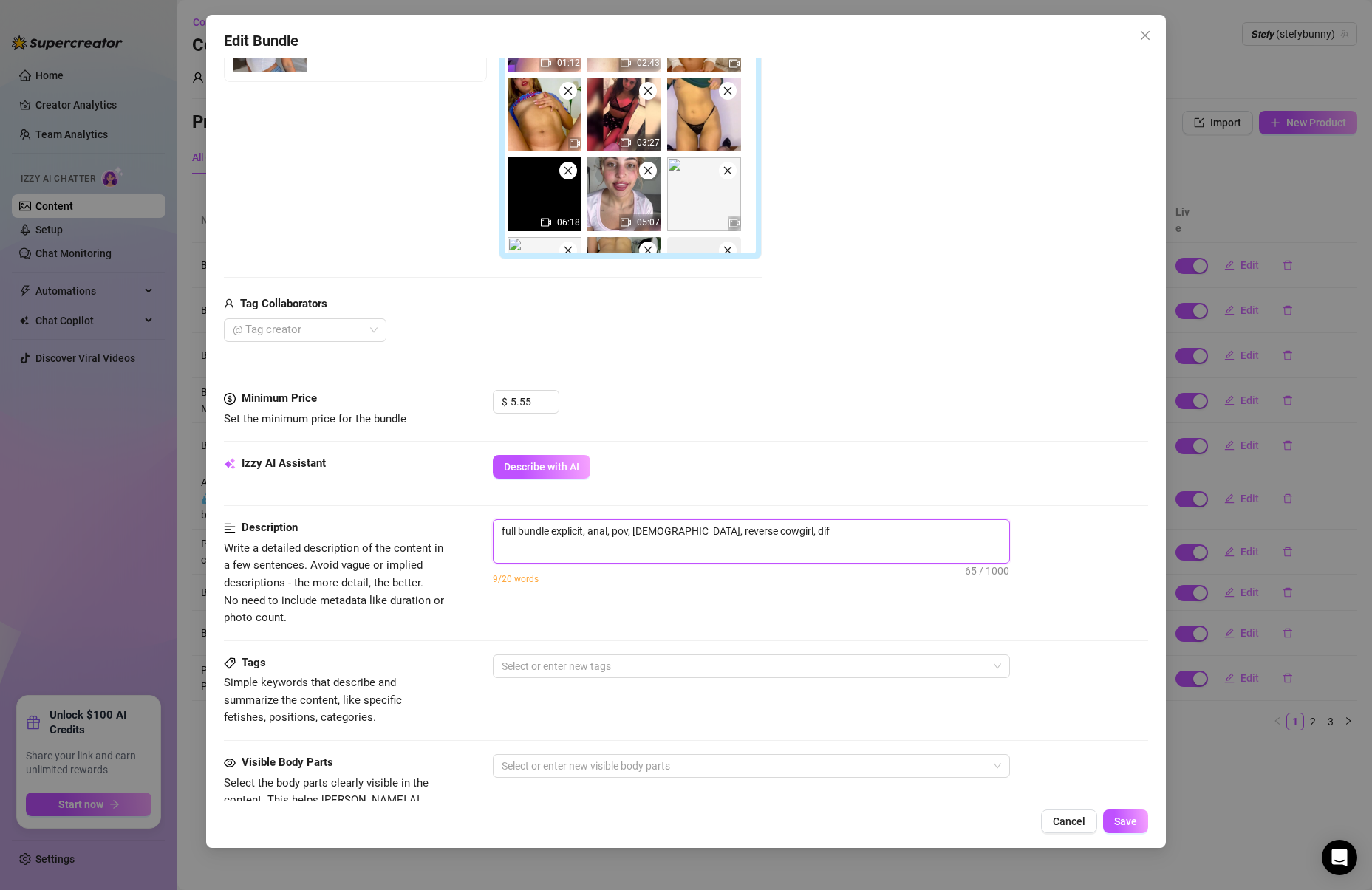
type textarea "full bundle explicit, anal, pov, [DEMOGRAPHIC_DATA], reverse cowgirl, diff"
type textarea "full bundle explicit, anal, pov, [DEMOGRAPHIC_DATA], reverse cowgirl, diffe"
type textarea "full bundle explicit, anal, pov, [DEMOGRAPHIC_DATA], reverse cowgirl, differ"
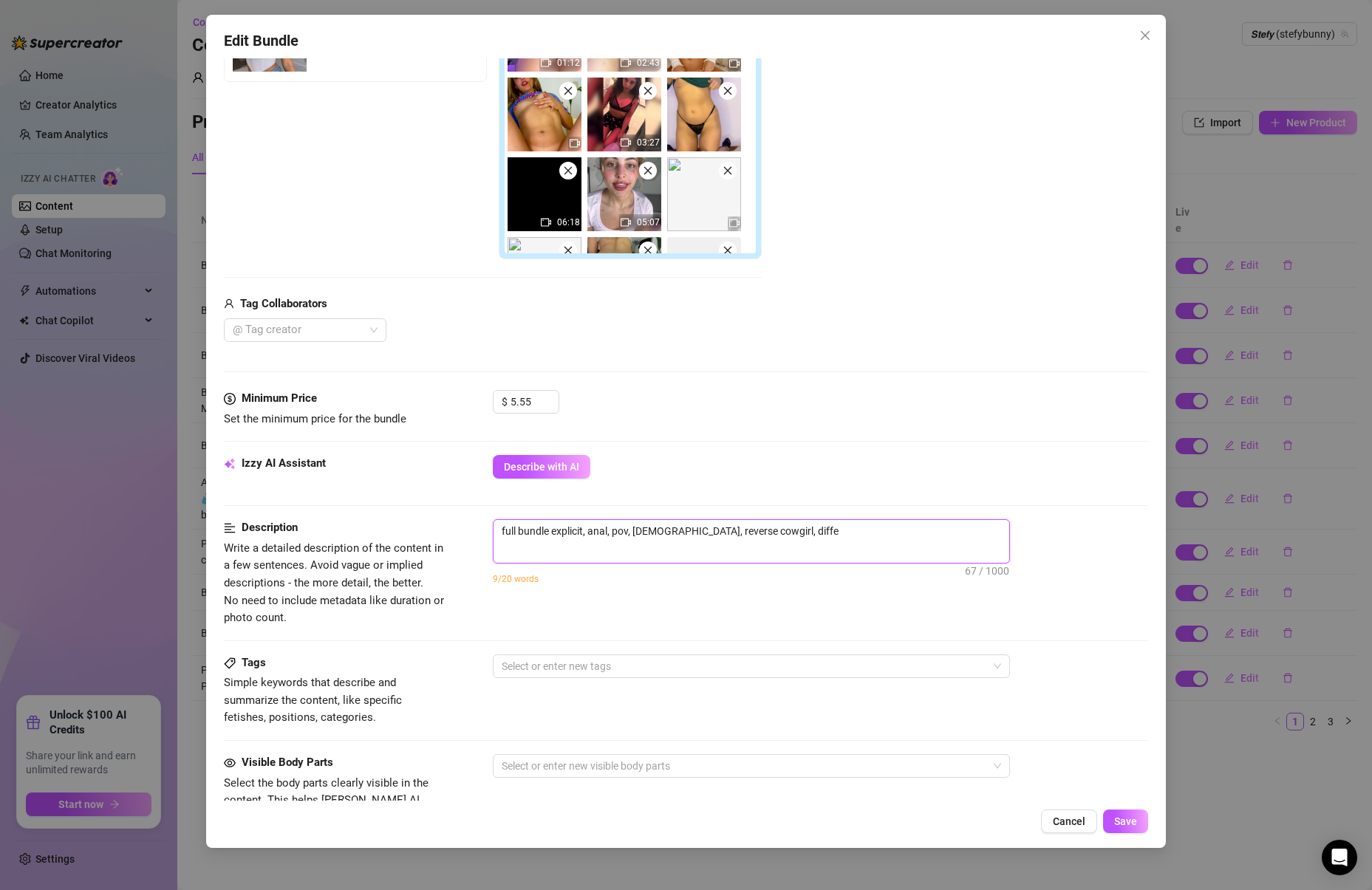
type textarea "full bundle explicit, anal, pov, [DEMOGRAPHIC_DATA], reverse cowgirl, differ"
type textarea "full bundle explicit, anal, pov, [DEMOGRAPHIC_DATA], reverse cowgirl, differe"
type textarea "full bundle explicit, anal, pov, [DEMOGRAPHIC_DATA], reverse cowgirl, differen"
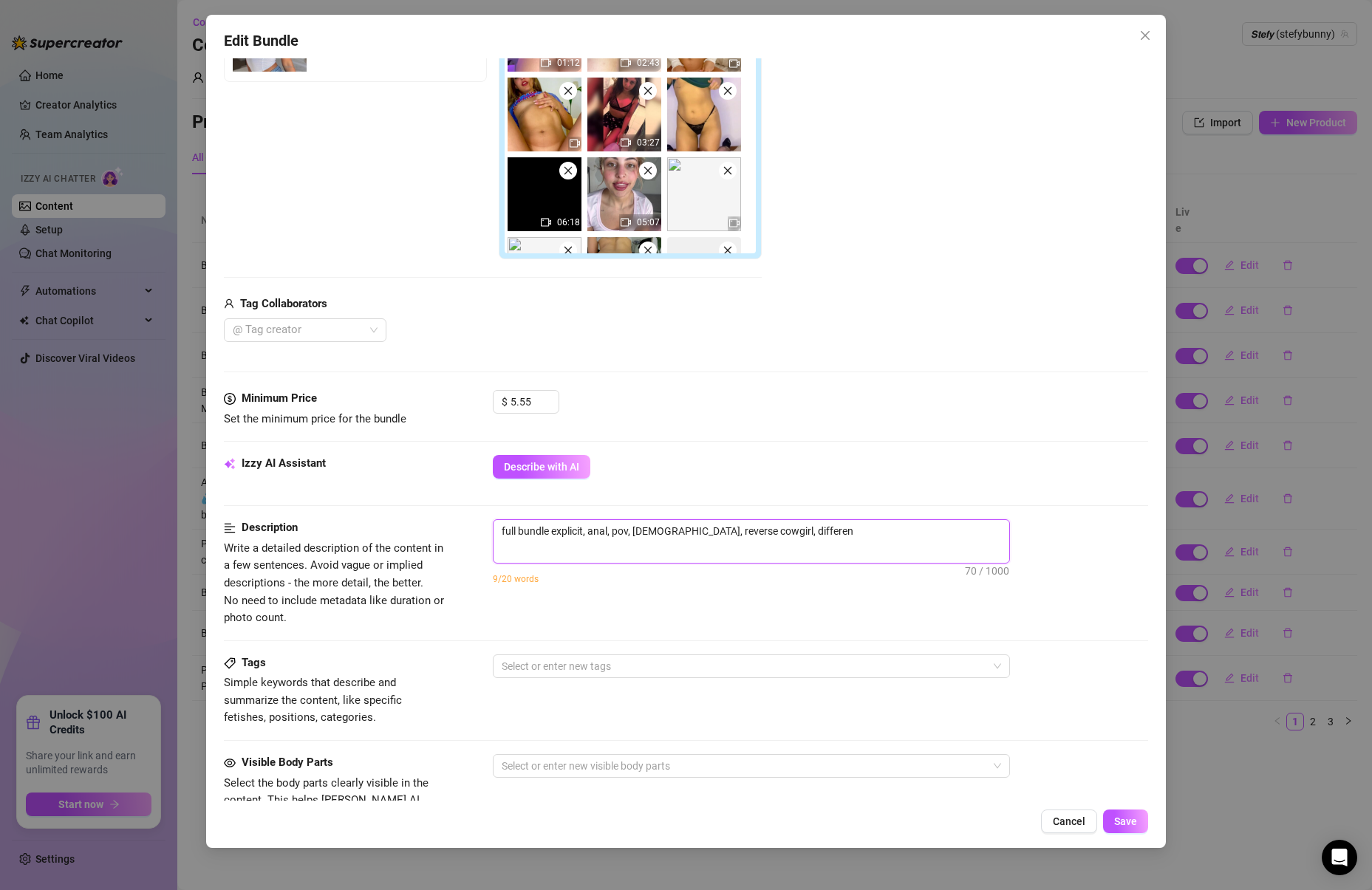
type textarea "full bundle explicit, anal, pov, [DEMOGRAPHIC_DATA], reverse cowgirl, different"
type textarea "full bundle explicit, anal, pov, [DEMOGRAPHIC_DATA], reverse cowgirl, different…"
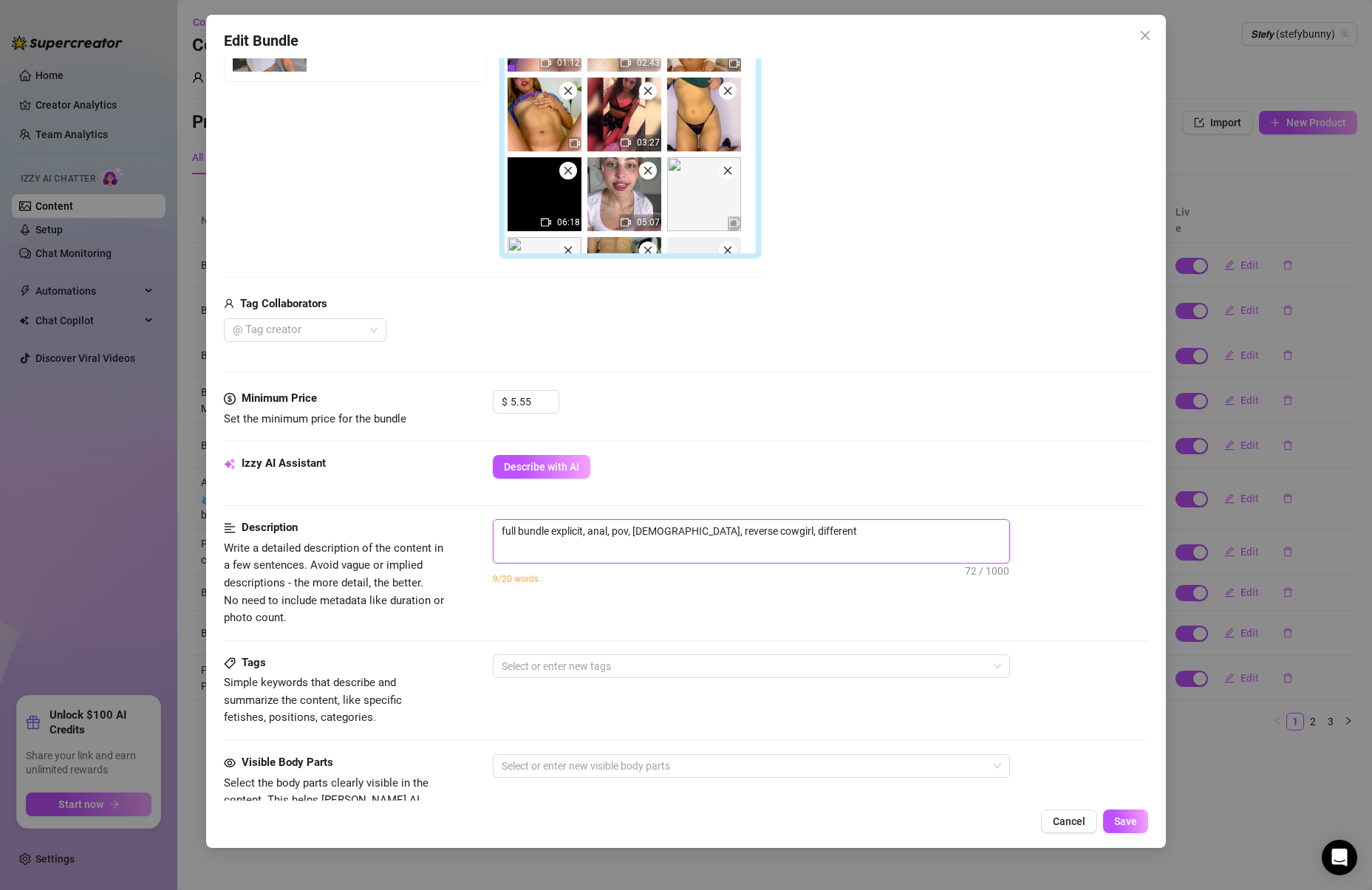
type textarea "full bundle explicit, anal, pov, [DEMOGRAPHIC_DATA], reverse cowgirl, different…"
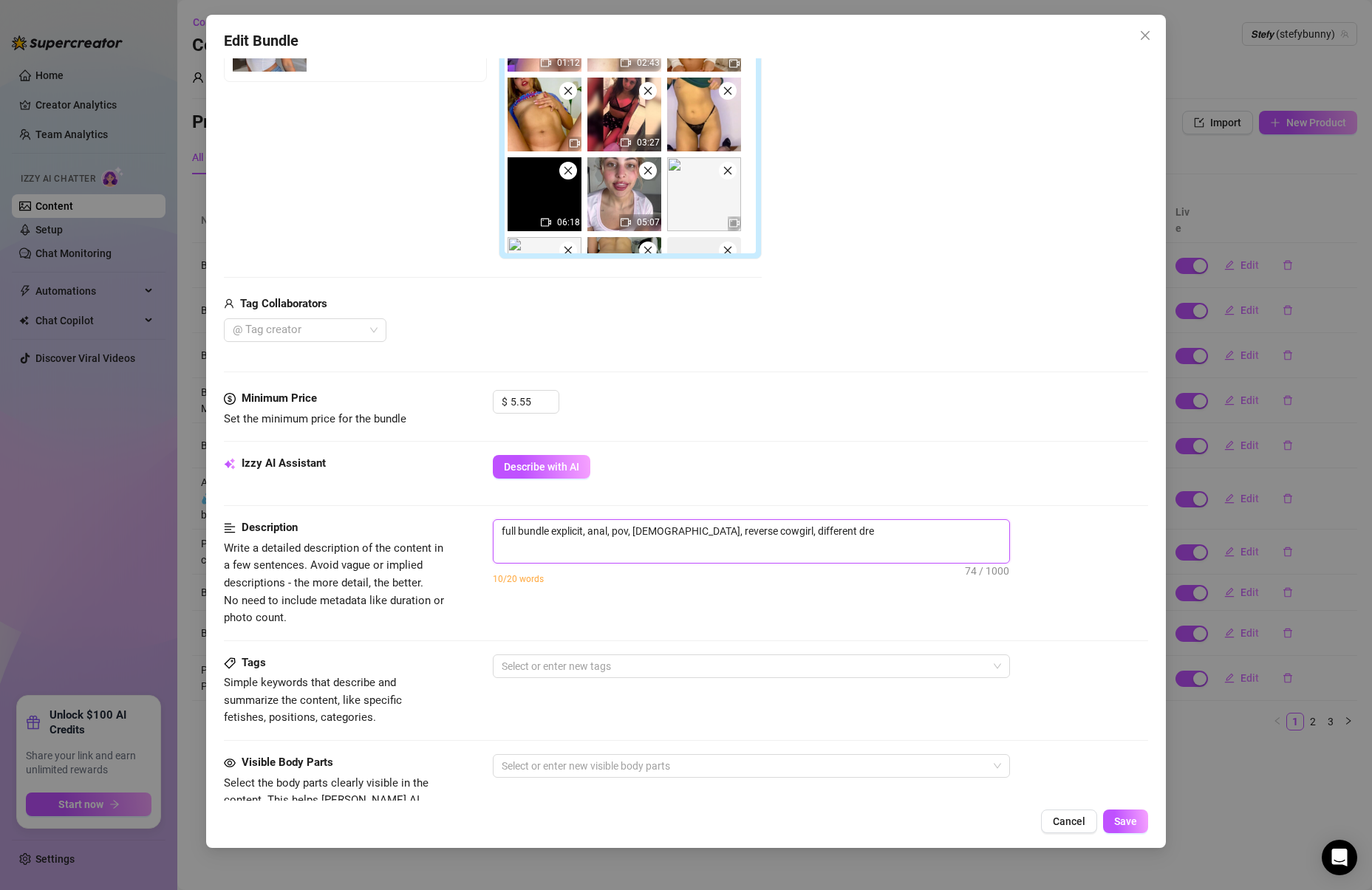
type textarea "full bundle explicit, anal, pov, [DEMOGRAPHIC_DATA], reverse cowgirl, different…"
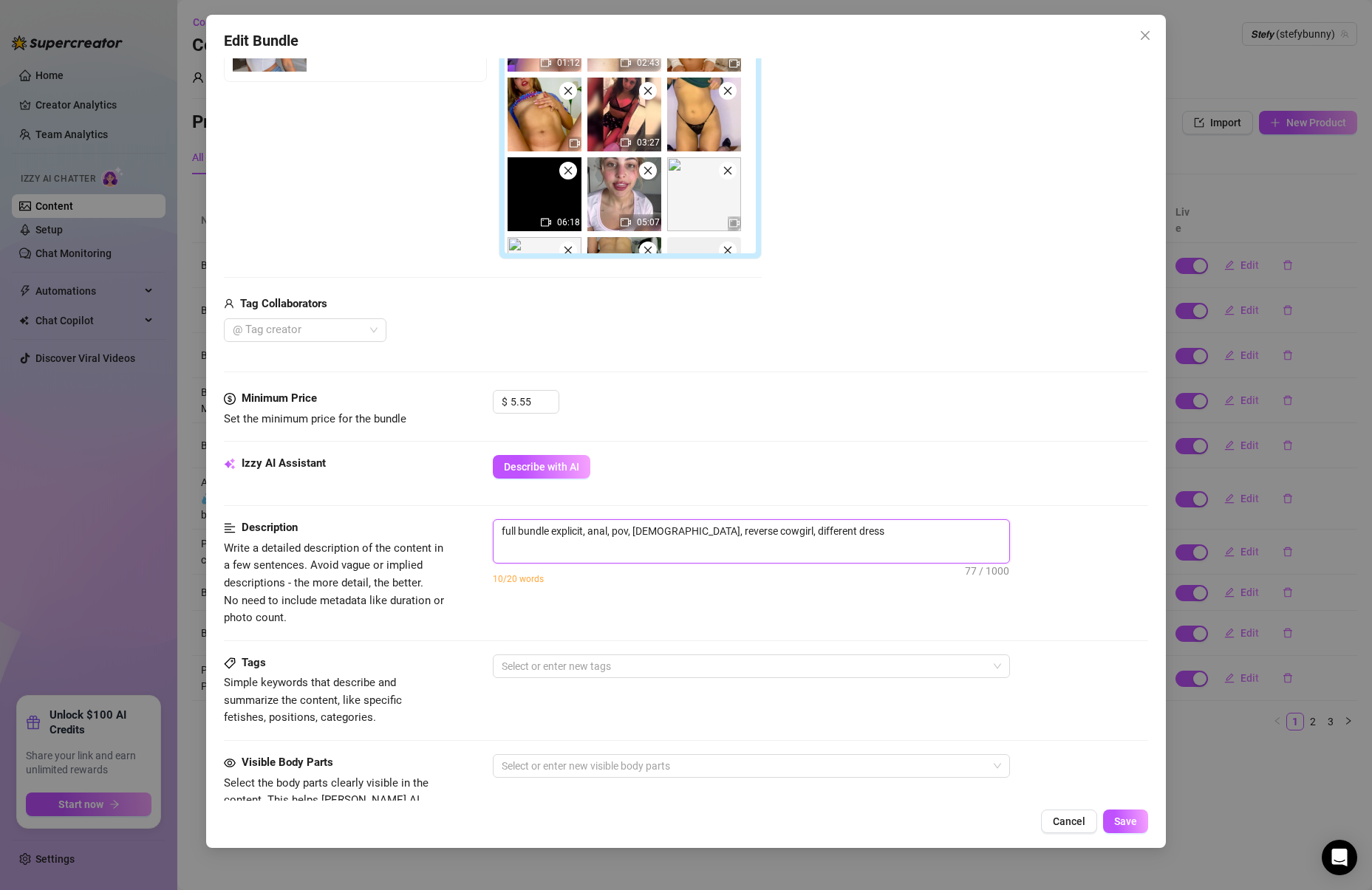
type textarea "full bundle explicit, anal, pov, [DEMOGRAPHIC_DATA], reverse cowgirl, different…"
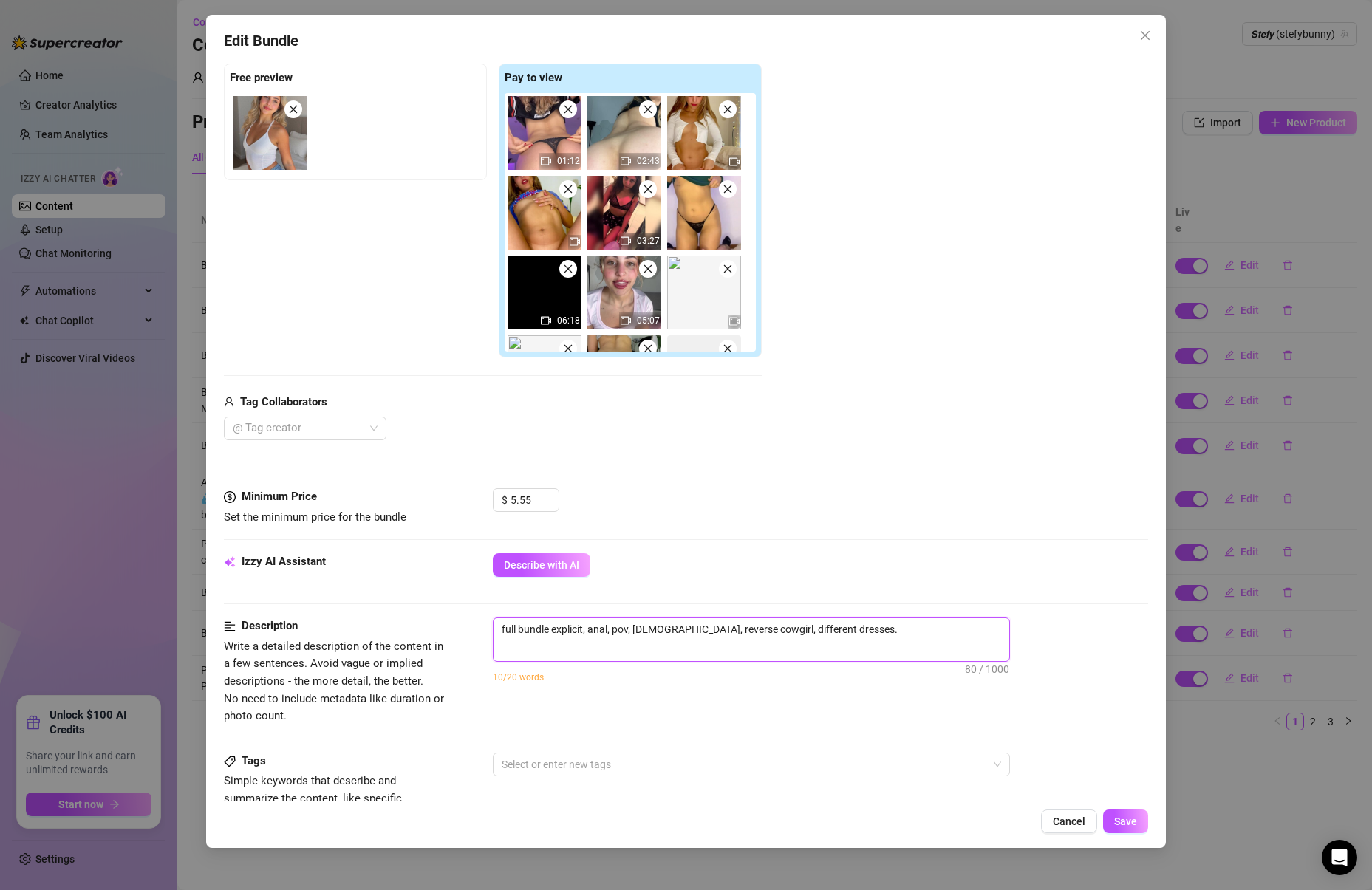
scroll to position [214, 0]
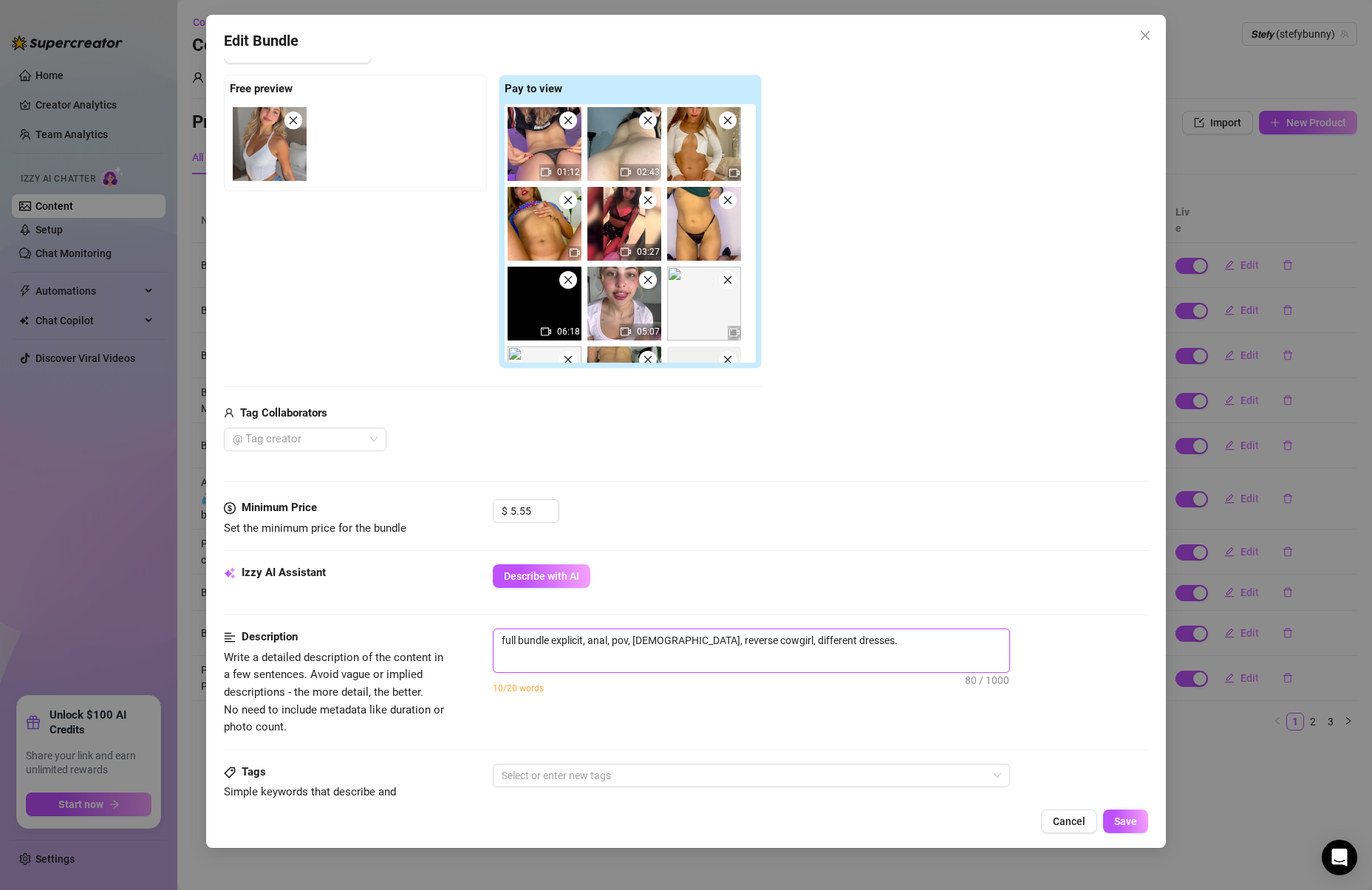
type textarea "full bundle explicit, anal, pov, [DEMOGRAPHIC_DATA], reverse cowgirl, different…"
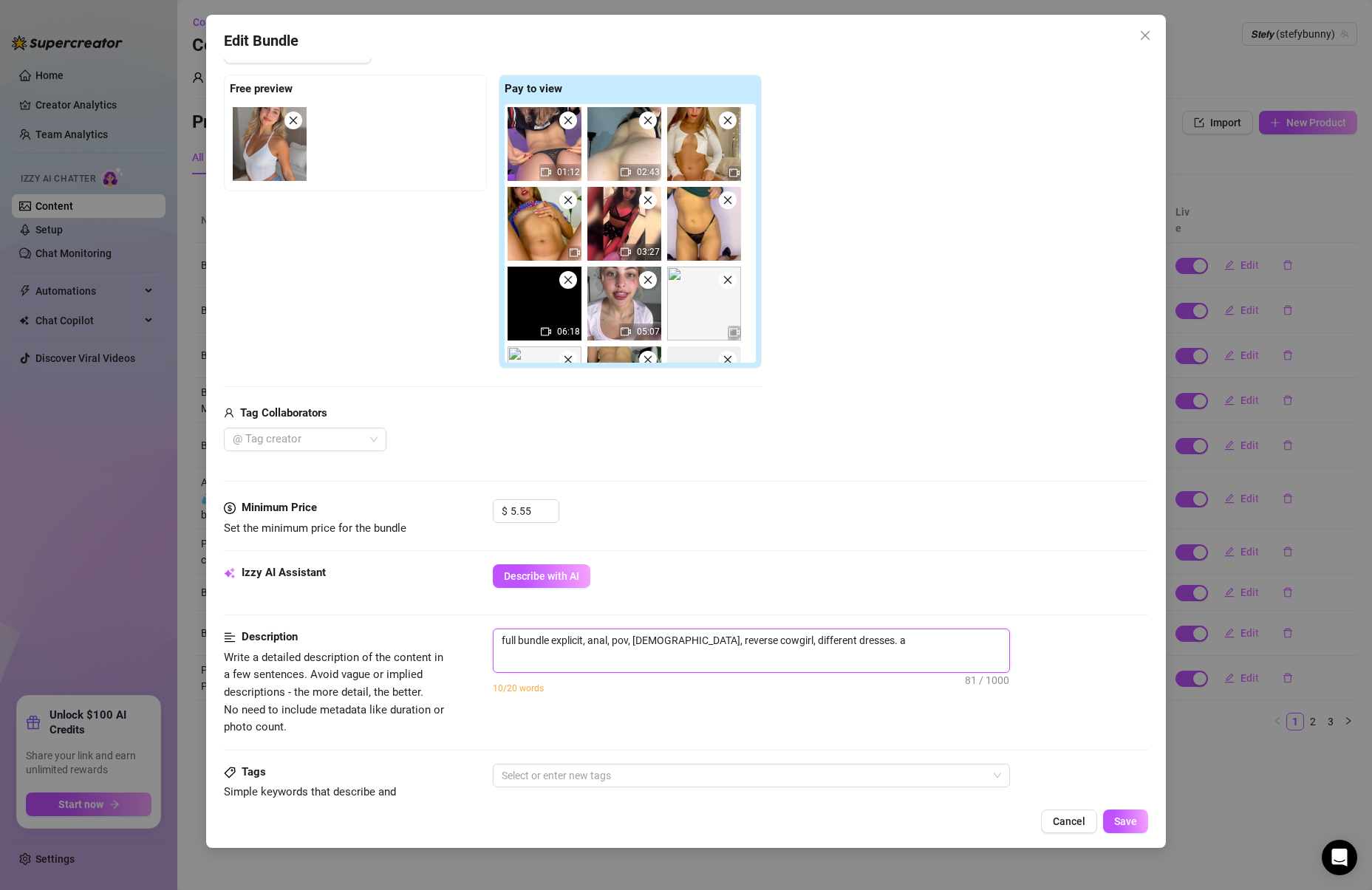
type textarea "full bundle explicit, anal, pov, [DEMOGRAPHIC_DATA], reverse cowgirl, different…"
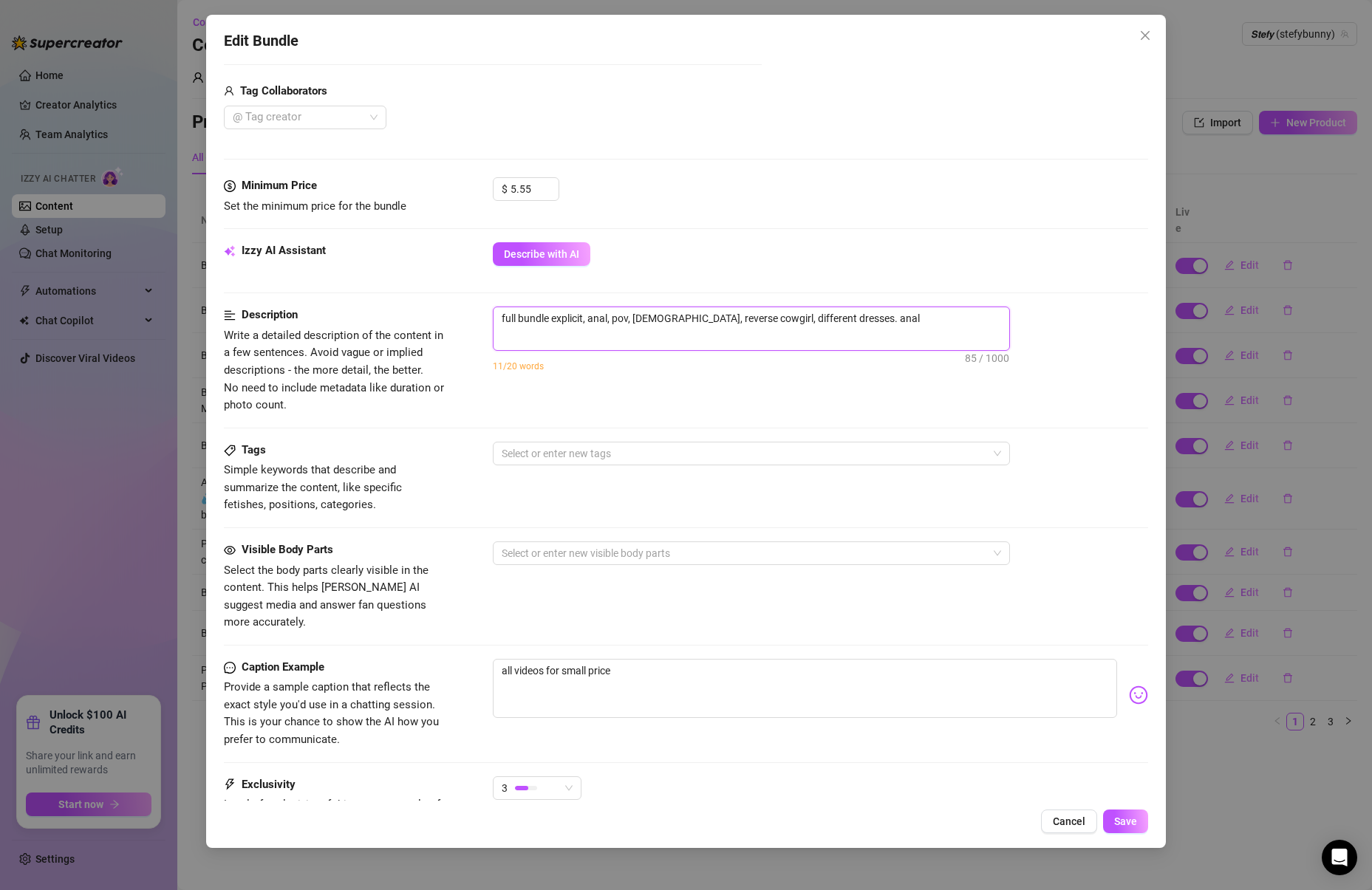
scroll to position [676, 0]
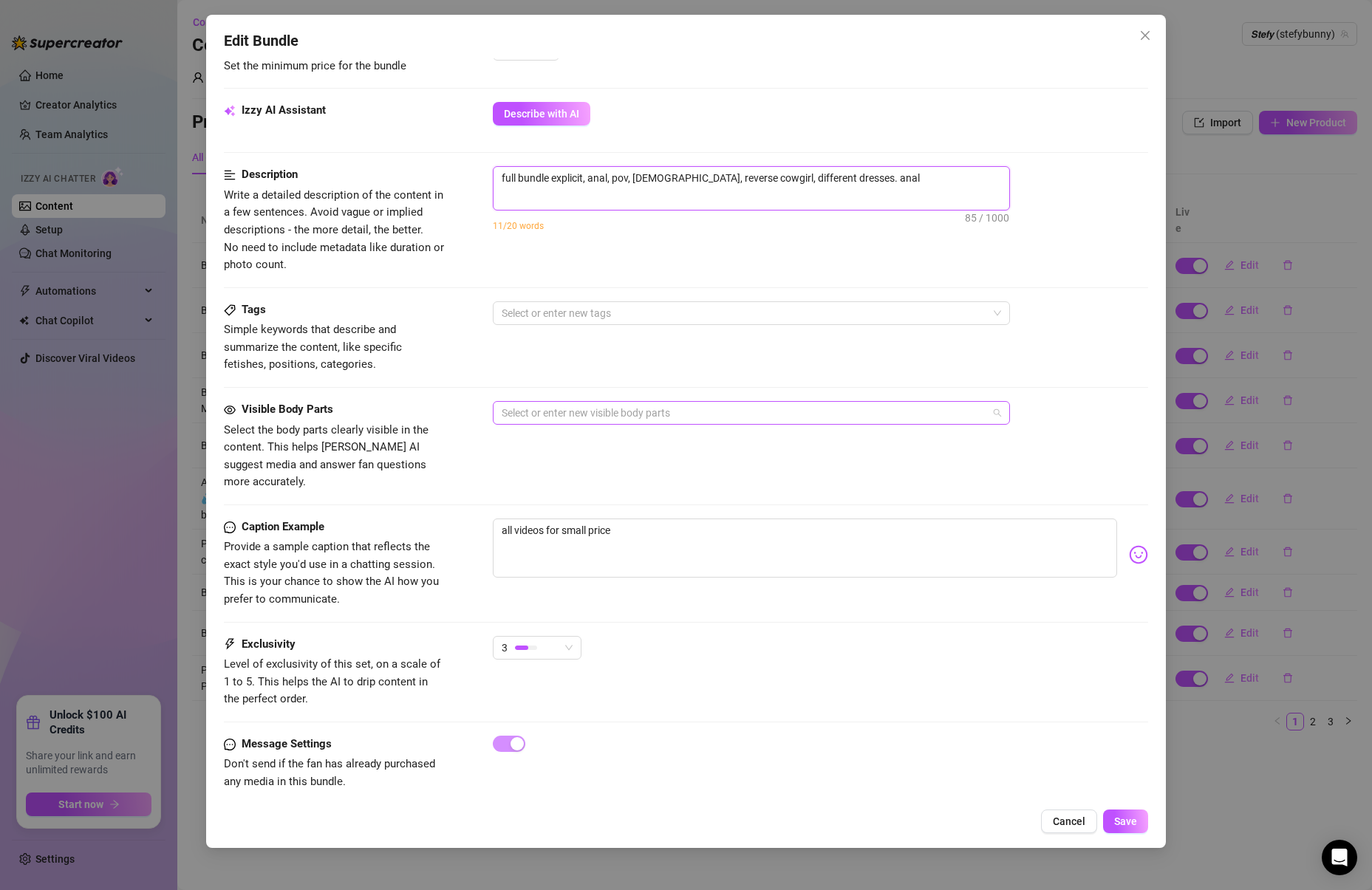
click at [567, 413] on div at bounding box center [743, 413] width 496 height 21
type textarea "full bundle explicit, anal, pov, [DEMOGRAPHIC_DATA], reverse cowgirl, different…"
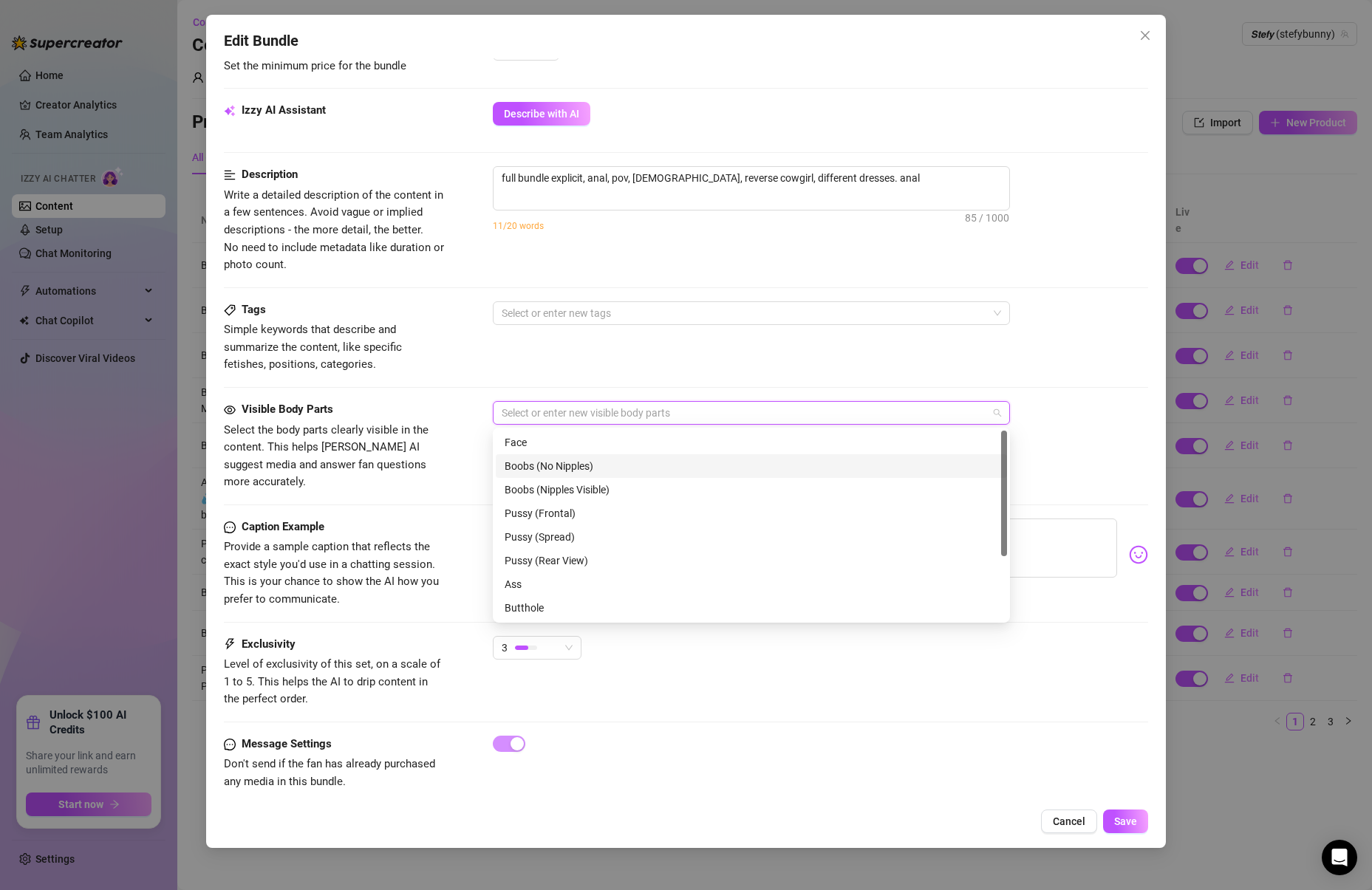
click at [549, 465] on div "Boobs (No Nipples)" at bounding box center [751, 465] width 493 height 16
click at [542, 490] on div "Boobs (Nipples Visible)" at bounding box center [751, 490] width 493 height 16
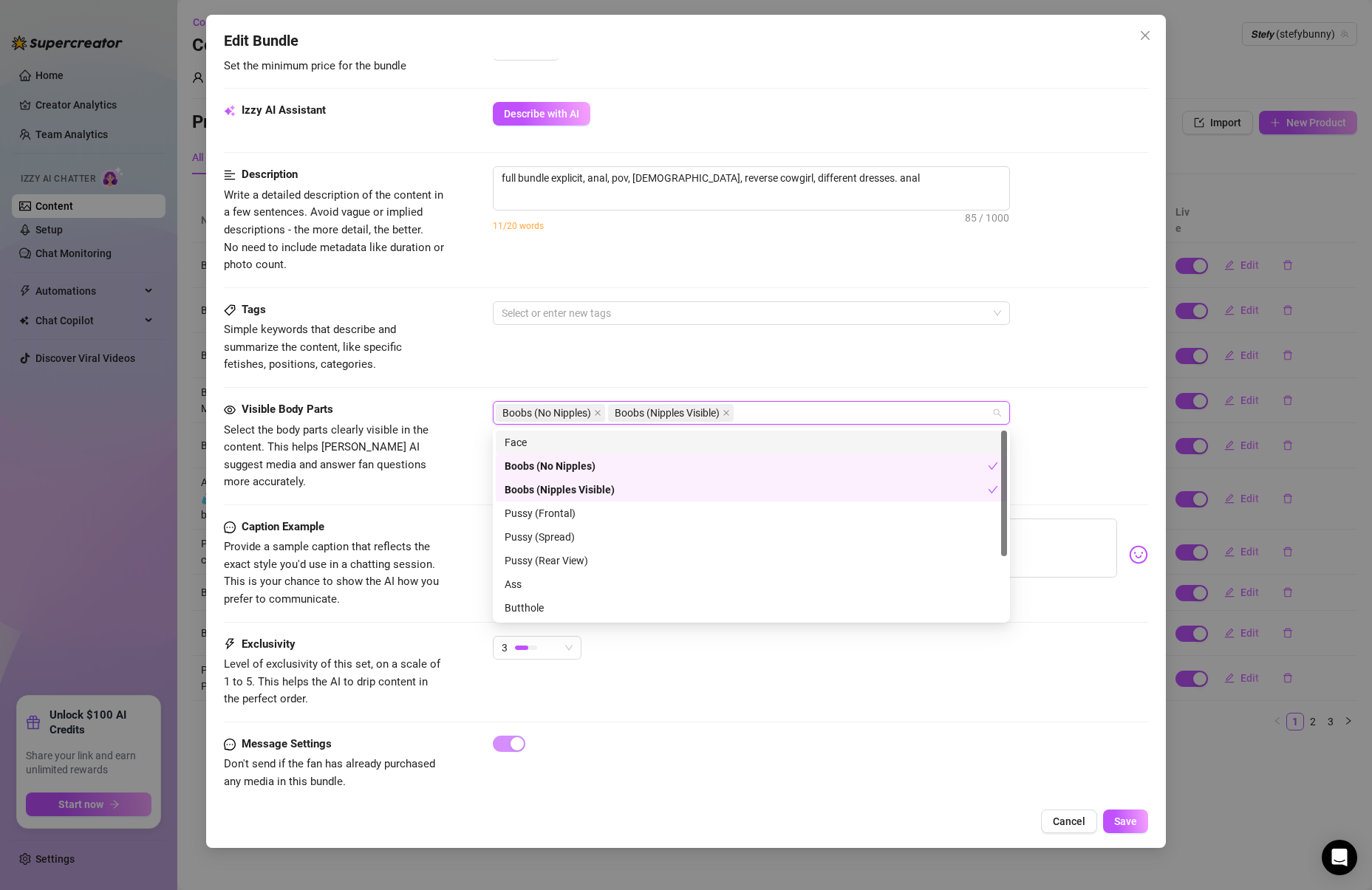
click at [539, 443] on div "Face" at bounding box center [751, 442] width 493 height 16
click at [565, 525] on div "Pussy (Spread)" at bounding box center [751, 536] width 511 height 23
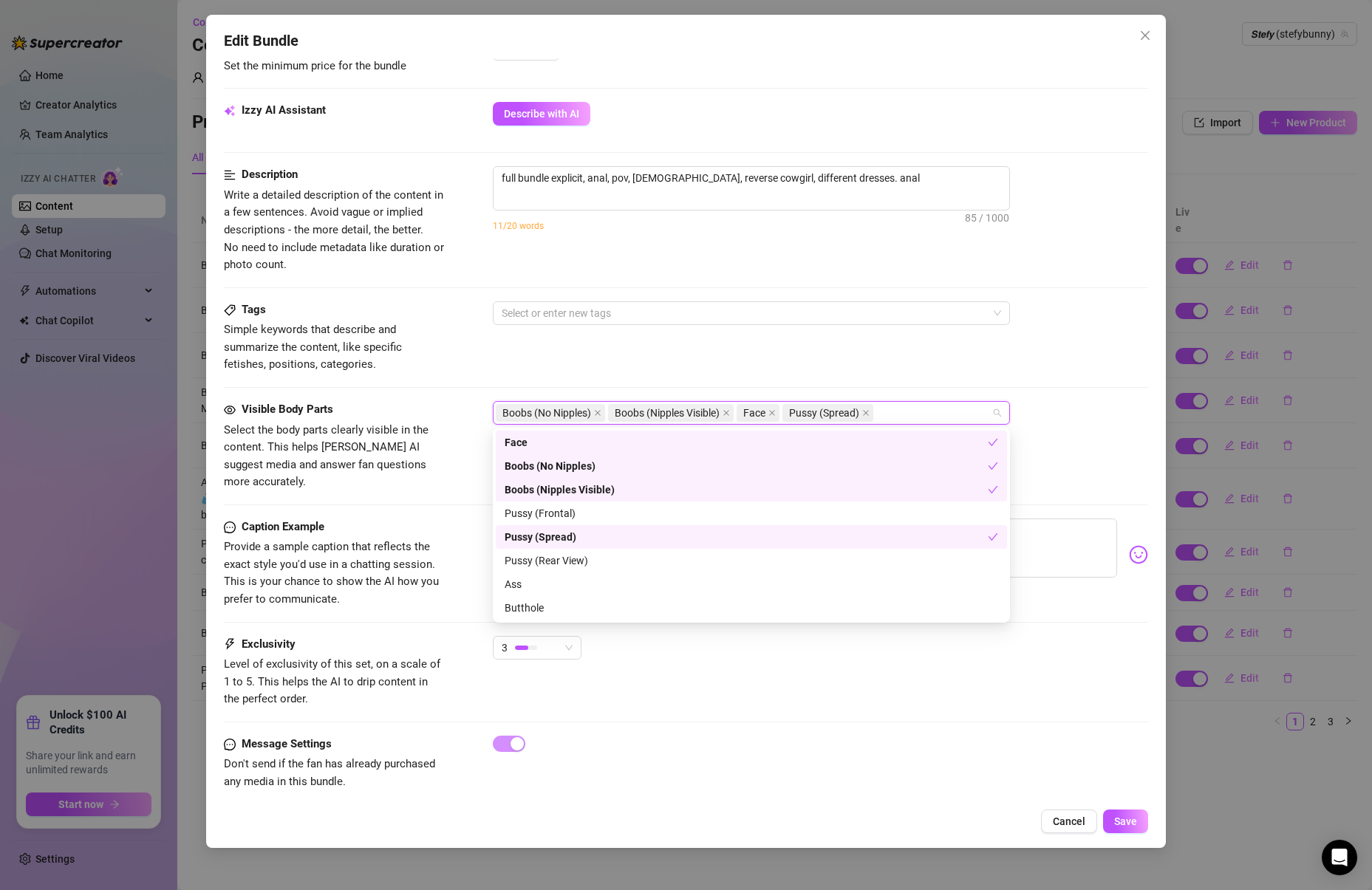
click at [559, 541] on div "Pussy (Spread)" at bounding box center [746, 536] width 484 height 16
click at [548, 560] on div "Pussy (Rear View)" at bounding box center [751, 560] width 493 height 16
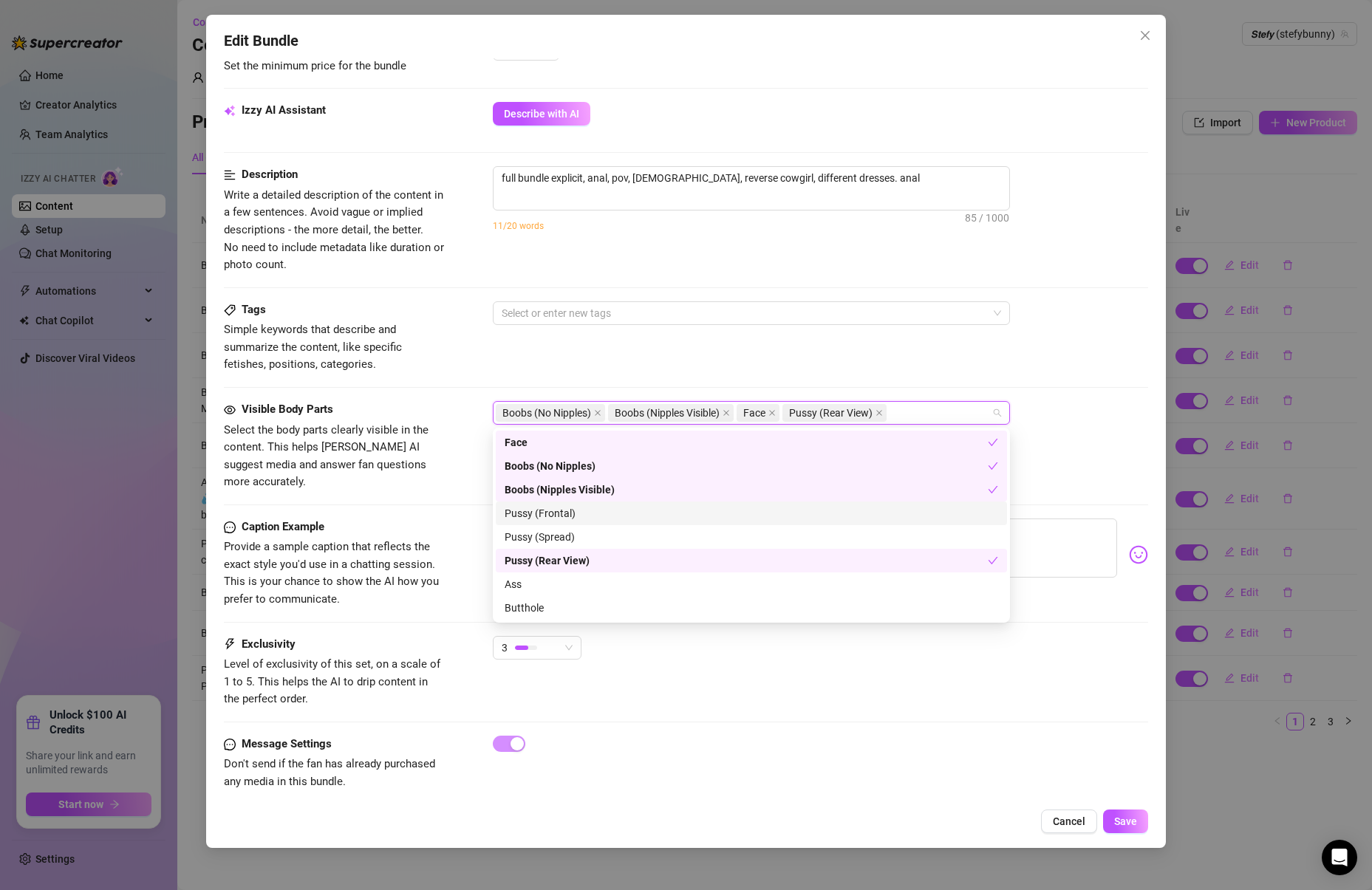
click at [555, 512] on div "Pussy (Frontal)" at bounding box center [751, 513] width 493 height 16
click at [540, 535] on div "Pussy (Spread)" at bounding box center [751, 536] width 493 height 16
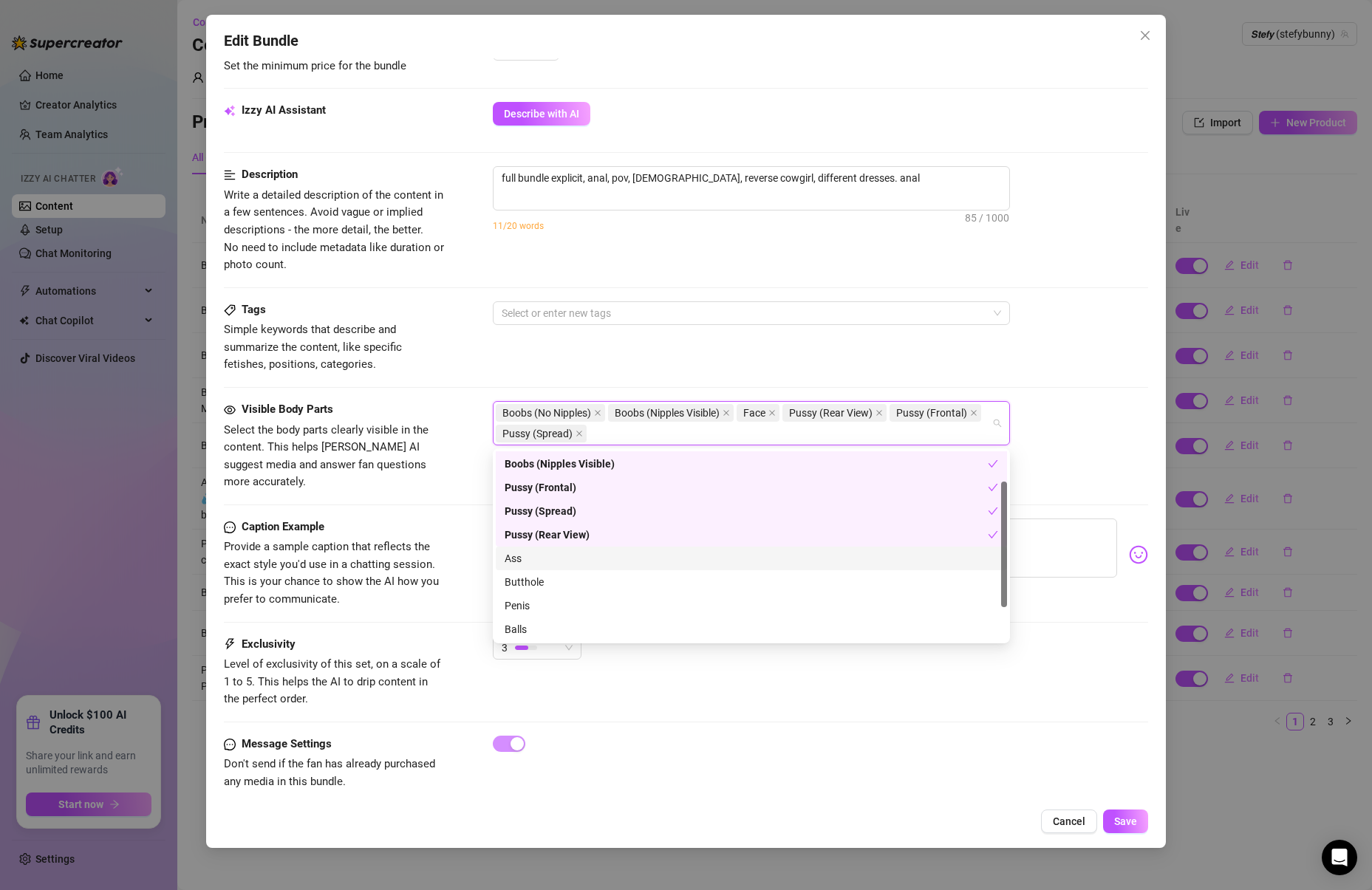
scroll to position [51, 0]
click at [537, 560] on div "Ass" at bounding box center [751, 554] width 493 height 16
click at [536, 576] on div "Butthole" at bounding box center [751, 577] width 493 height 16
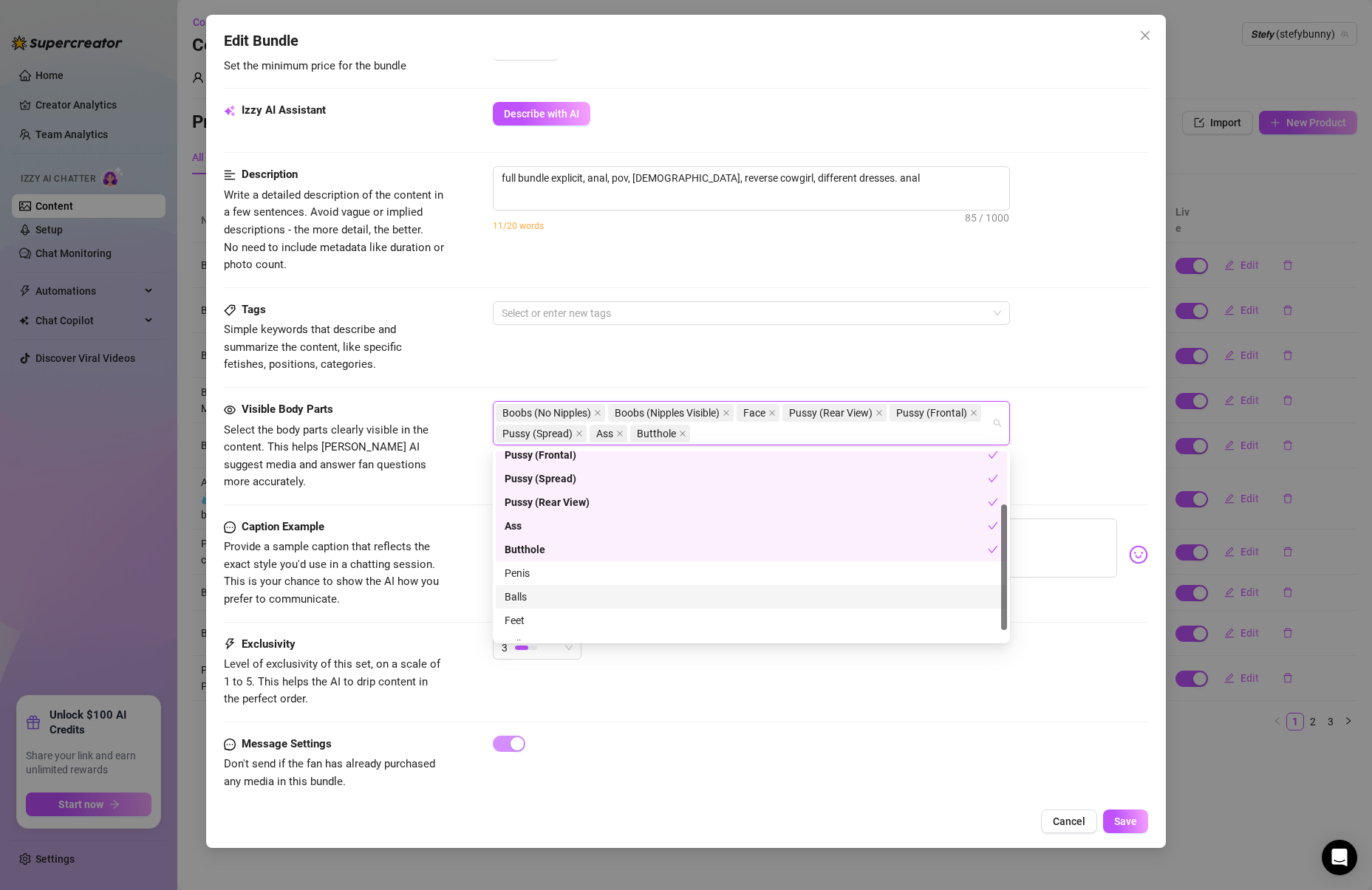
scroll to position [94, 0]
click at [535, 612] on div "Feet" at bounding box center [751, 605] width 493 height 16
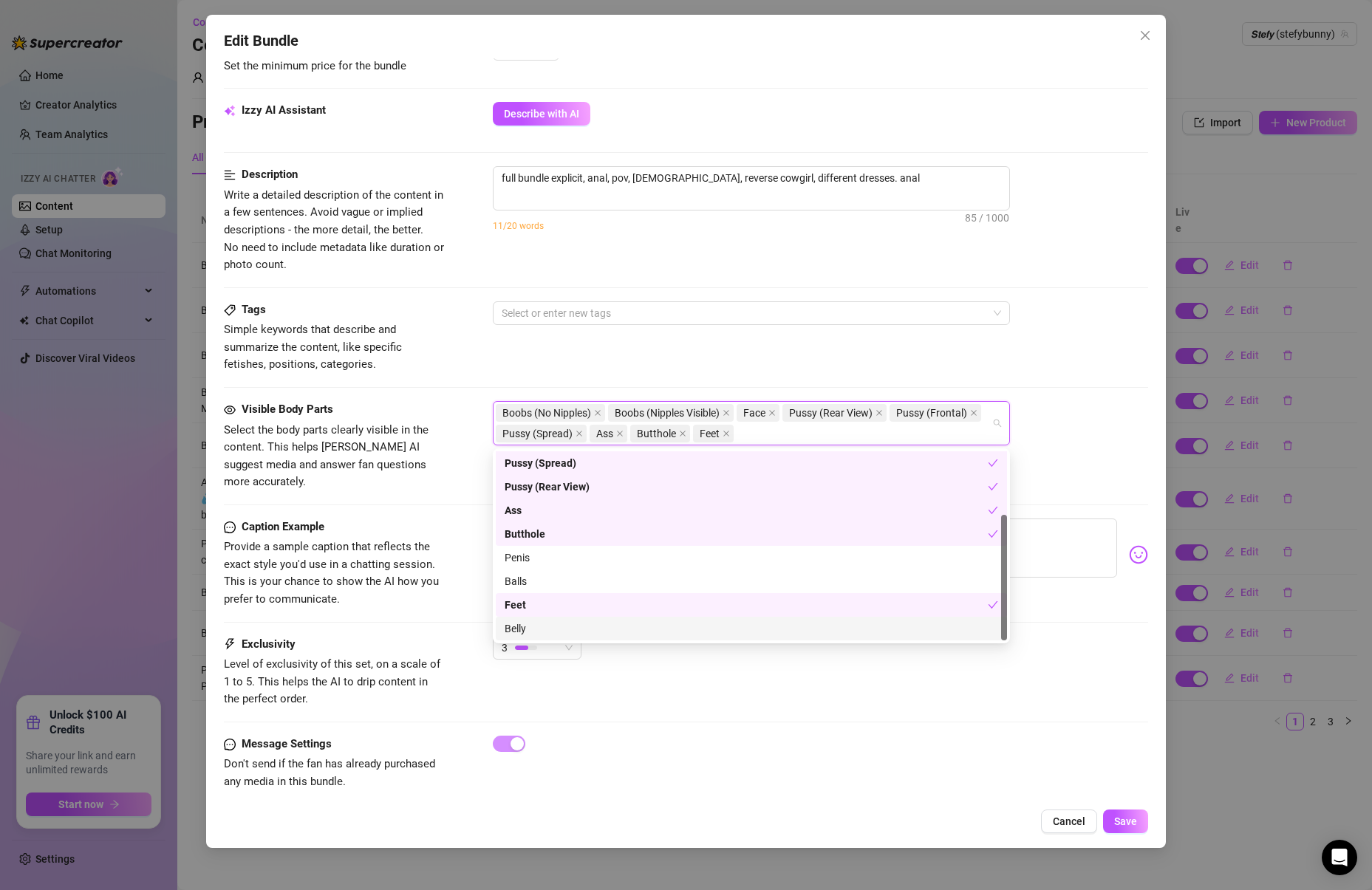
click at [522, 643] on div "Feet Belly Pussy (Frontal) Pussy (Spread) Pussy (Rear View) Ass Butthole Penis …" at bounding box center [752, 545] width 517 height 195
click at [525, 631] on div "Belly" at bounding box center [751, 628] width 493 height 16
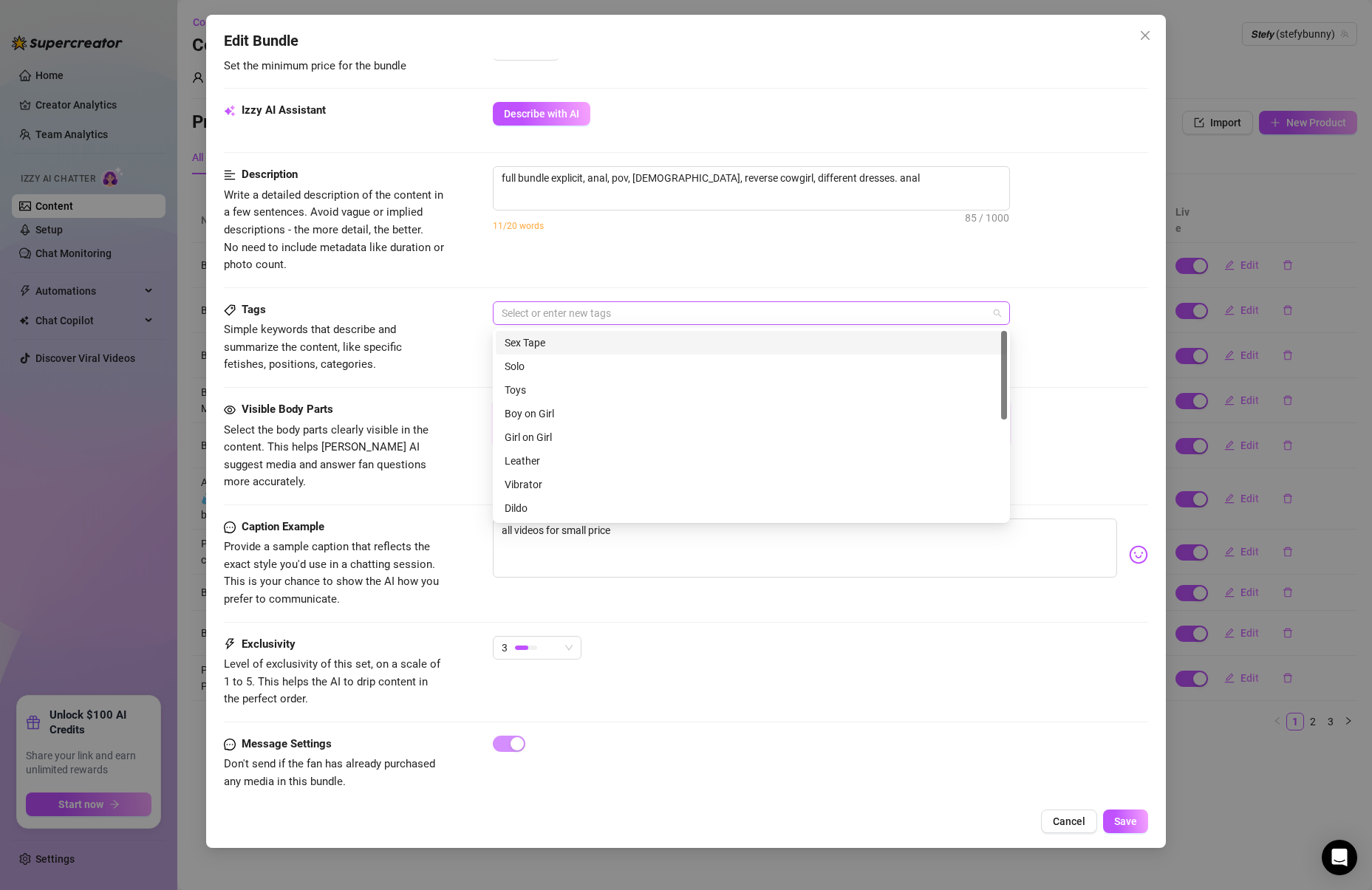
click at [637, 321] on div at bounding box center [743, 313] width 496 height 21
click at [553, 373] on div "Solo" at bounding box center [751, 366] width 493 height 16
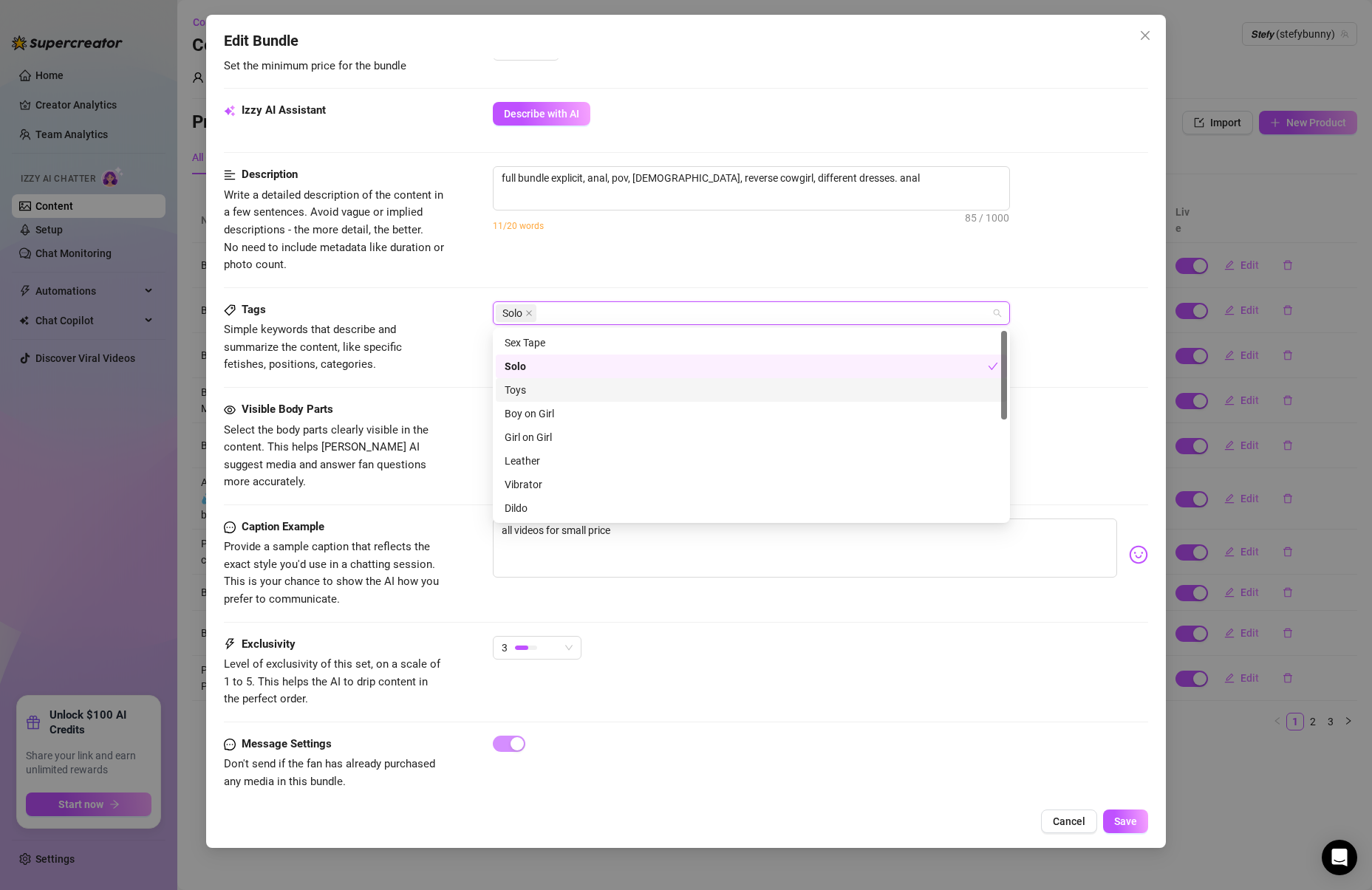
click at [534, 397] on div "Toys" at bounding box center [751, 390] width 493 height 16
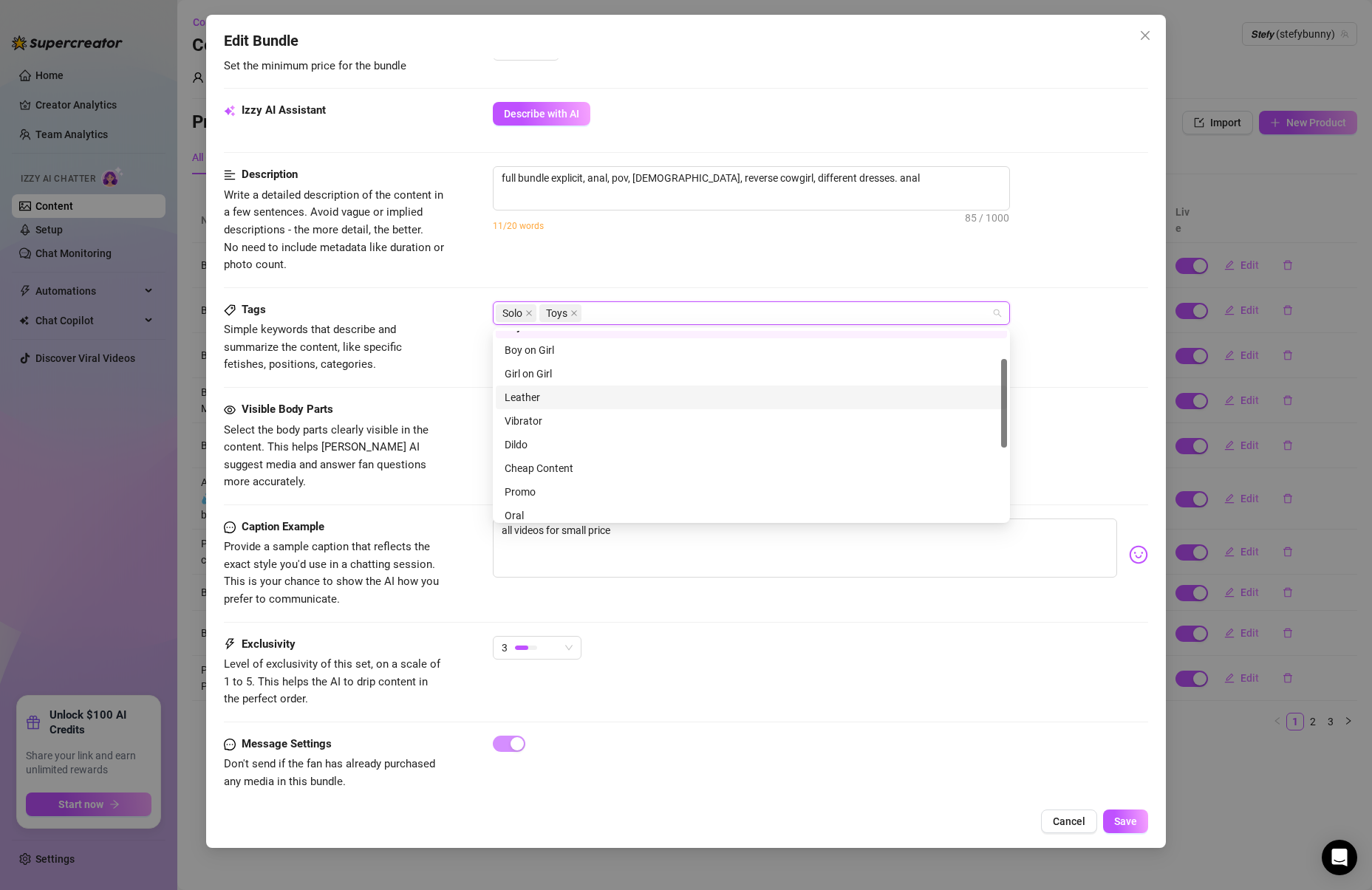
scroll to position [71, 0]
click at [546, 411] on div "Vibrator" at bounding box center [751, 413] width 493 height 16
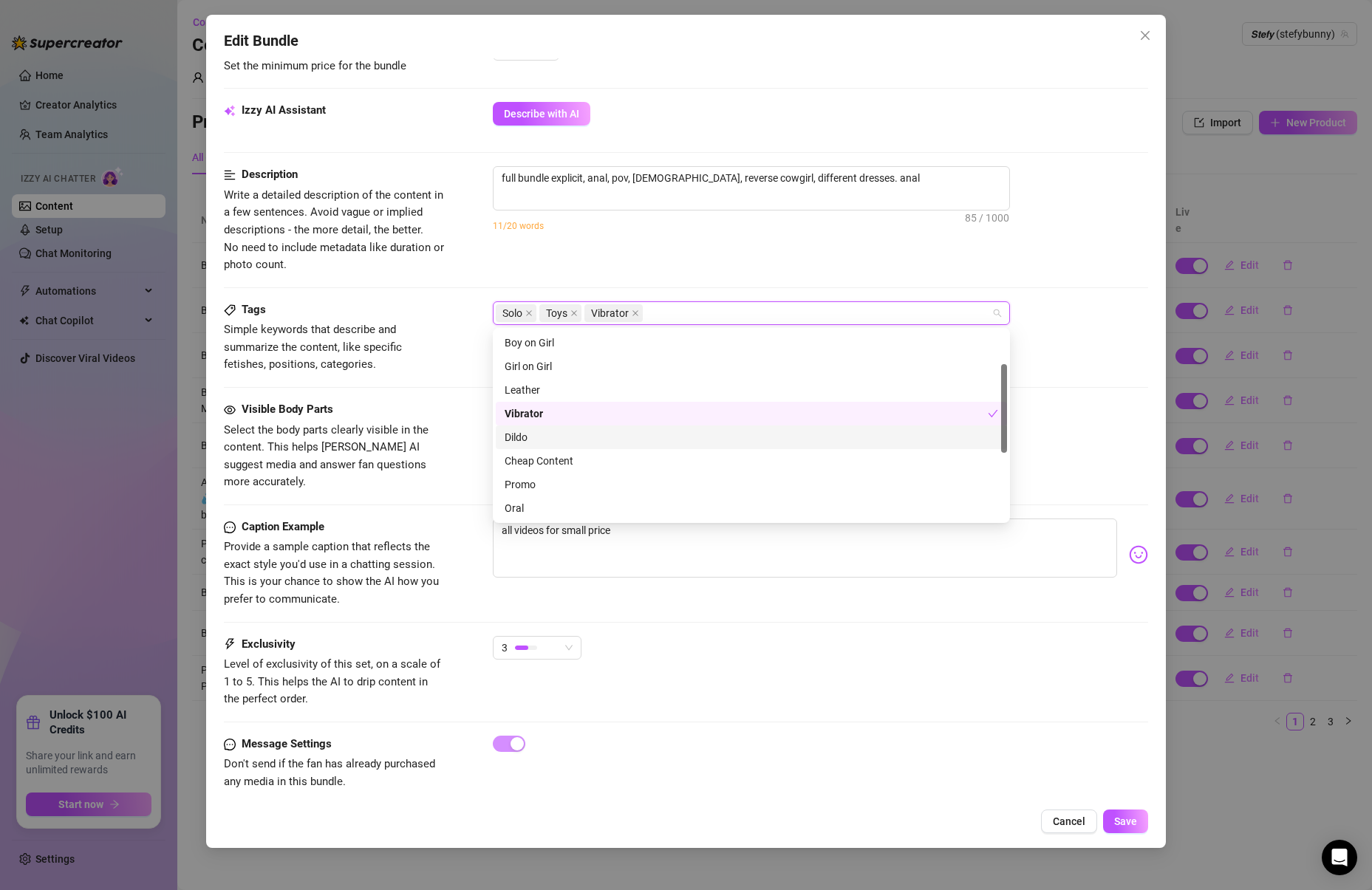
click at [519, 444] on div "Dildo" at bounding box center [751, 437] width 493 height 16
click at [519, 473] on div "Promo" at bounding box center [751, 484] width 511 height 23
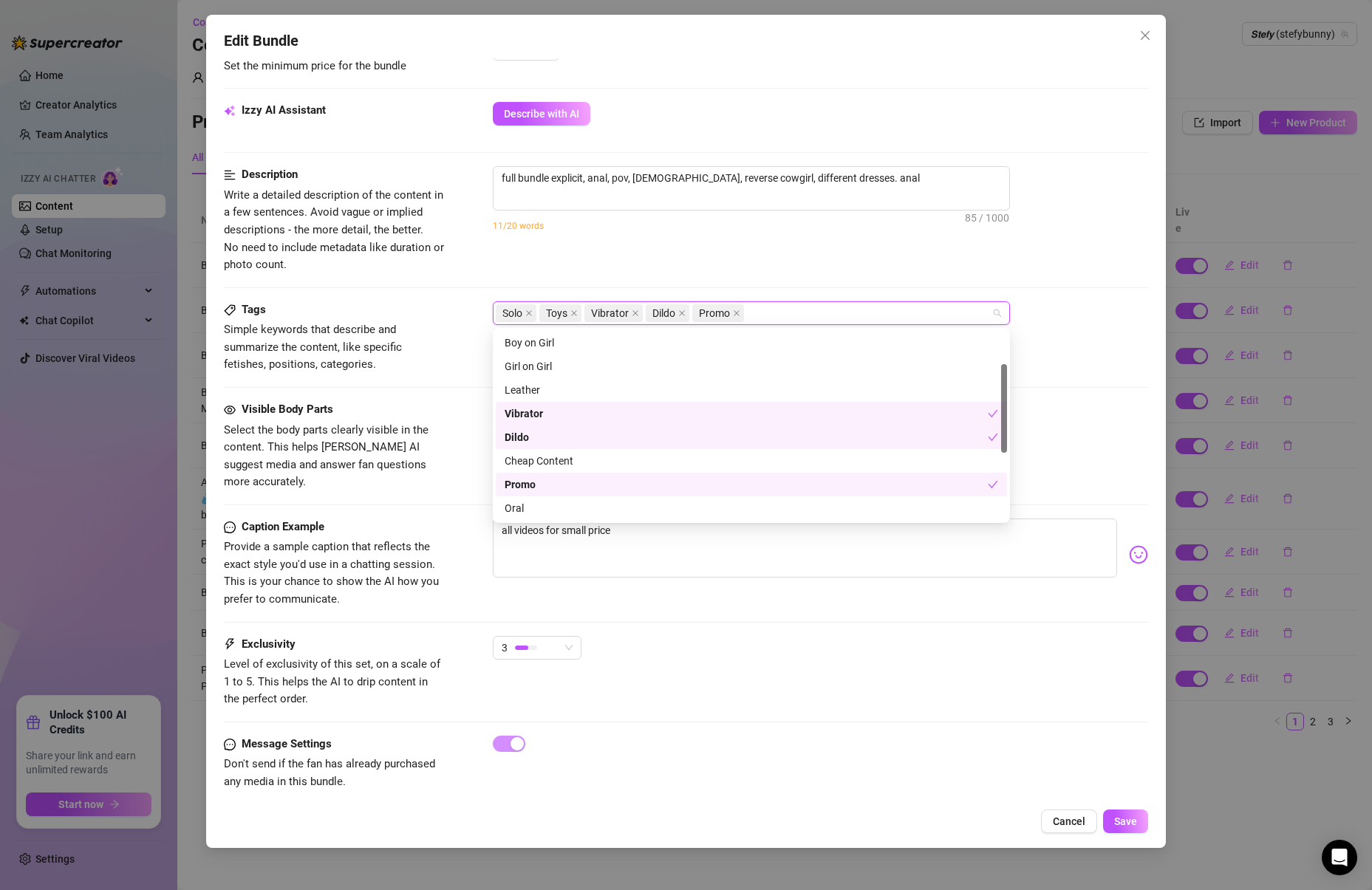
click at [517, 490] on div "Promo" at bounding box center [746, 484] width 484 height 16
drag, startPoint x: 539, startPoint y: 465, endPoint x: 515, endPoint y: 481, distance: 28.8
click at [533, 468] on div "Cheap Content" at bounding box center [751, 460] width 493 height 16
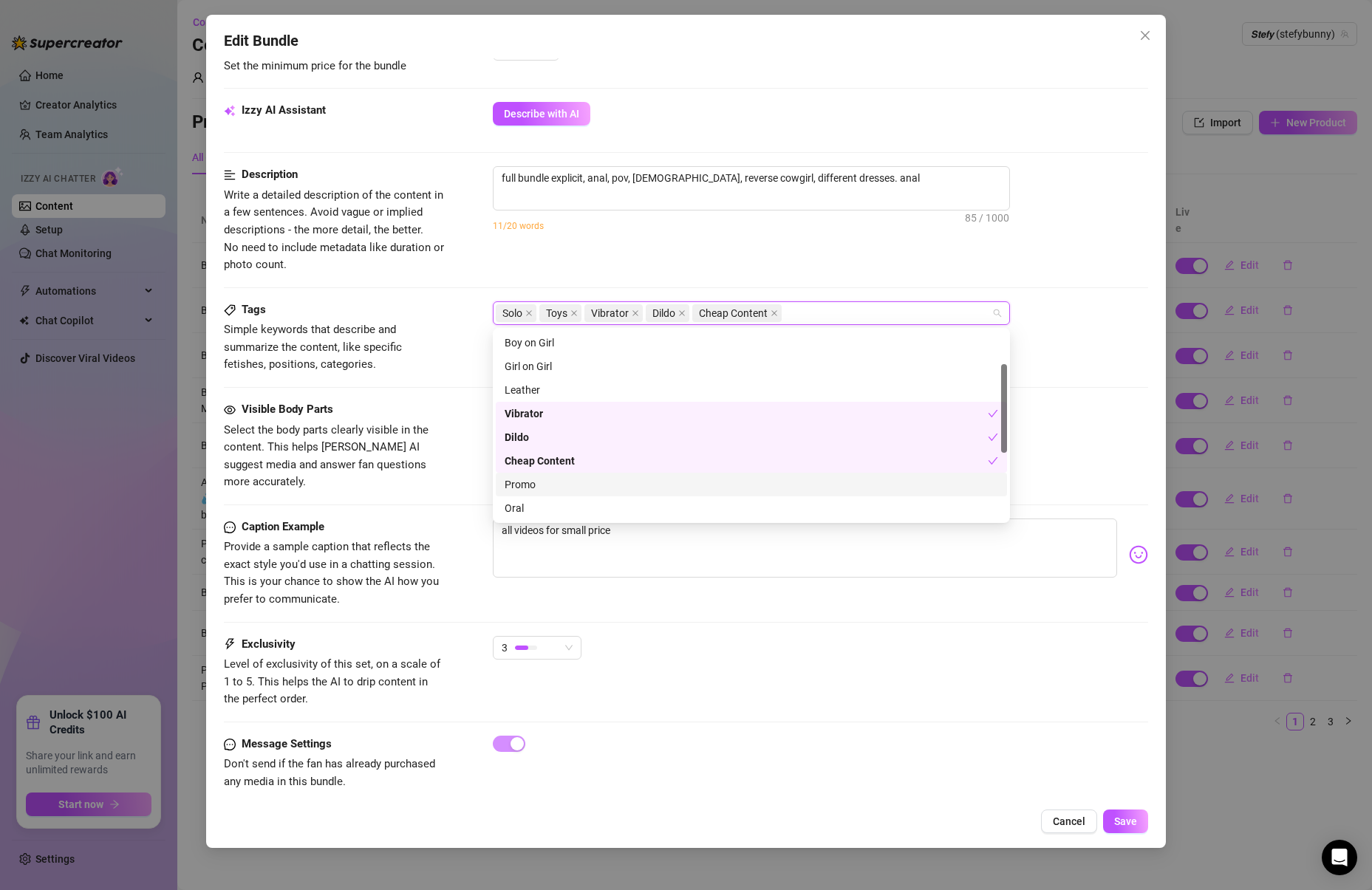
click at [514, 483] on div "Promo" at bounding box center [751, 484] width 493 height 16
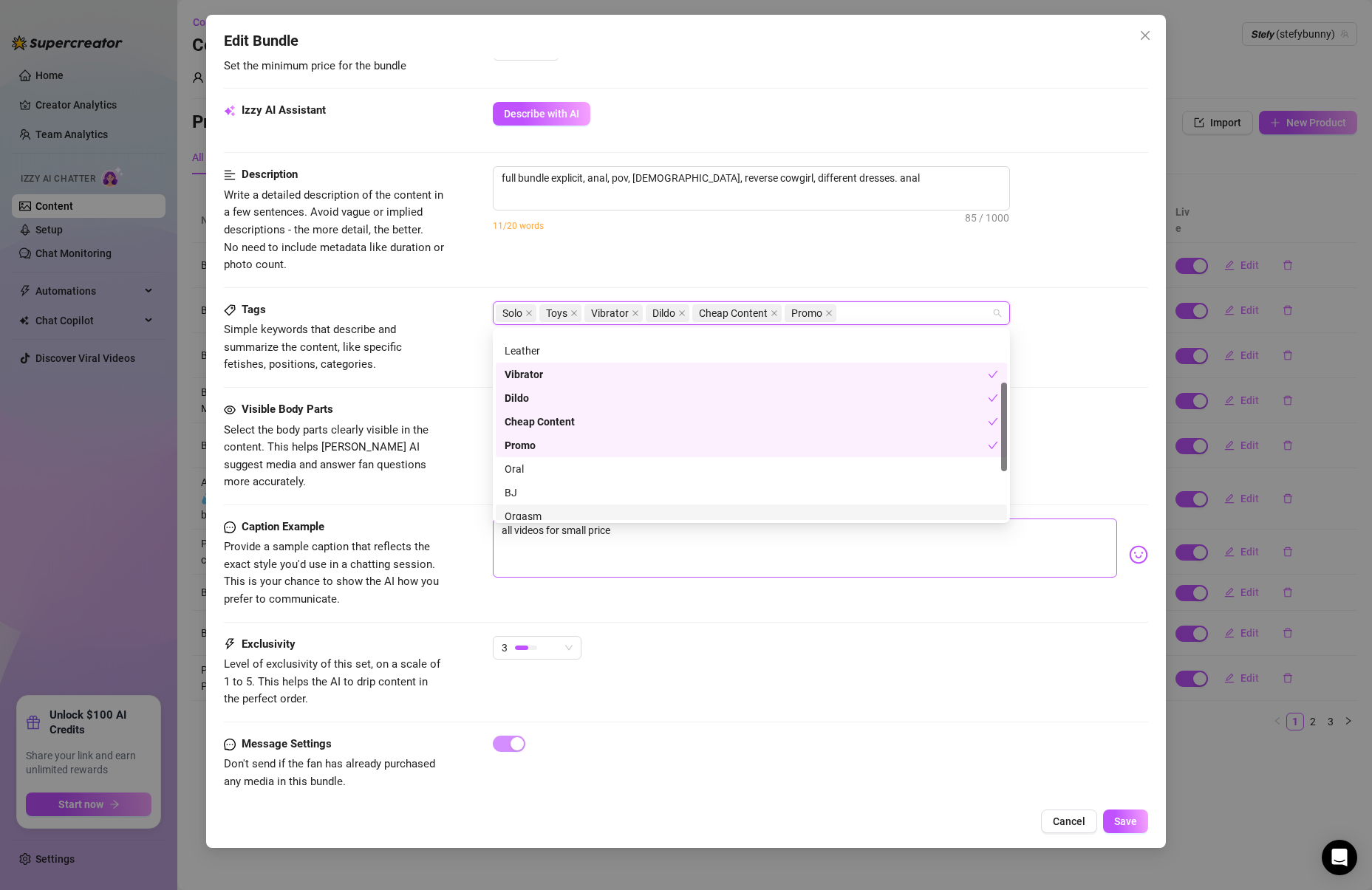
scroll to position [112, 0]
click at [562, 491] on div "BJ" at bounding box center [751, 491] width 493 height 16
click at [772, 706] on div "Exclusivity Level of exclusivity of this set, on a scale of 1 to 5. This helps …" at bounding box center [686, 685] width 925 height 99
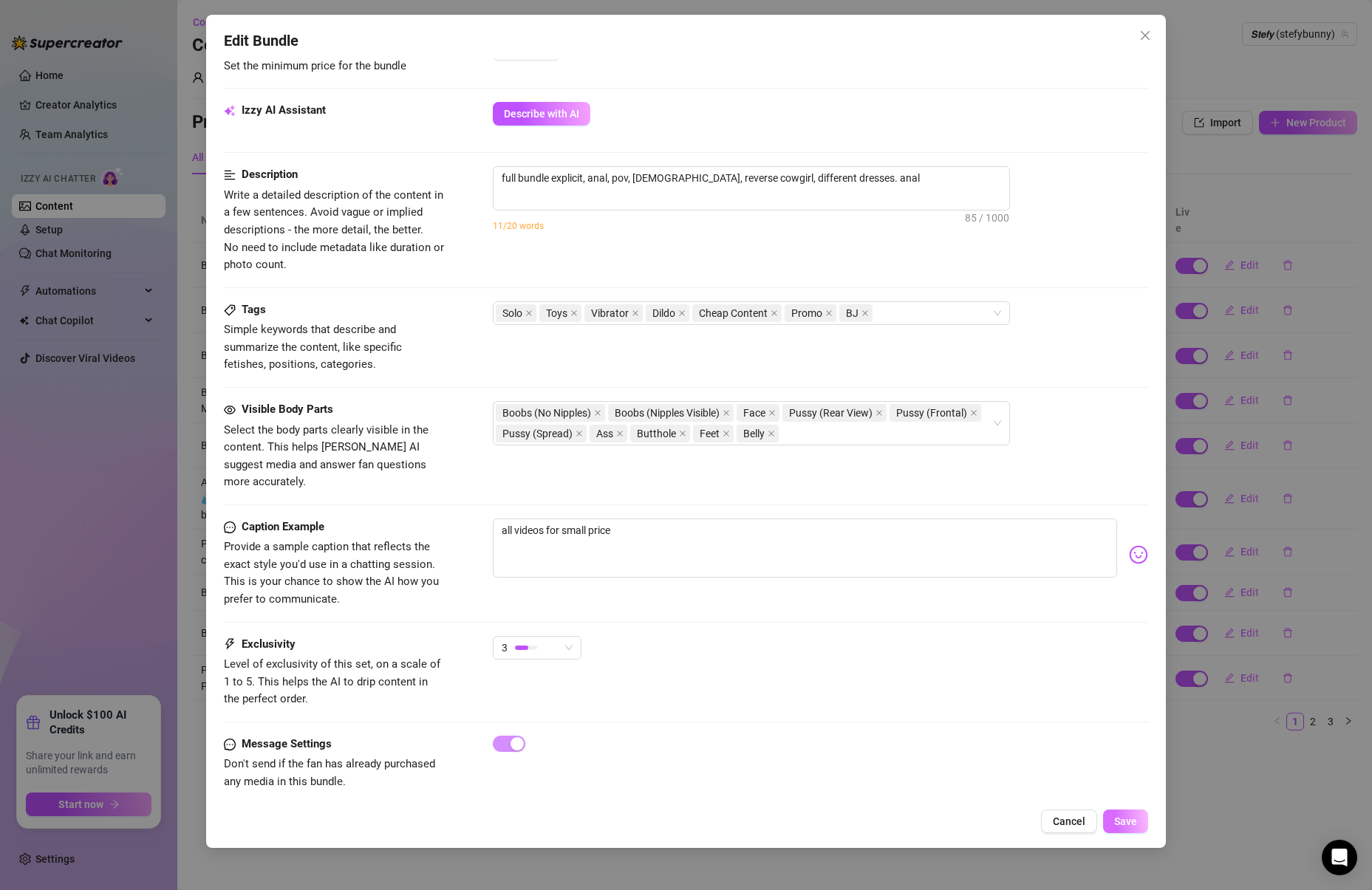
click at [1120, 816] on span "Save" at bounding box center [1125, 822] width 22 height 12
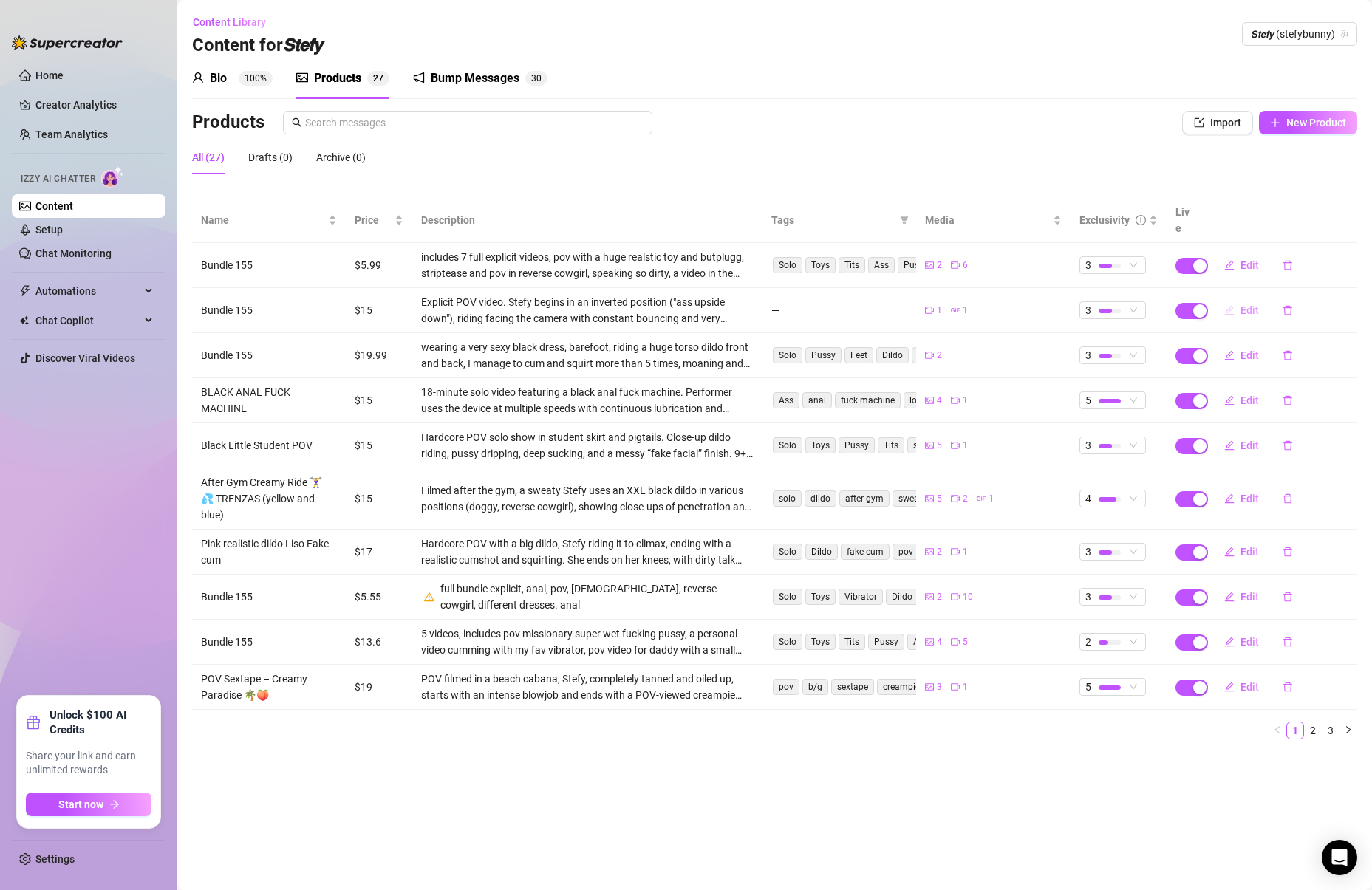
click at [1248, 304] on span "Edit" at bounding box center [1249, 311] width 18 height 12
type textarea "If there is something I love, it is fucking you but with my ass upside down, IN…"
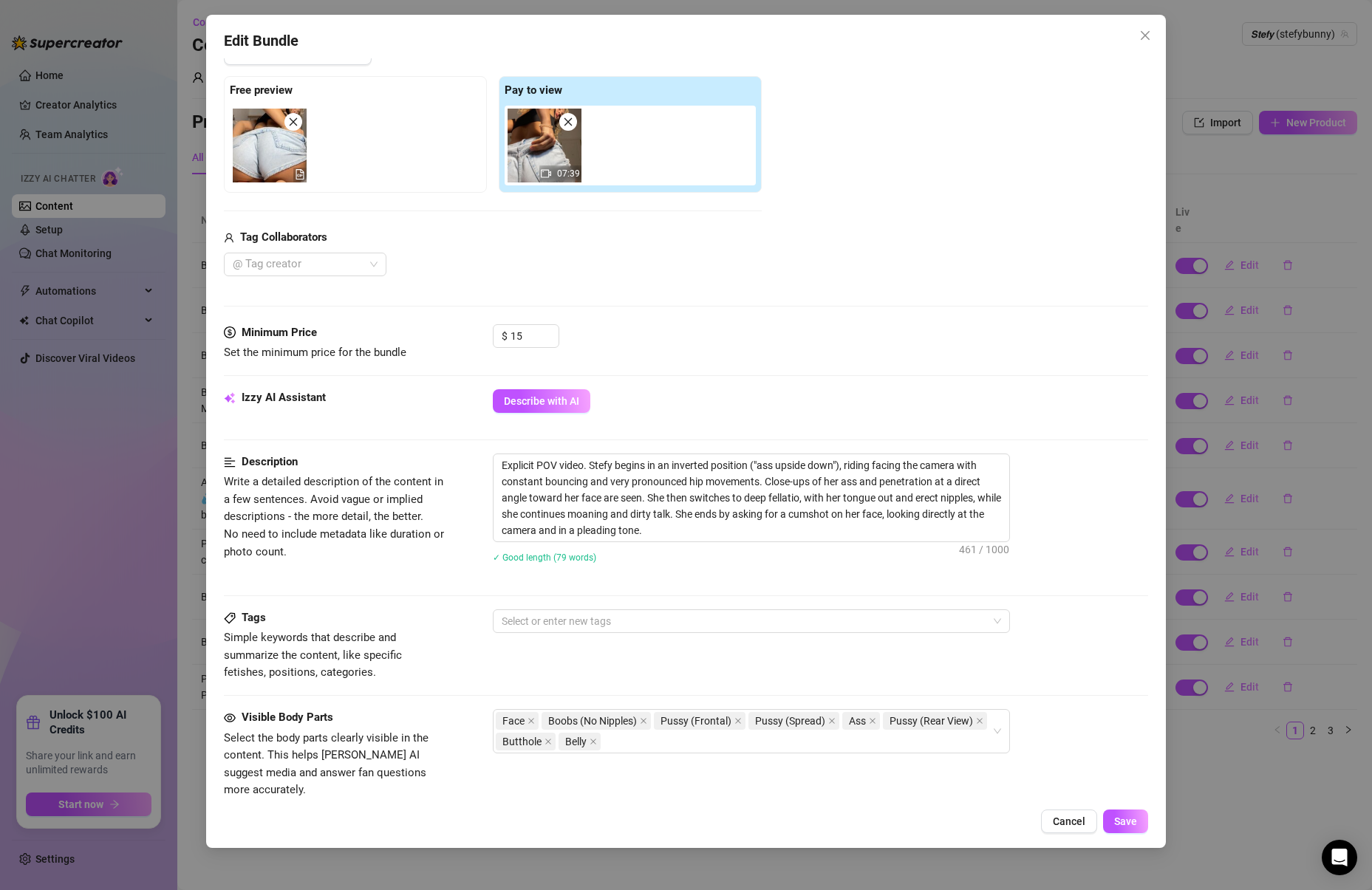
scroll to position [231, 0]
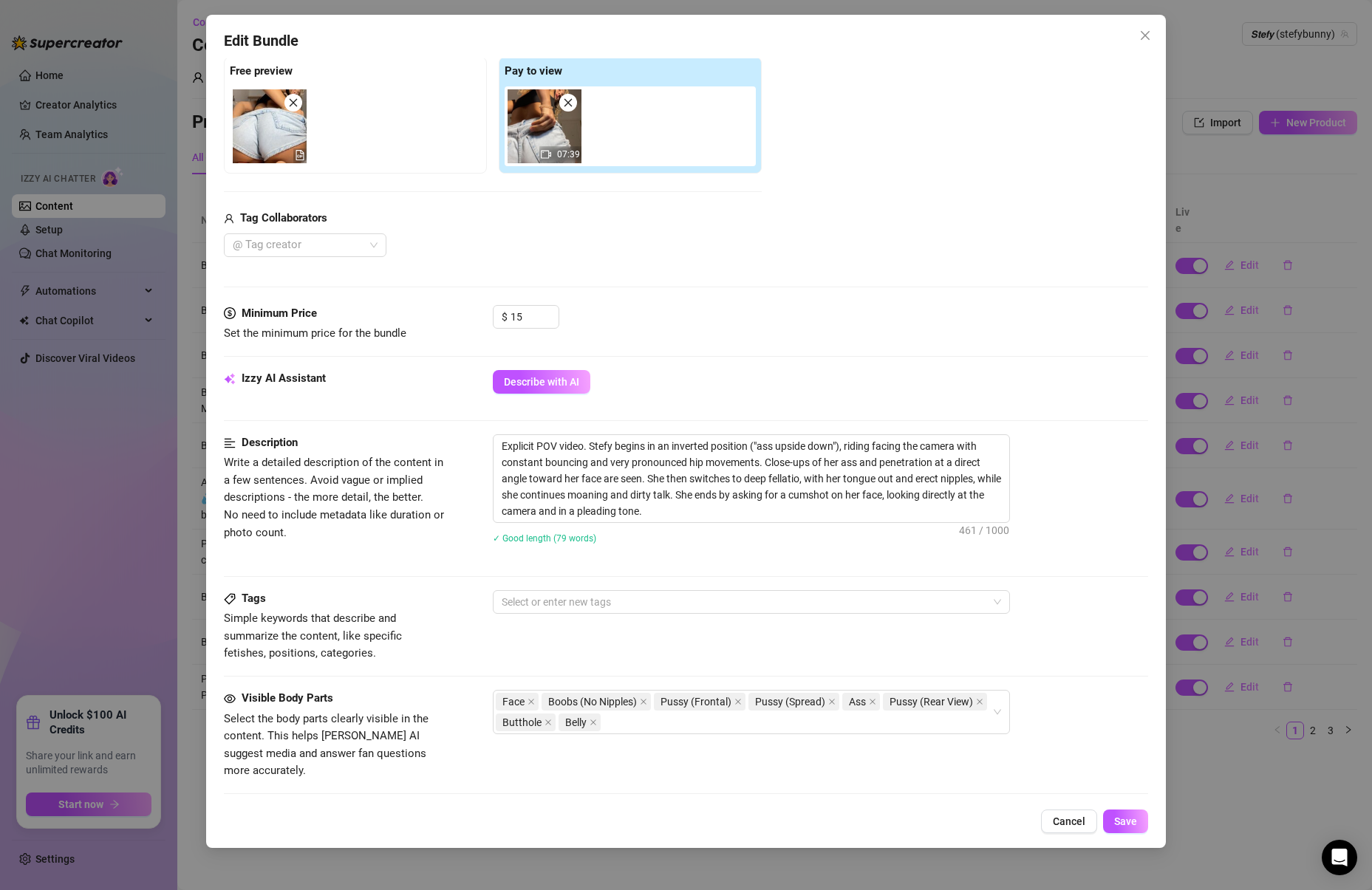
click at [569, 634] on div "Tags Simple keywords that describe and summarize the content, like specific fet…" at bounding box center [686, 626] width 925 height 73
click at [579, 605] on div at bounding box center [743, 602] width 496 height 21
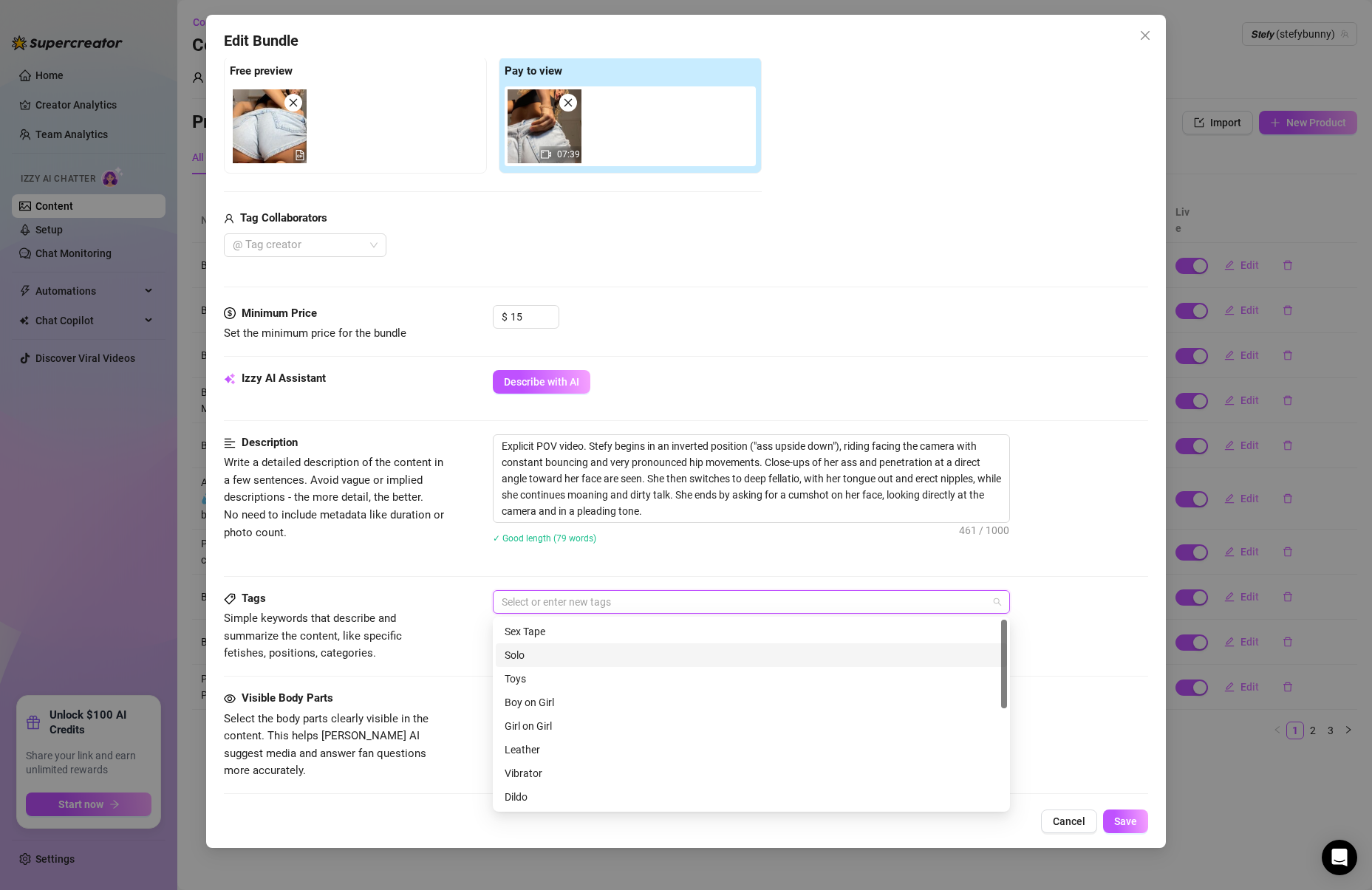
click at [531, 657] on div "Solo" at bounding box center [751, 655] width 493 height 16
click at [523, 679] on div "Toys" at bounding box center [751, 678] width 493 height 16
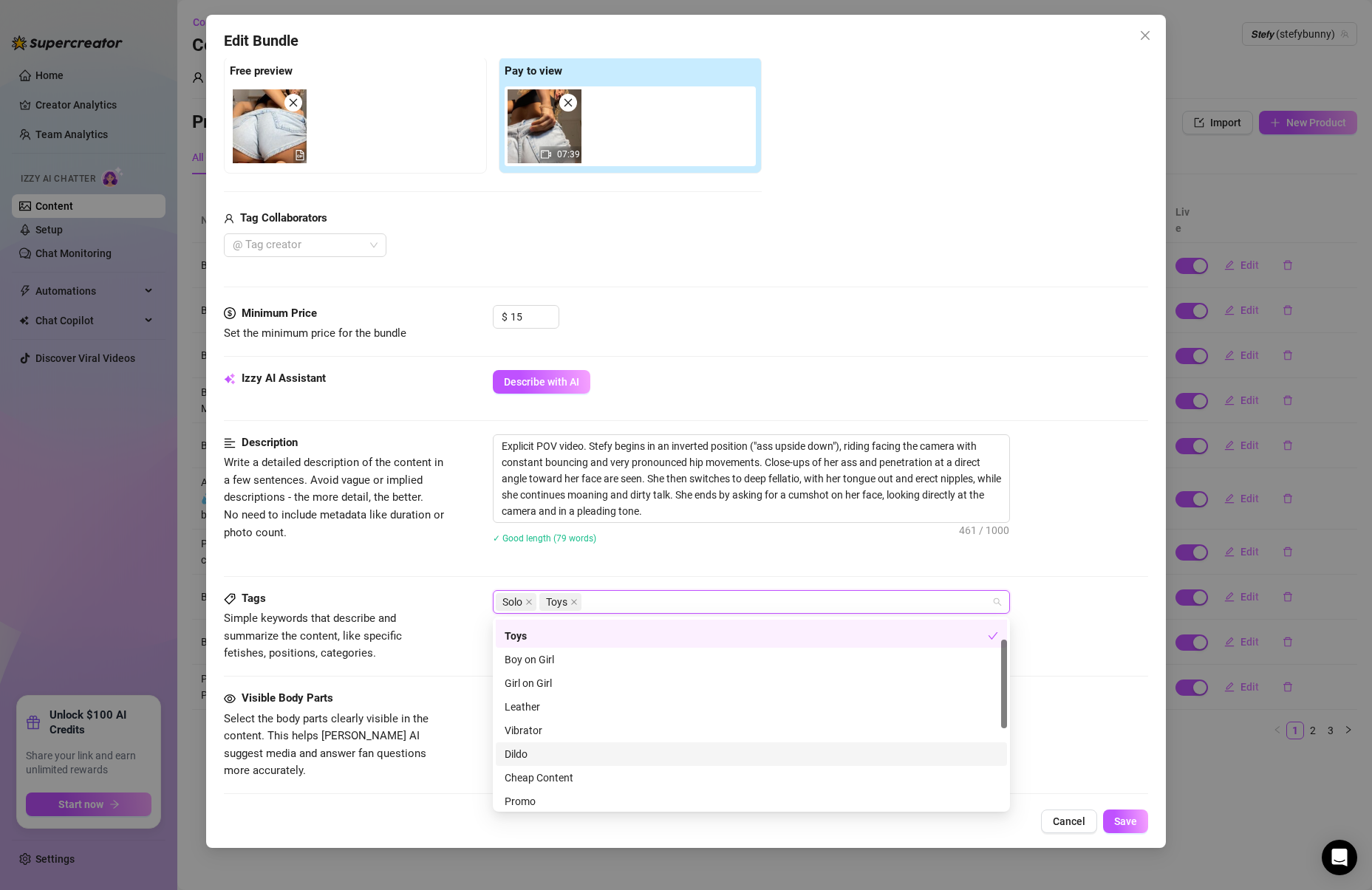
click at [535, 756] on div "Dildo" at bounding box center [751, 754] width 493 height 16
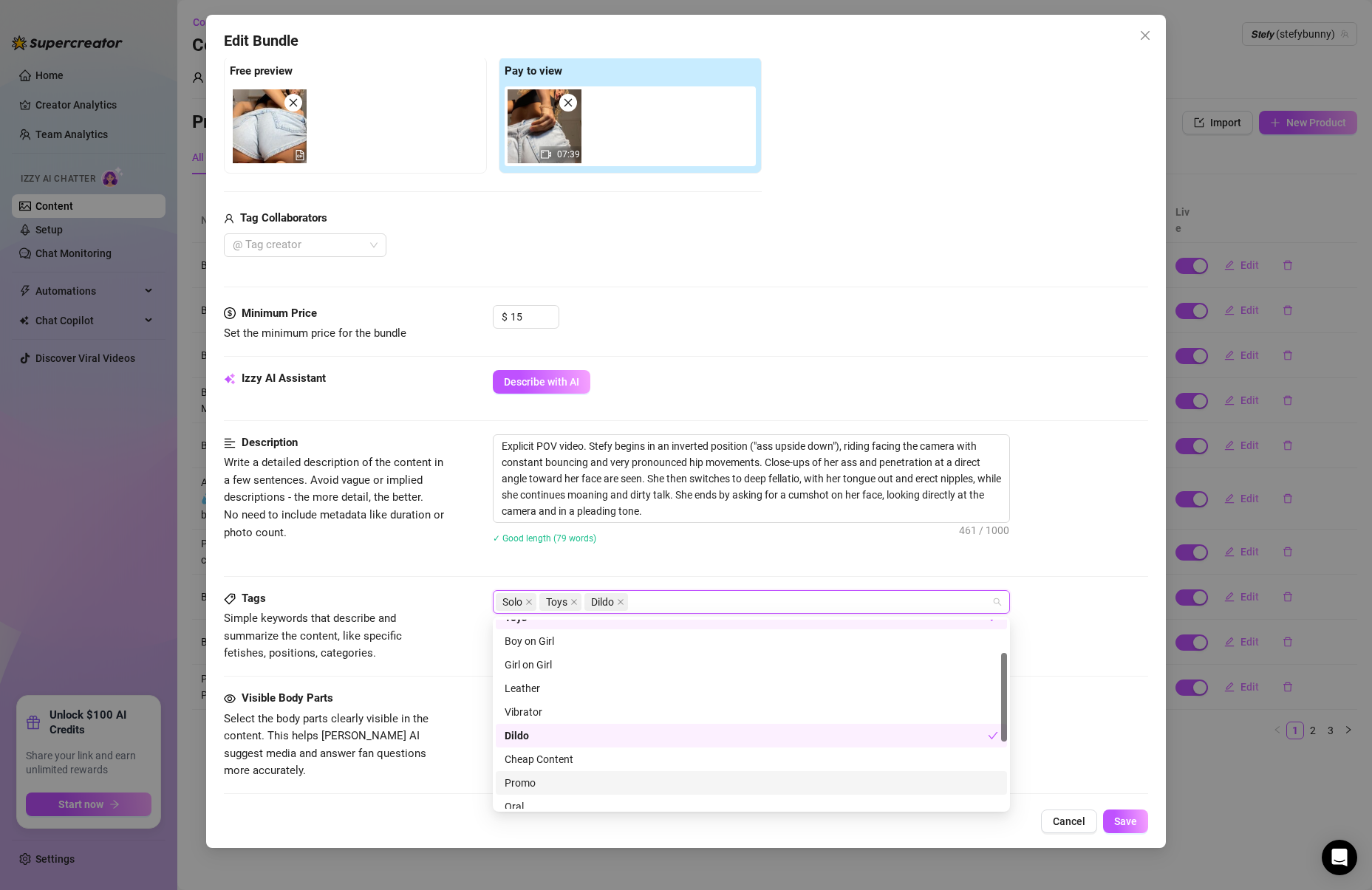
scroll to position [70, 0]
click at [534, 774] on div "Promo" at bounding box center [751, 774] width 493 height 16
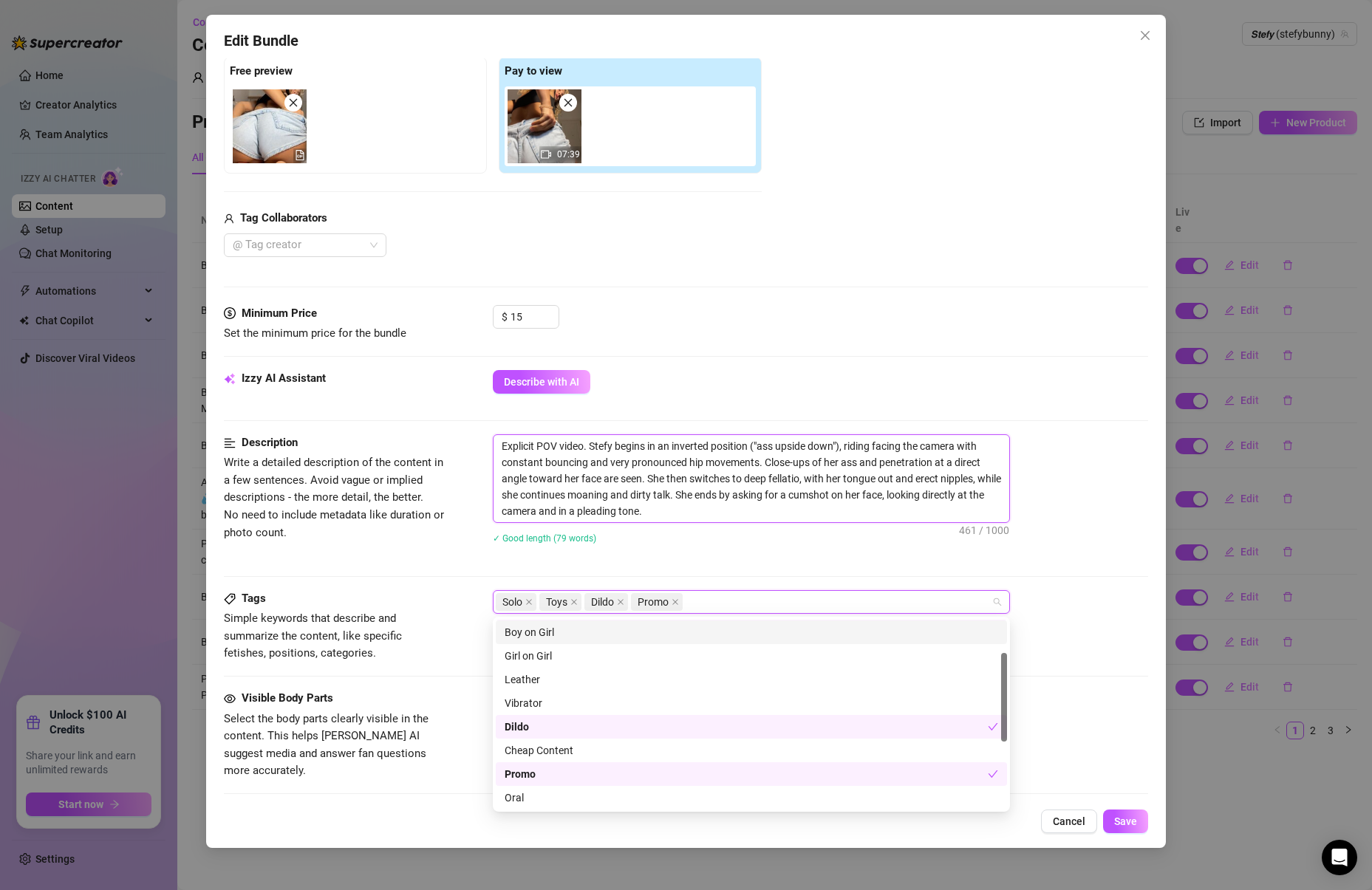
click at [945, 478] on textarea "Explicit POV video. Stefy begins in an inverted position ("ass upside down"), r…" at bounding box center [751, 478] width 516 height 87
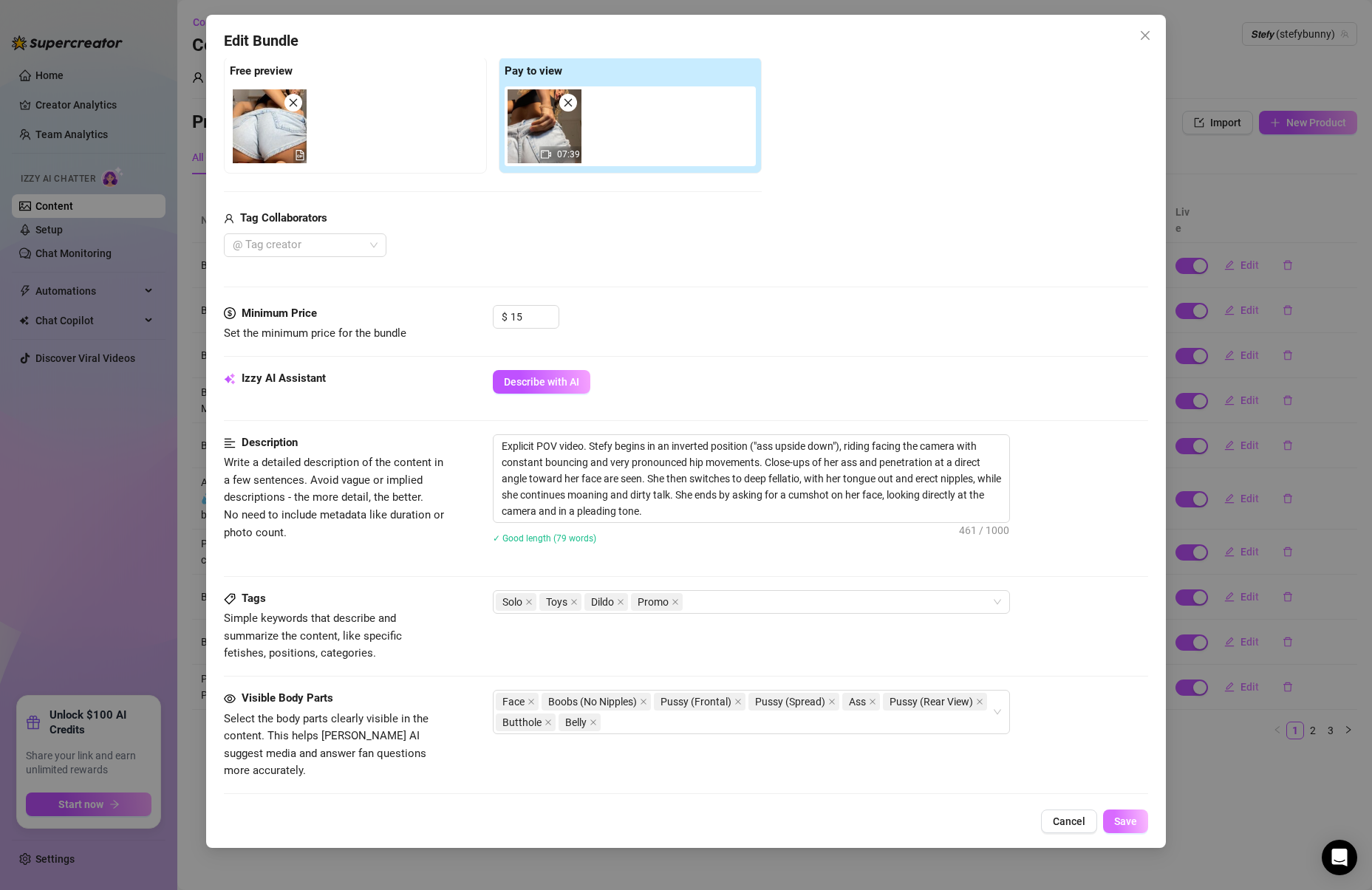
click at [1141, 821] on button "Save" at bounding box center [1125, 821] width 45 height 23
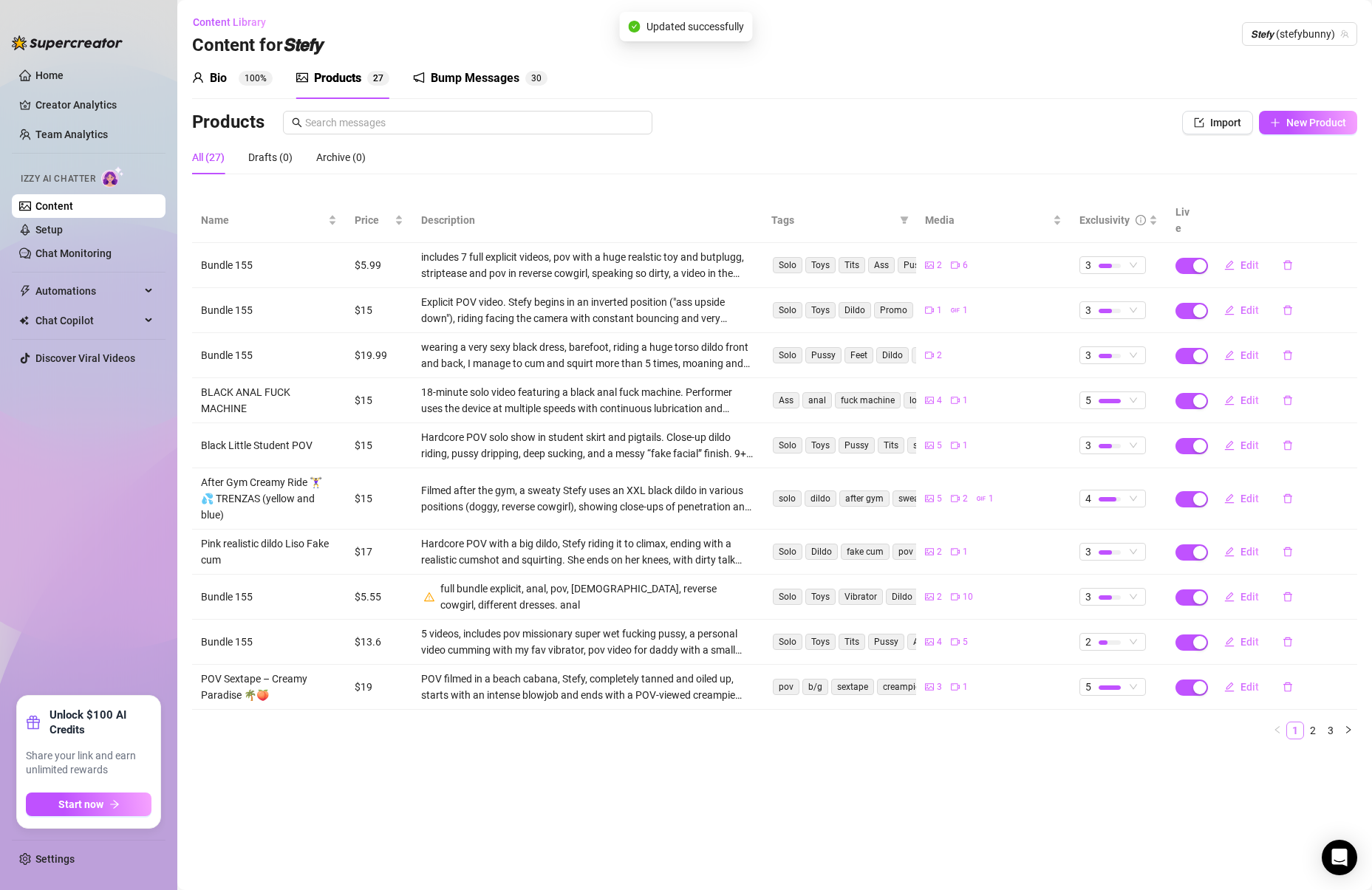
click at [1300, 722] on link "1" at bounding box center [1295, 730] width 16 height 16
click at [1309, 722] on link "2" at bounding box center [1312, 730] width 16 height 16
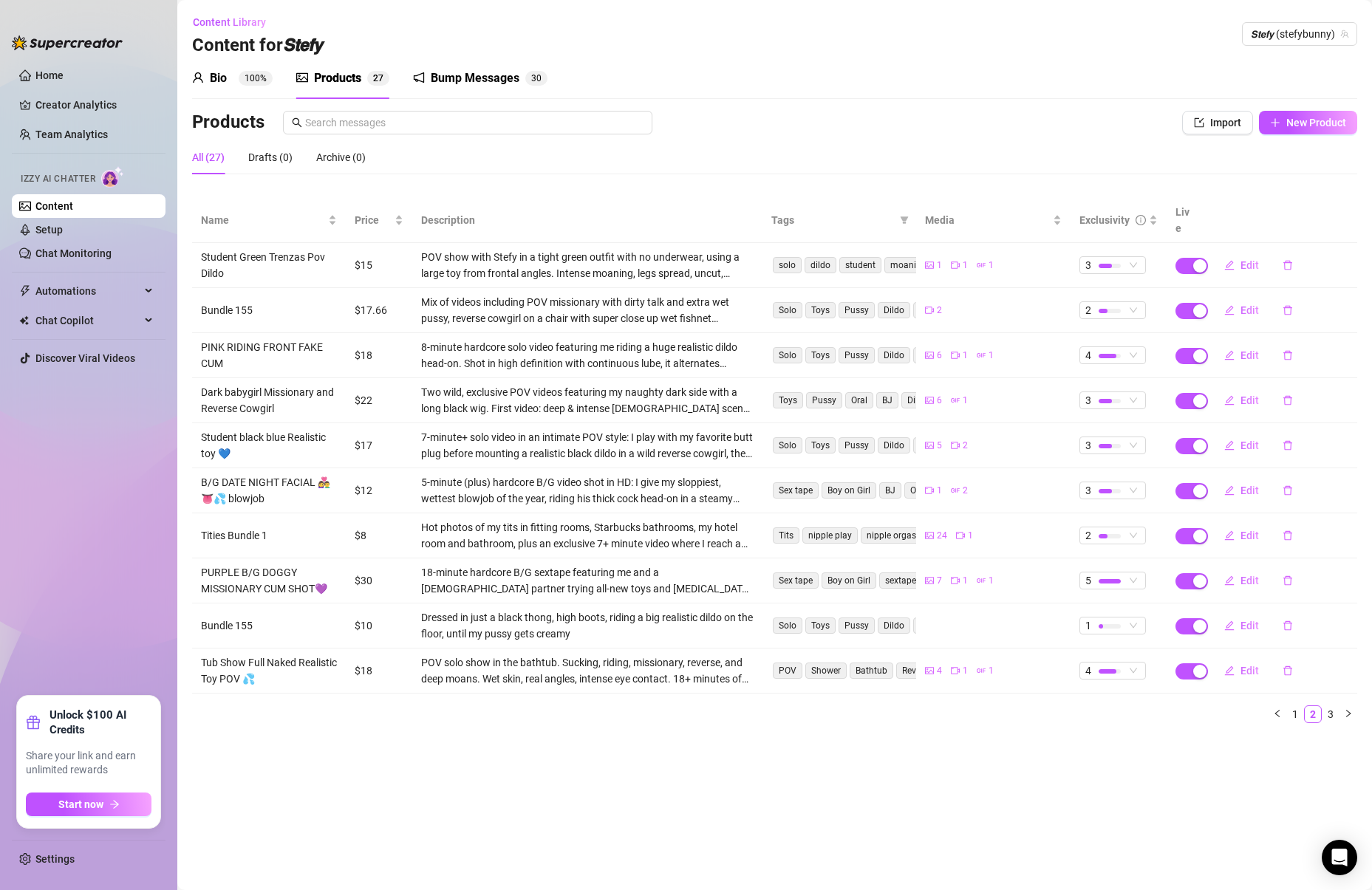
click at [1334, 716] on div "Name Price Description Tags Media Exclusivity Live Student Green Trenzas Pov Di…" at bounding box center [774, 466] width 1165 height 537
click at [1328, 706] on link "3" at bounding box center [1330, 714] width 16 height 16
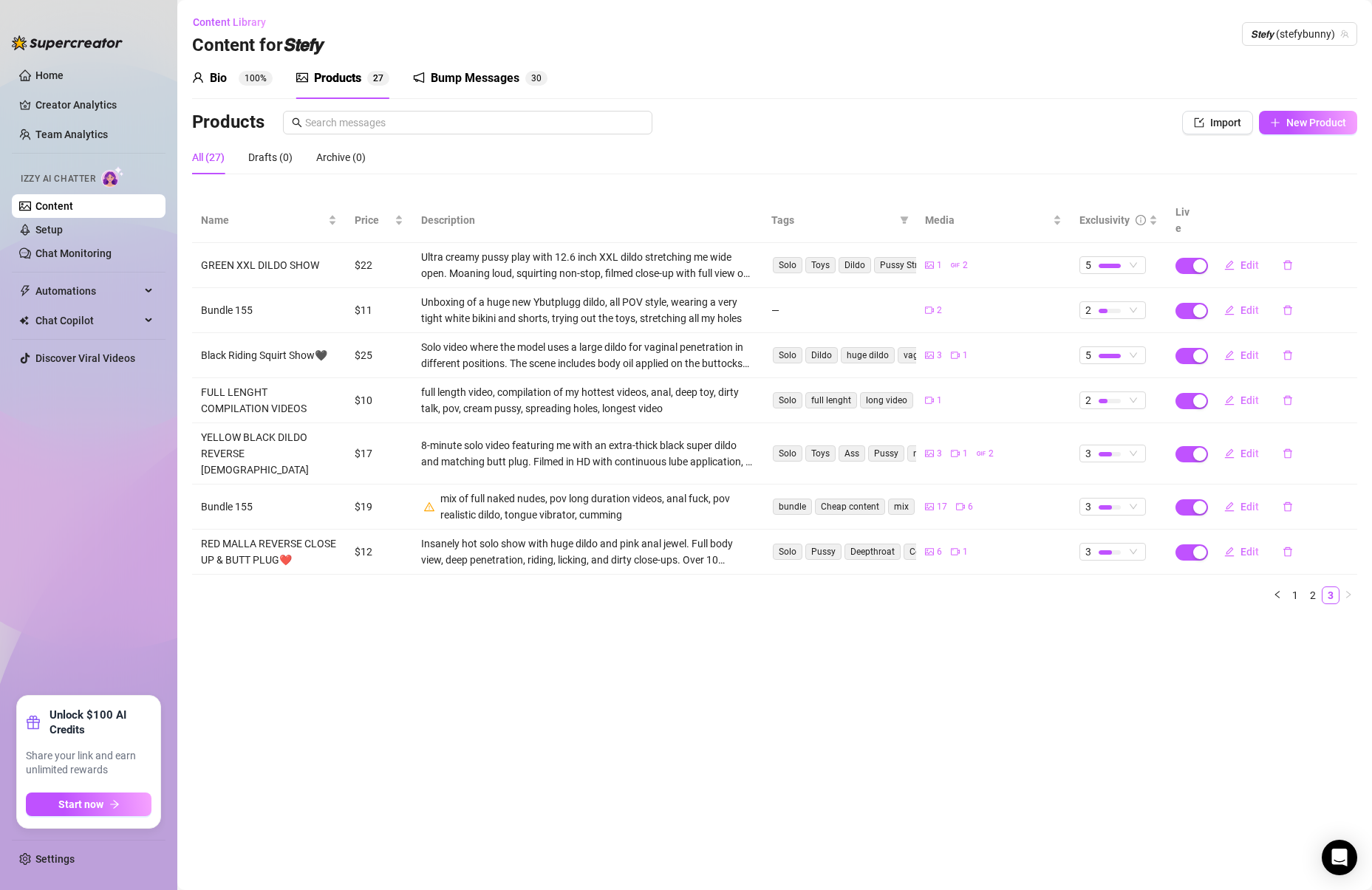
drag, startPoint x: 874, startPoint y: 67, endPoint x: 846, endPoint y: 75, distance: 29.1
click at [872, 68] on div "Bio 100% Products 2 7 Bump Messages 3 0" at bounding box center [774, 79] width 1165 height 42
click at [63, 224] on link "Setup" at bounding box center [49, 230] width 28 height 12
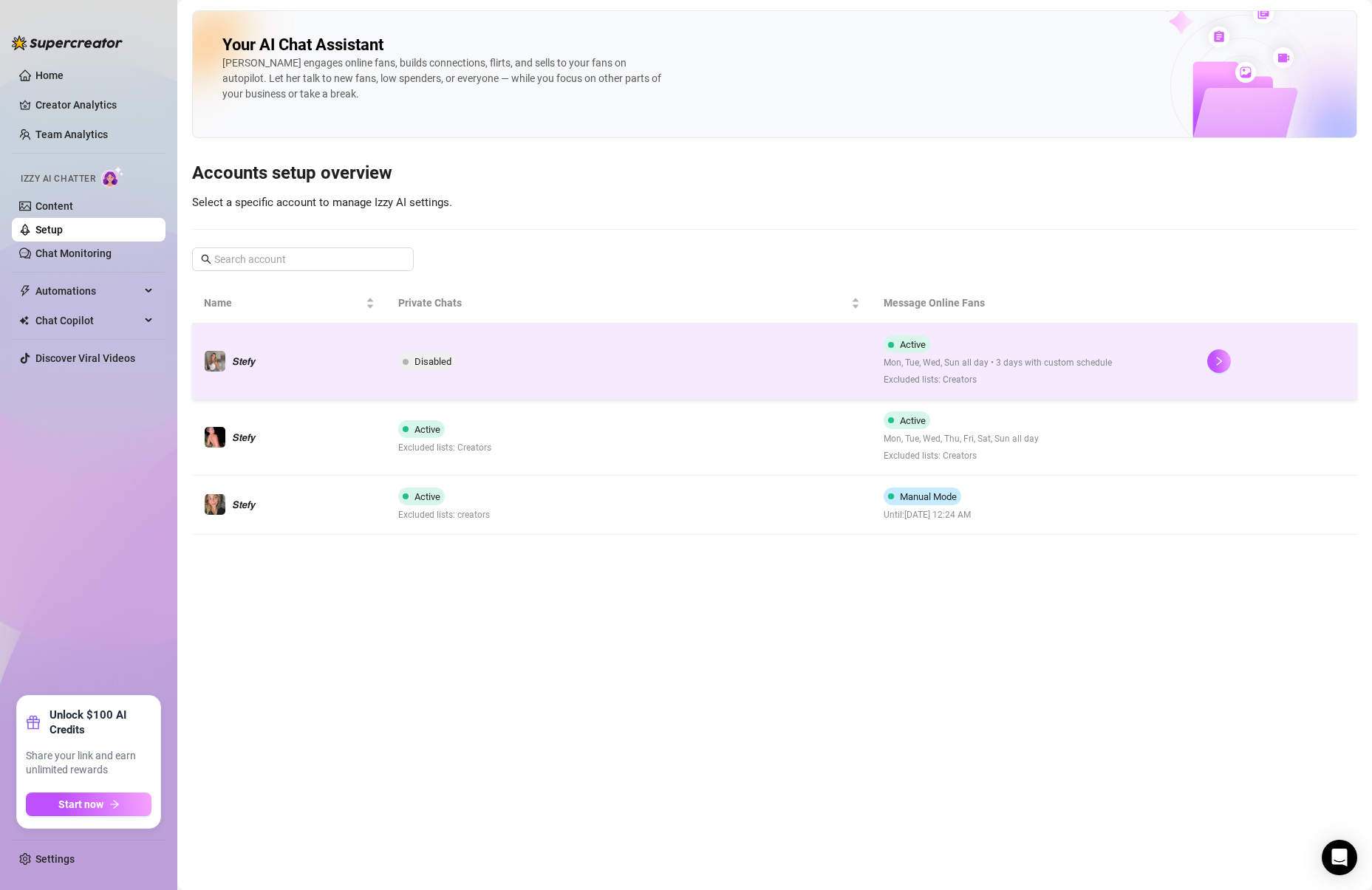
click at [1217, 344] on td at bounding box center [1276, 362] width 162 height 76
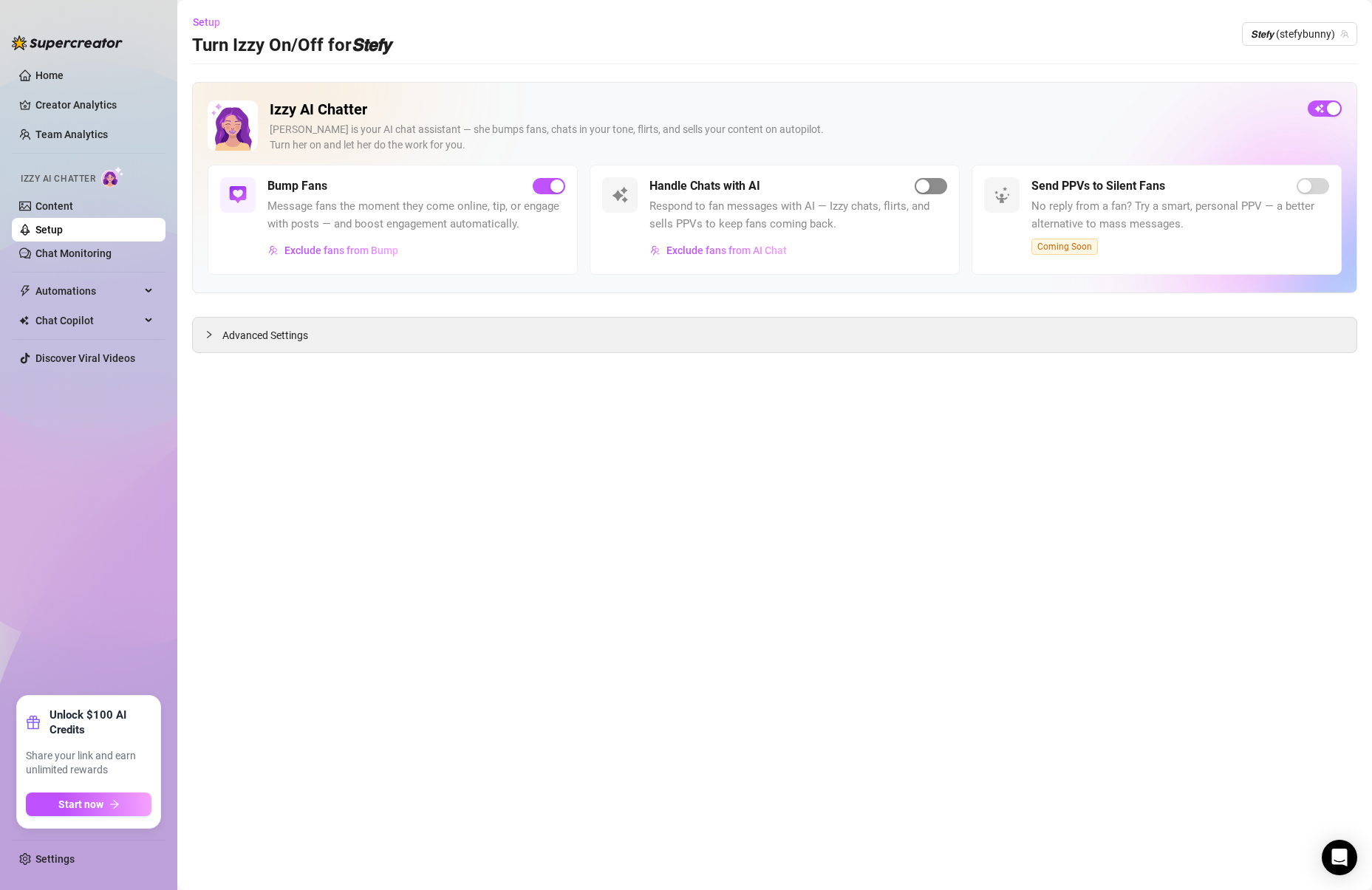
click at [926, 184] on div "button" at bounding box center [922, 186] width 13 height 13
